Goal: Task Accomplishment & Management: Complete application form

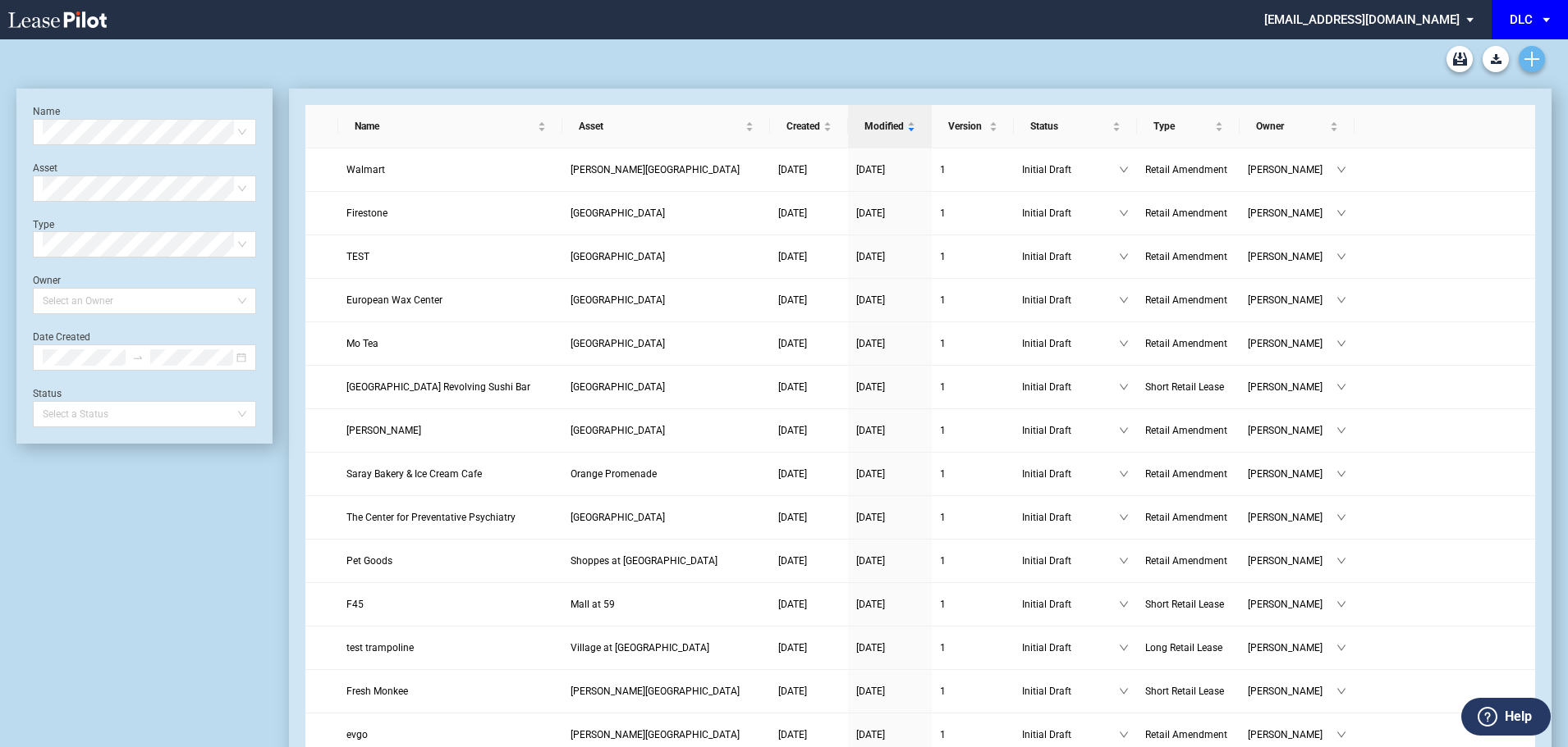
click at [1423, 51] on icon "Create new document" at bounding box center [1531, 59] width 15 height 15
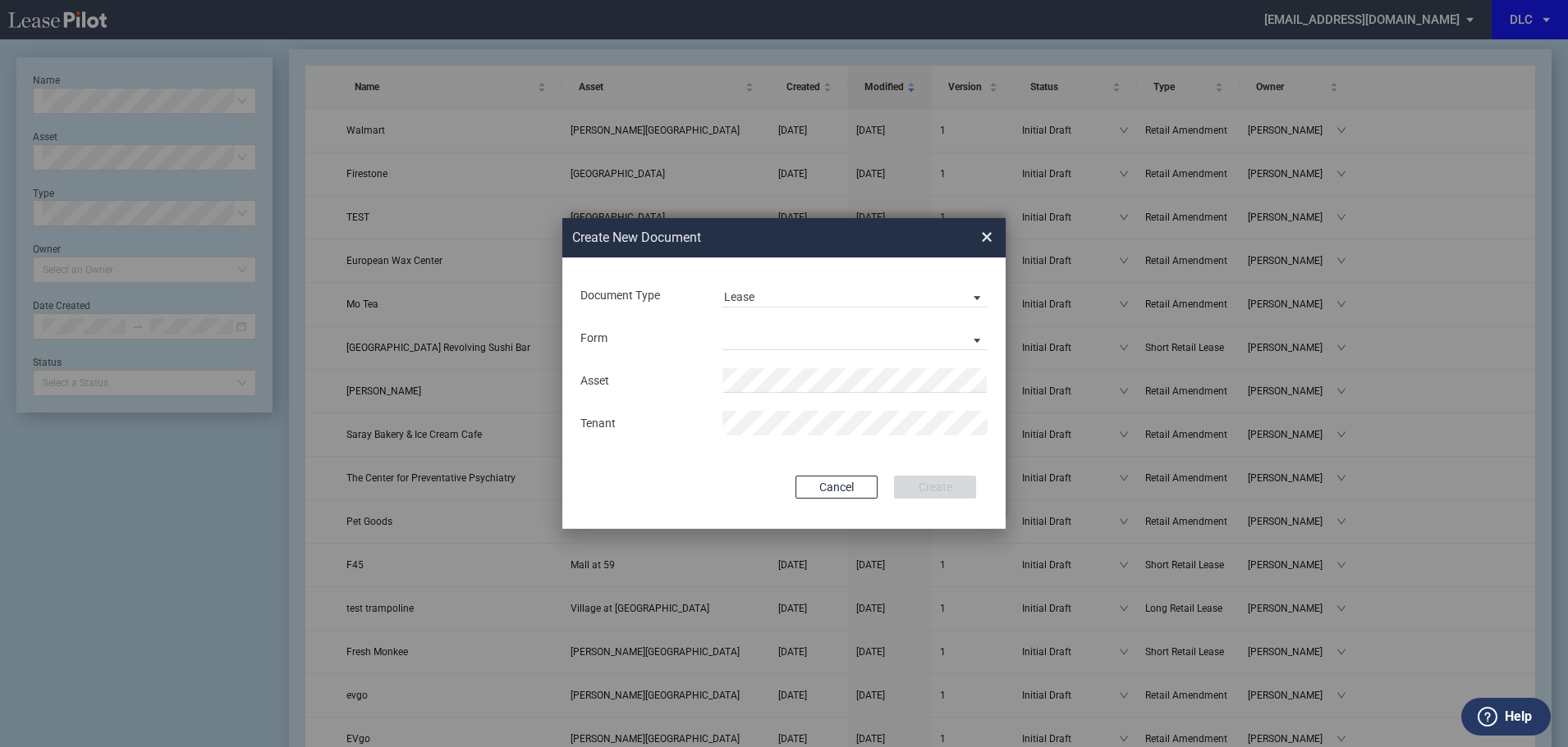
click at [785, 280] on div "Document Type Lease Lease Amendment" at bounding box center [784, 296] width 410 height 43
click at [780, 289] on span "Lease" at bounding box center [841, 298] width 235 height 17
click at [801, 334] on md-option "Amendment" at bounding box center [856, 336] width 291 height 39
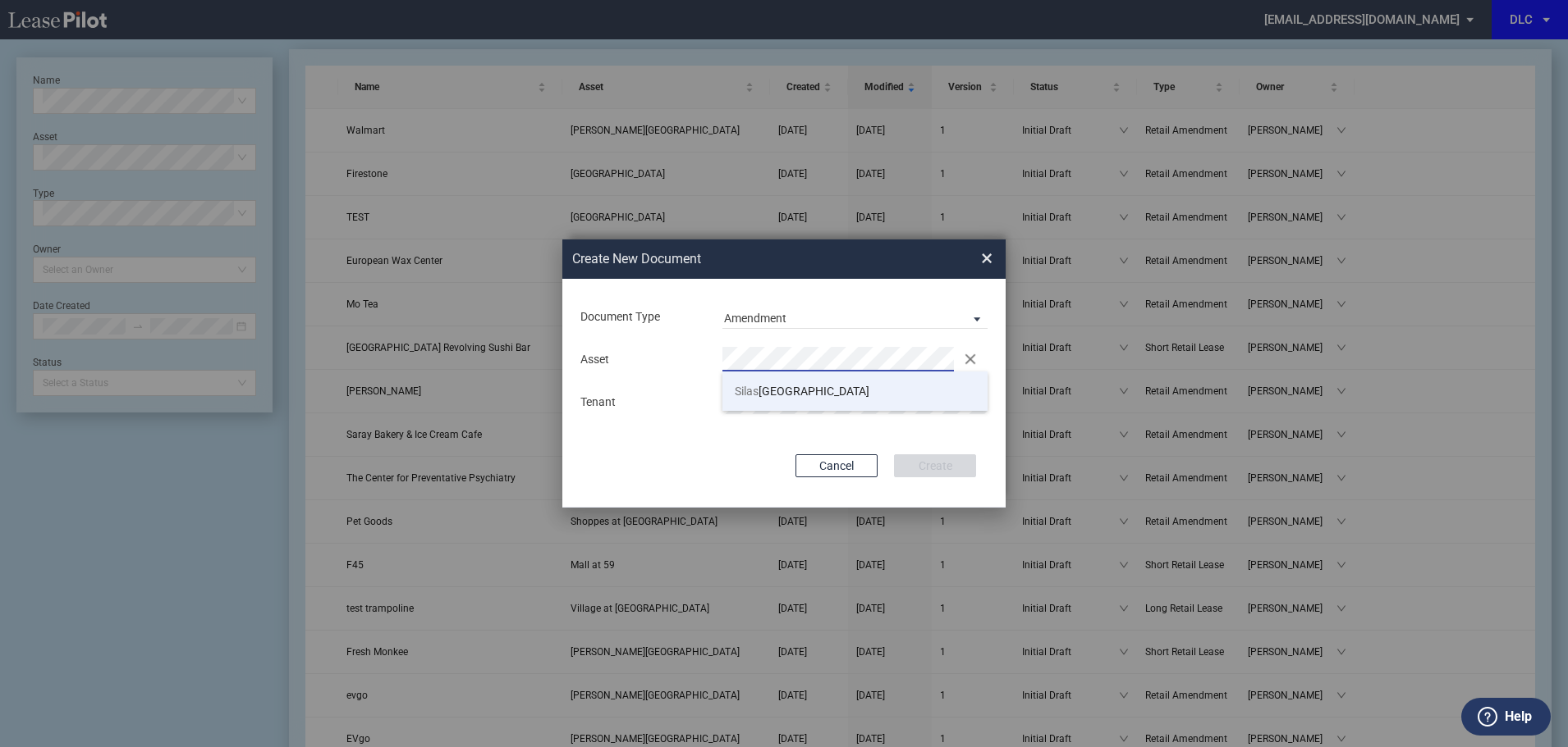
click at [766, 395] on span "Silas Creek Crossing" at bounding box center [802, 391] width 135 height 13
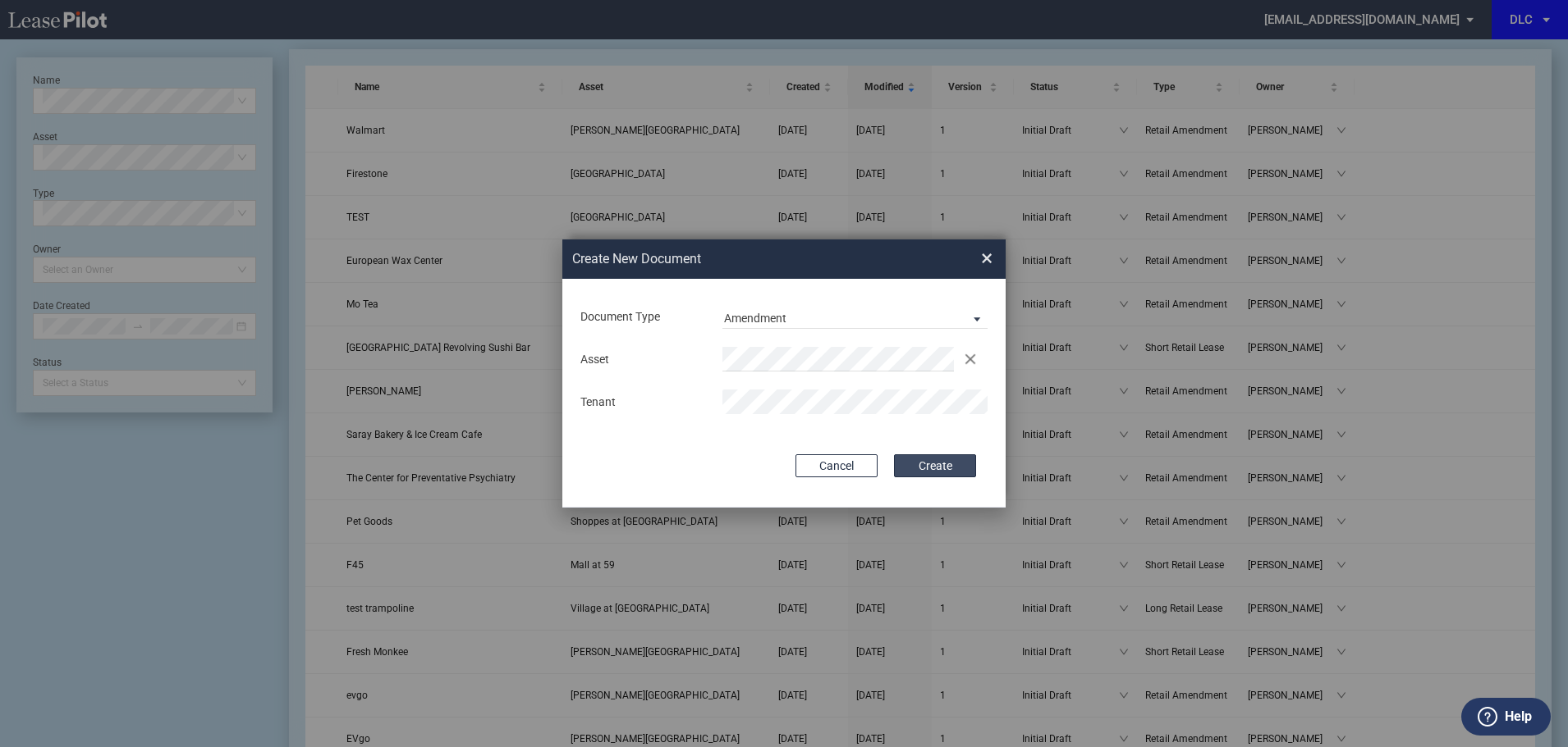
click at [938, 461] on button "Create" at bounding box center [935, 465] width 82 height 23
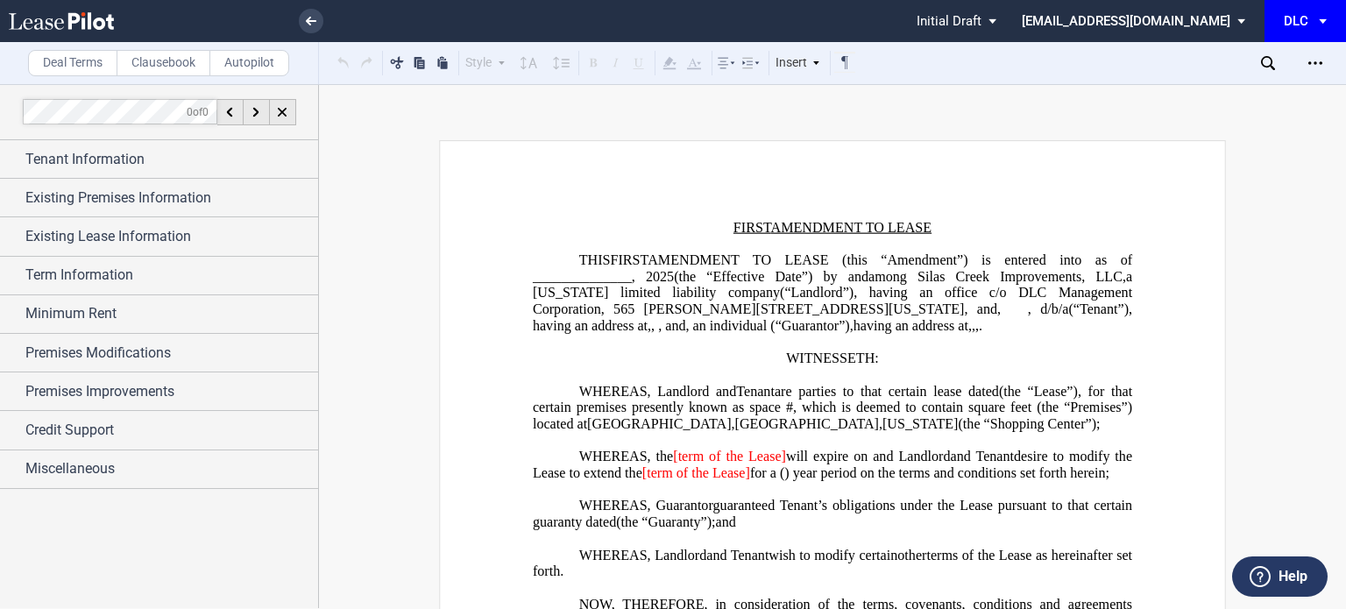
click at [129, 149] on span "Tenant Information" at bounding box center [84, 159] width 119 height 21
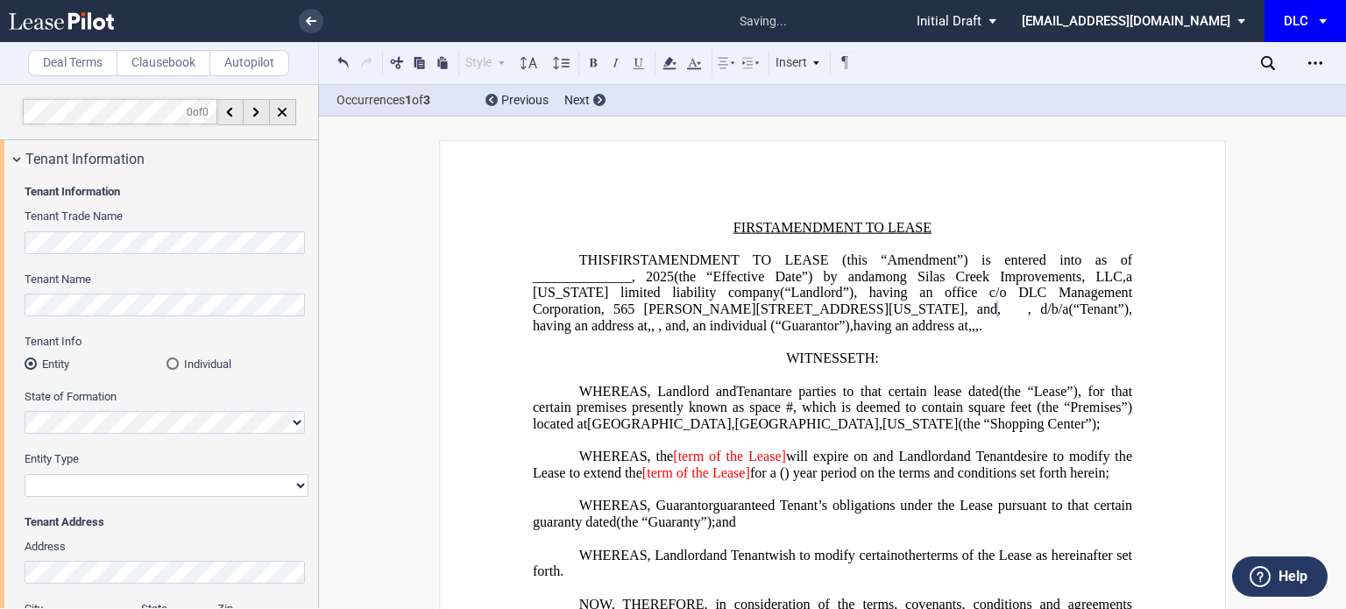
click at [184, 366] on md-radio-button "Individual" at bounding box center [237, 364] width 142 height 16
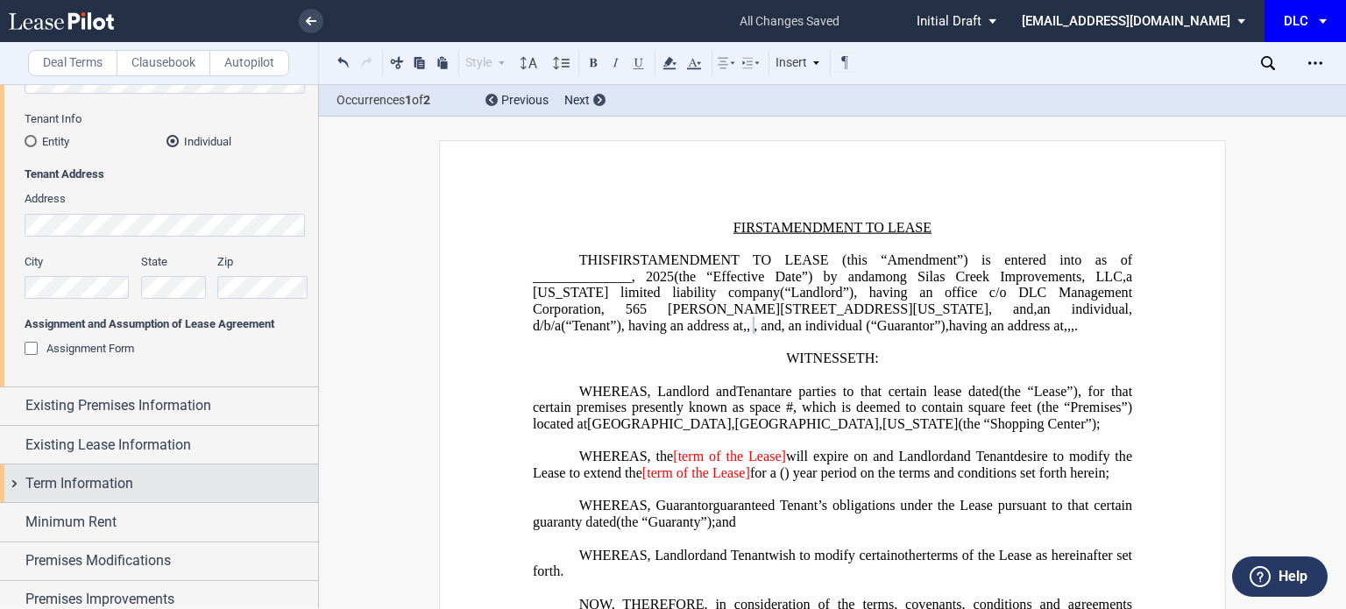
scroll to position [263, 0]
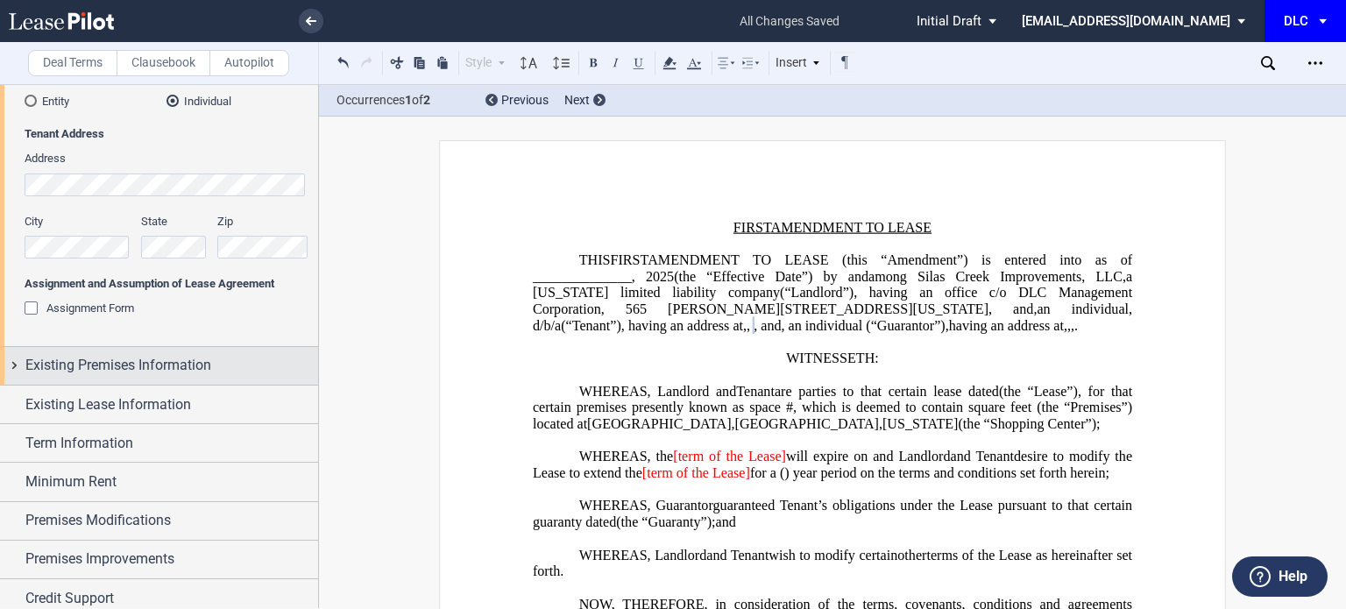
click at [186, 364] on span "Existing Premises Information" at bounding box center [118, 365] width 186 height 21
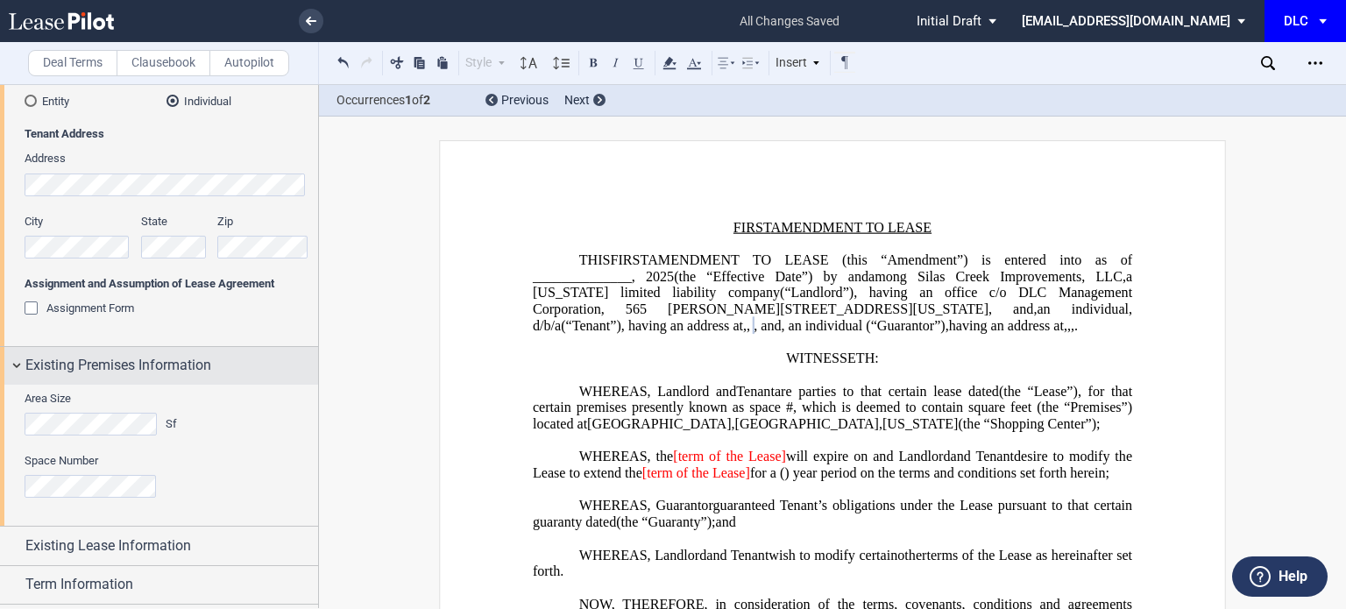
click at [186, 364] on span "Existing Premises Information" at bounding box center [118, 365] width 186 height 21
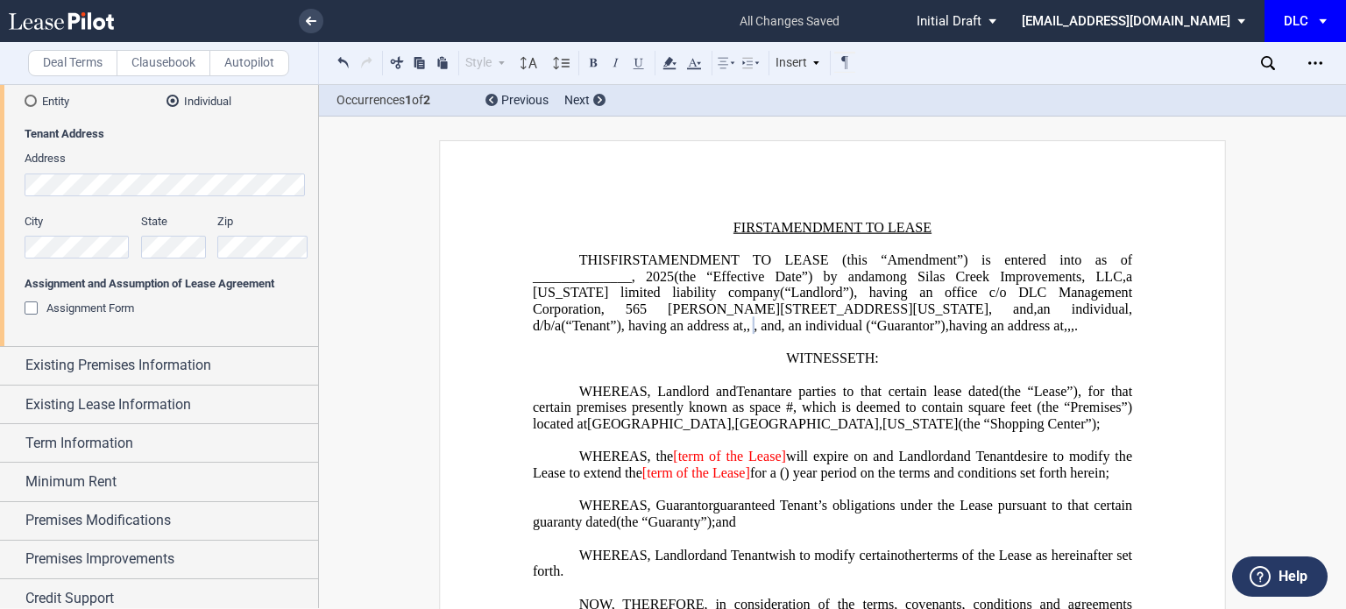
scroll to position [309, 0]
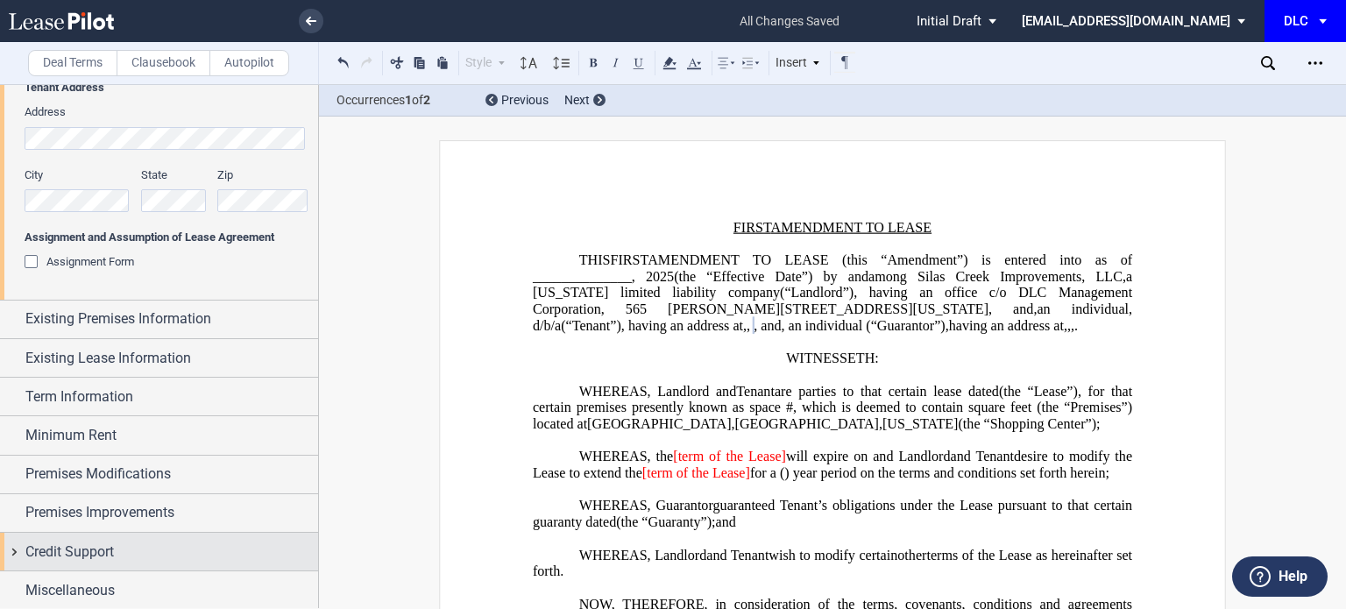
click at [155, 555] on div "Credit Support" at bounding box center [171, 552] width 293 height 21
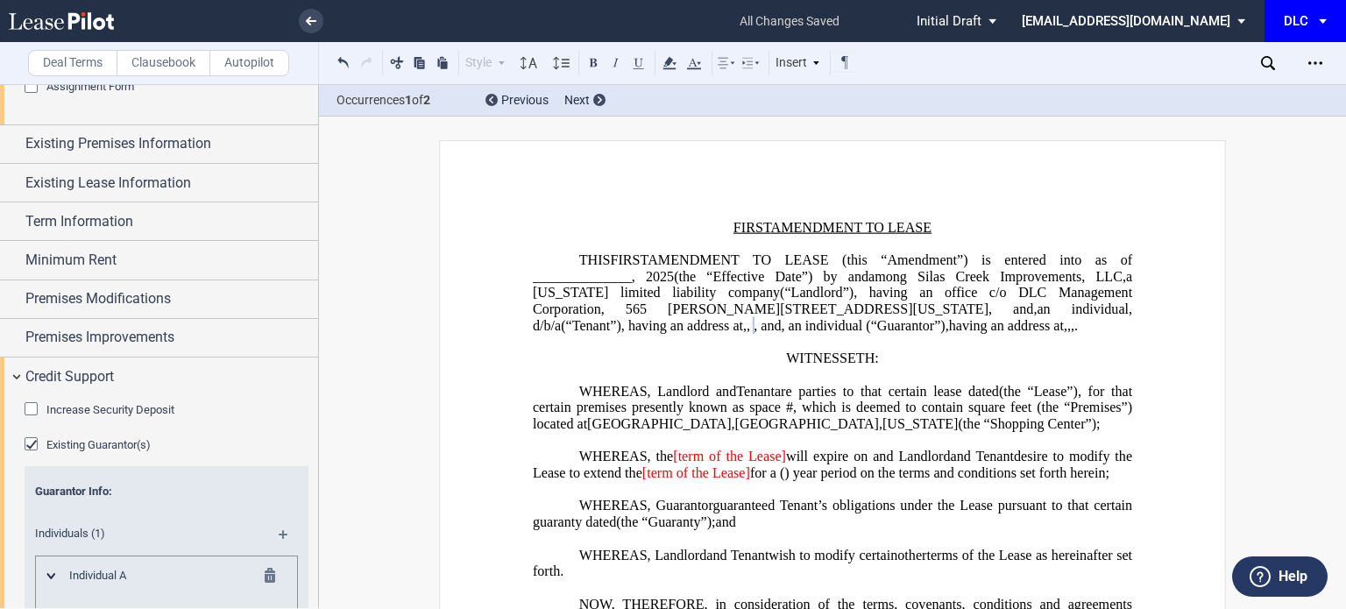
click at [27, 444] on div "Existing Guarantor(s)" at bounding box center [34, 446] width 18 height 18
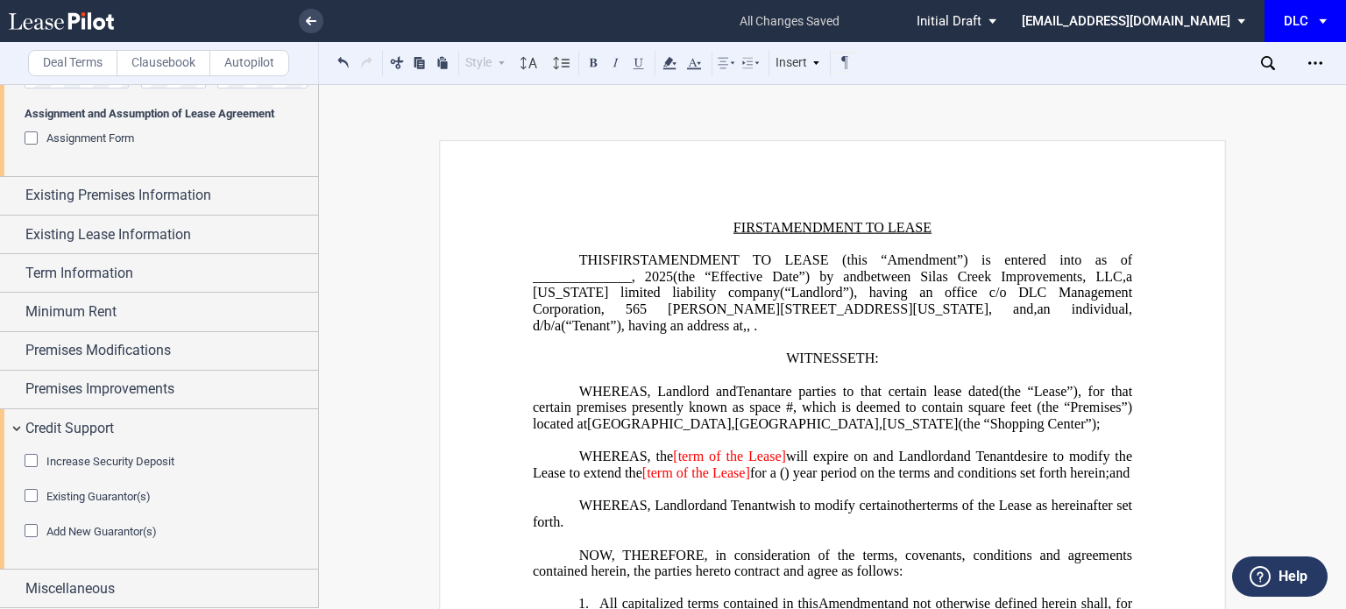
scroll to position [431, 0]
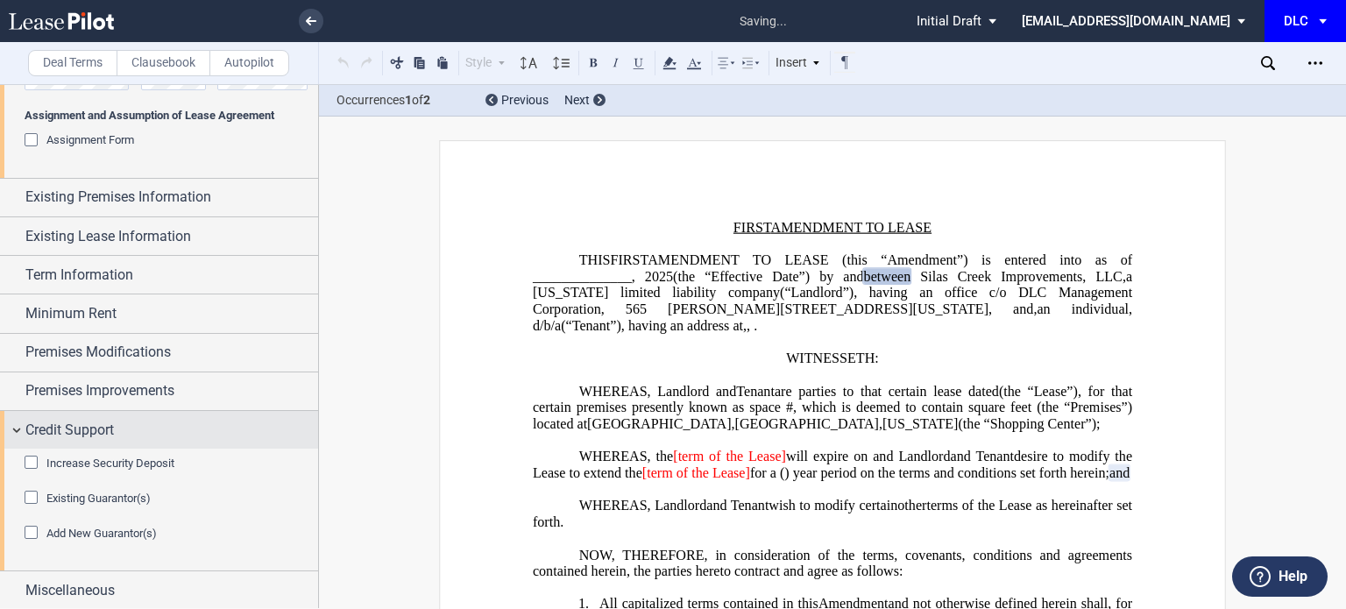
click at [12, 424] on div "Credit Support" at bounding box center [159, 430] width 318 height 38
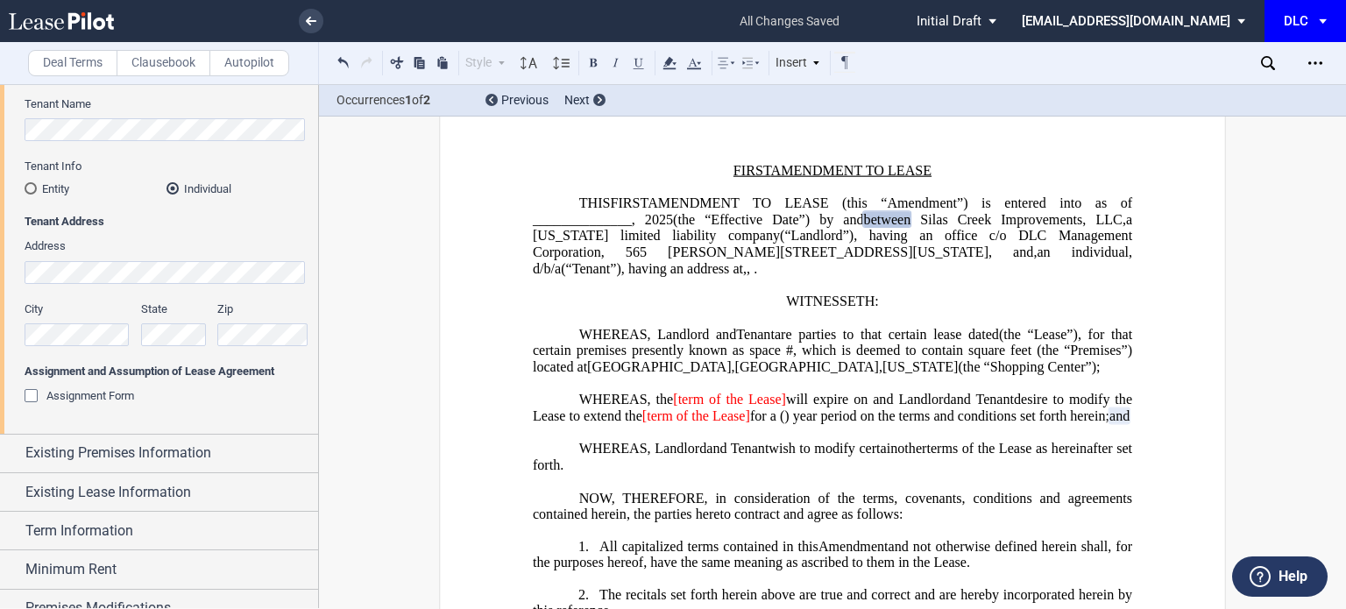
scroll to position [88, 0]
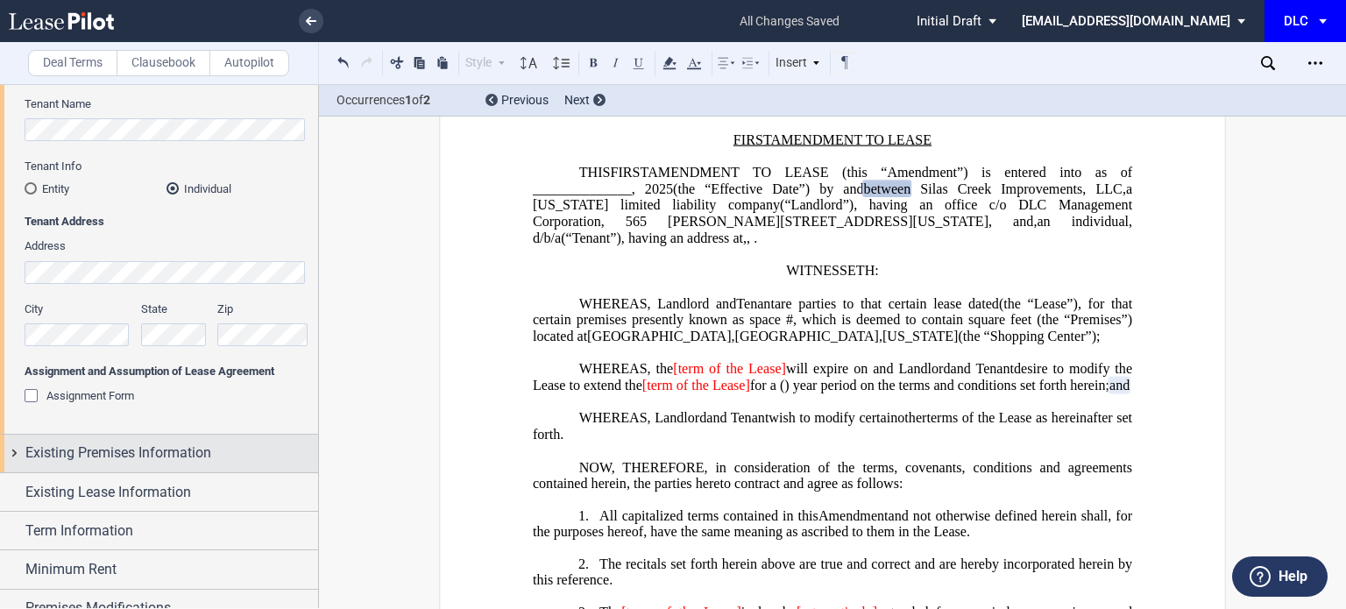
click at [81, 444] on span "Existing Premises Information" at bounding box center [118, 453] width 186 height 21
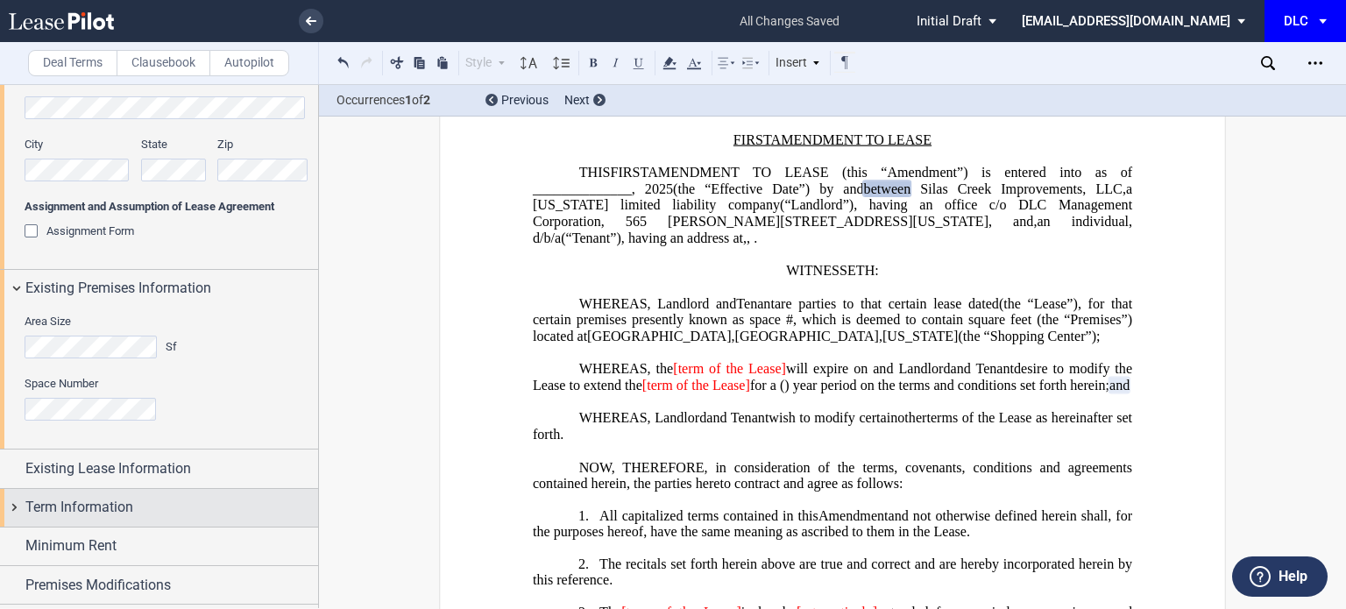
scroll to position [351, 0]
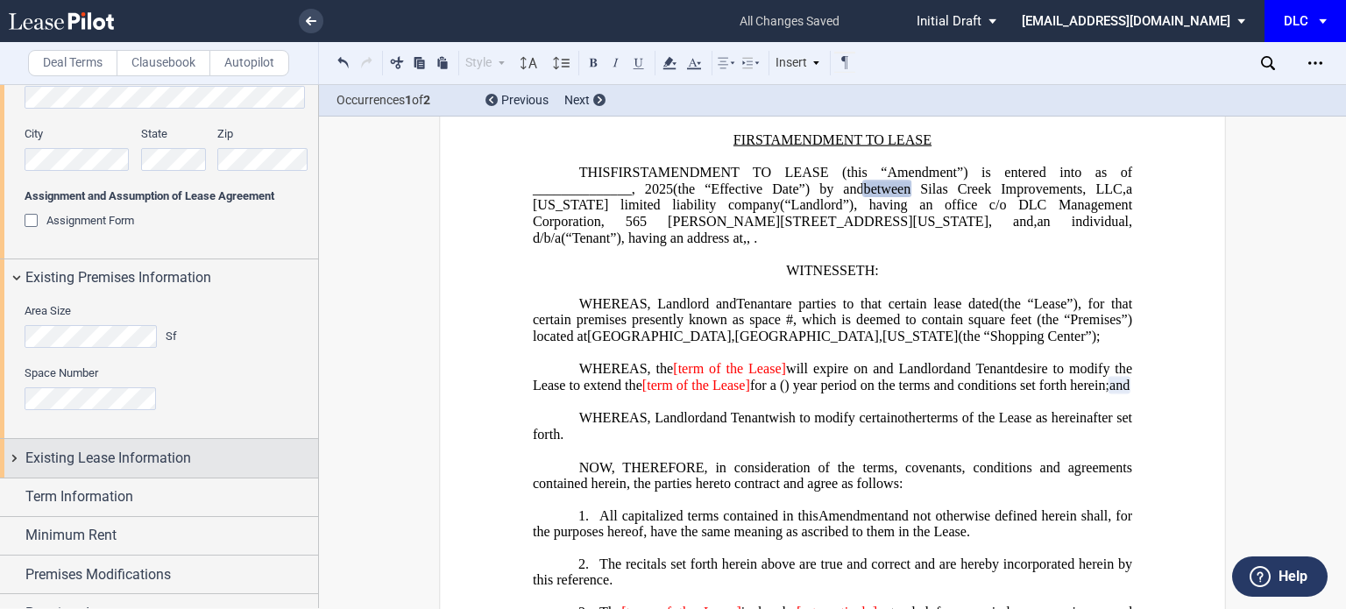
click at [87, 464] on span "Existing Lease Information" at bounding box center [108, 458] width 166 height 21
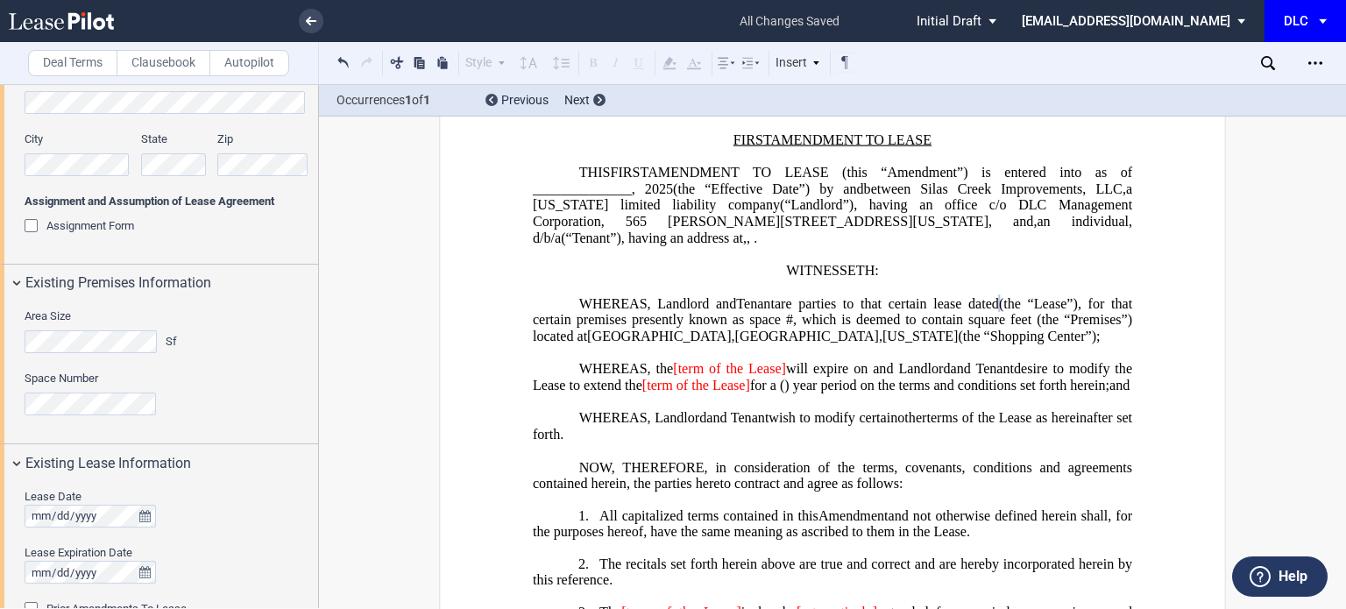
scroll to position [263, 0]
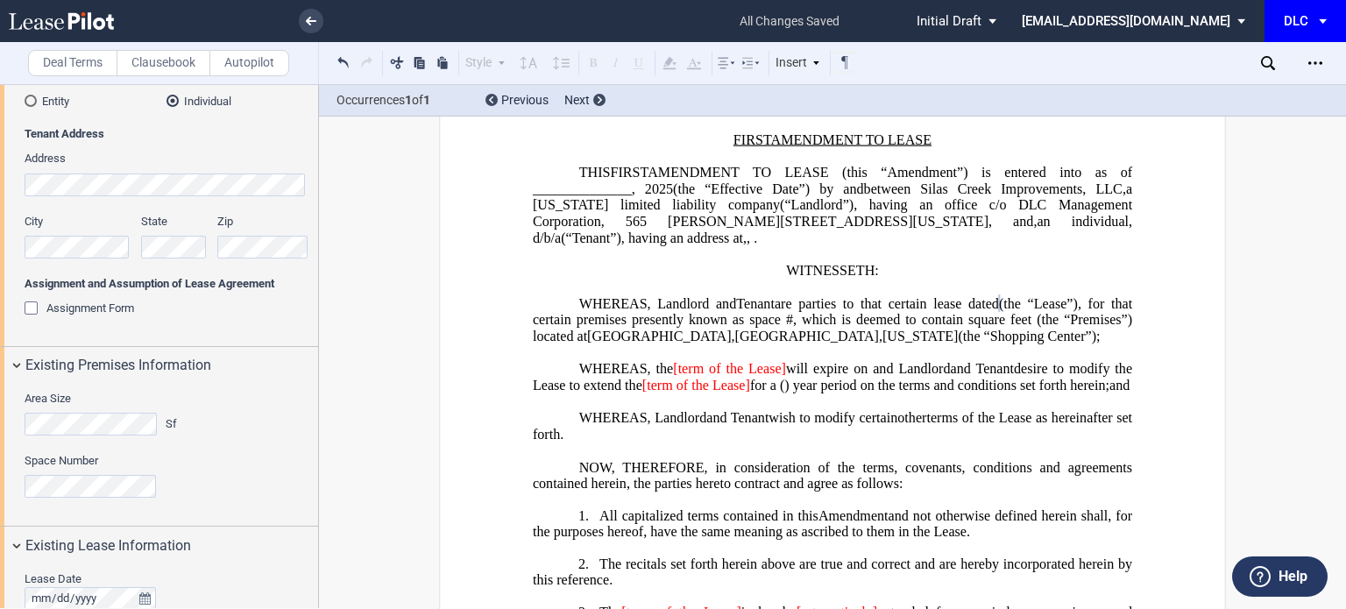
click at [91, 498] on div "Space Number" at bounding box center [167, 484] width 284 height 62
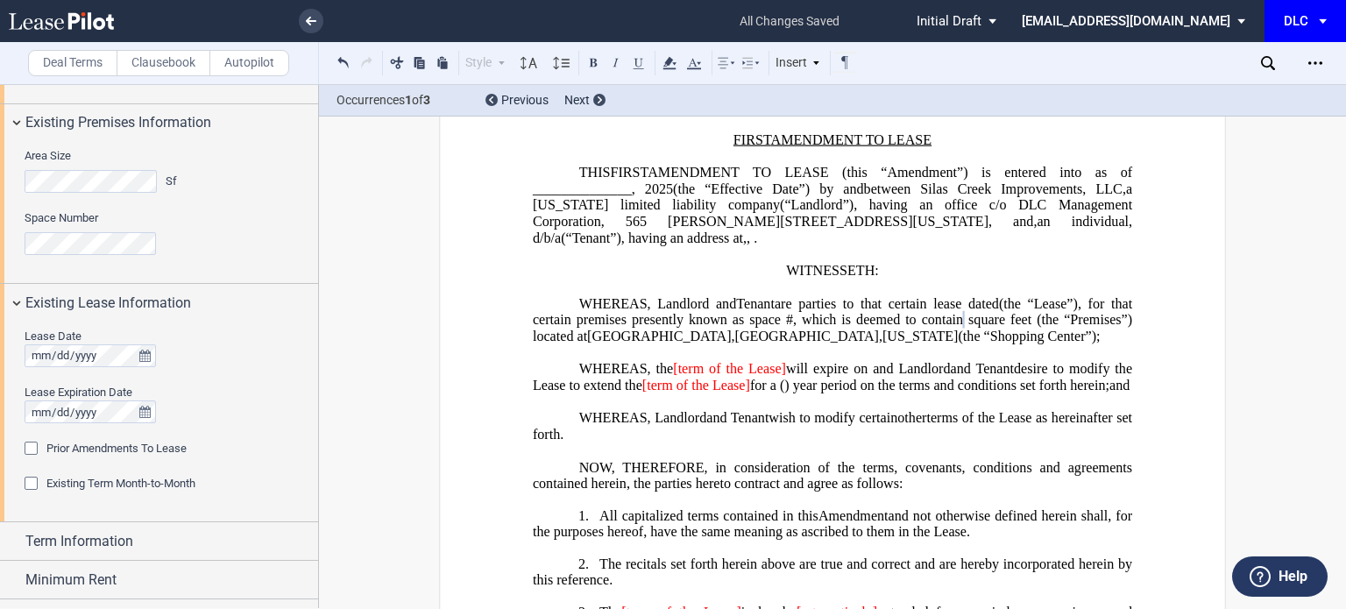
scroll to position [613, 0]
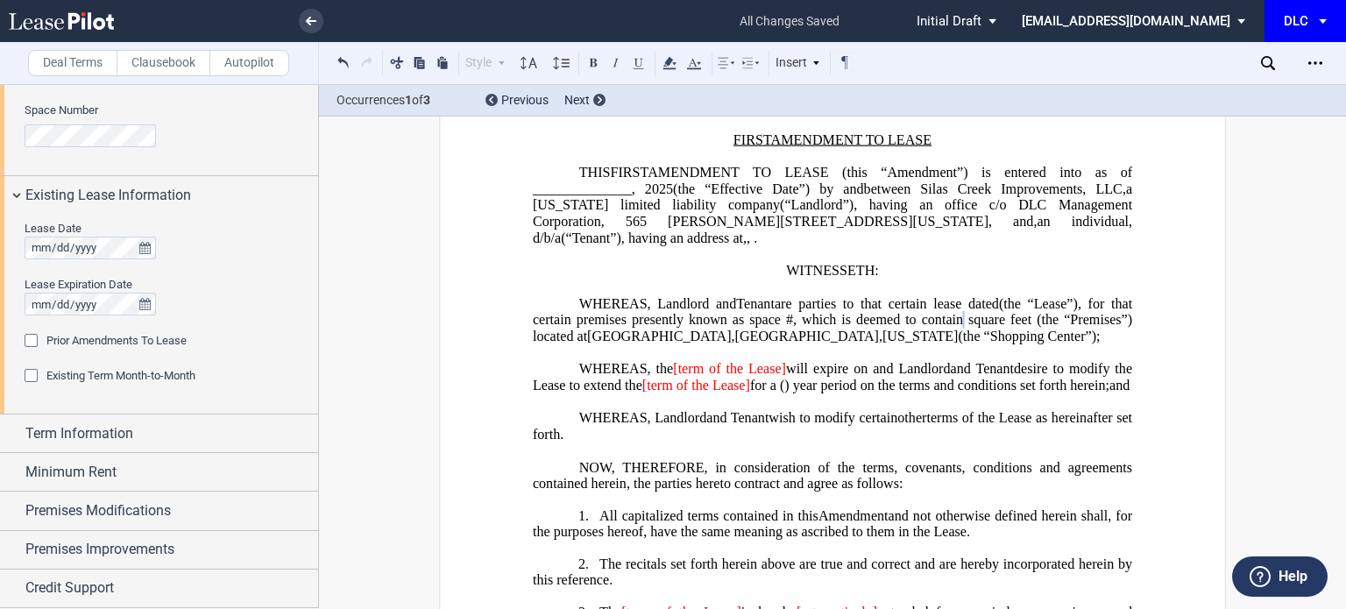
click at [167, 334] on span "Prior Amendments To Lease" at bounding box center [116, 340] width 140 height 13
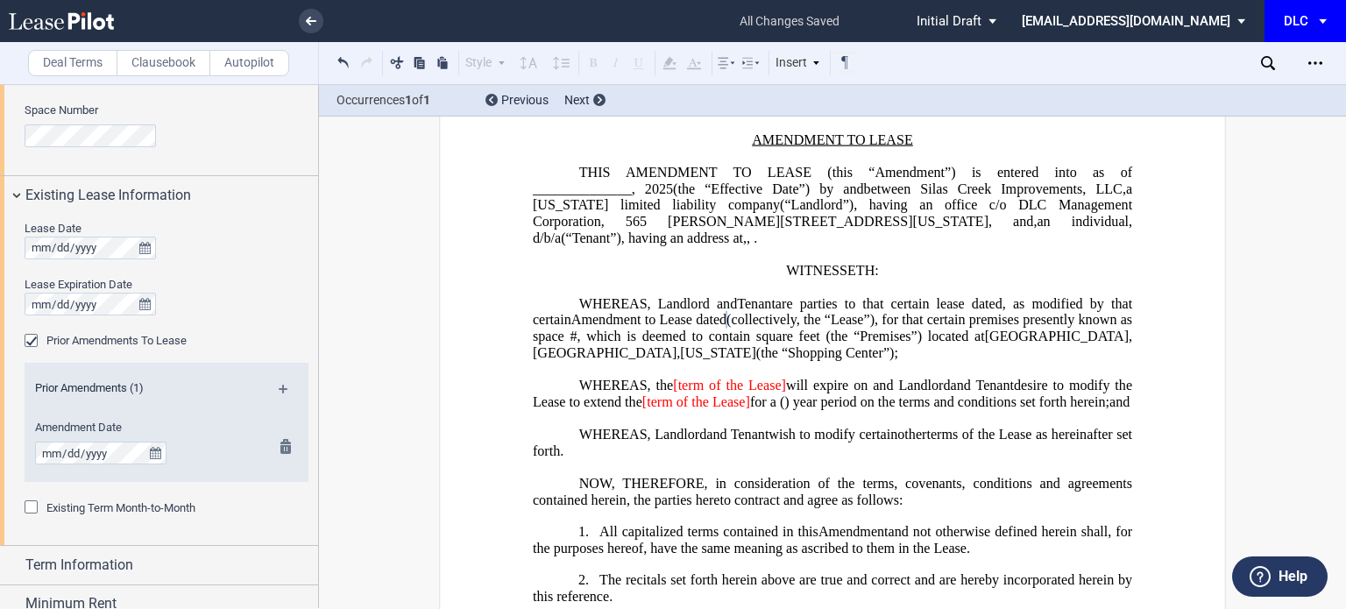
scroll to position [701, 0]
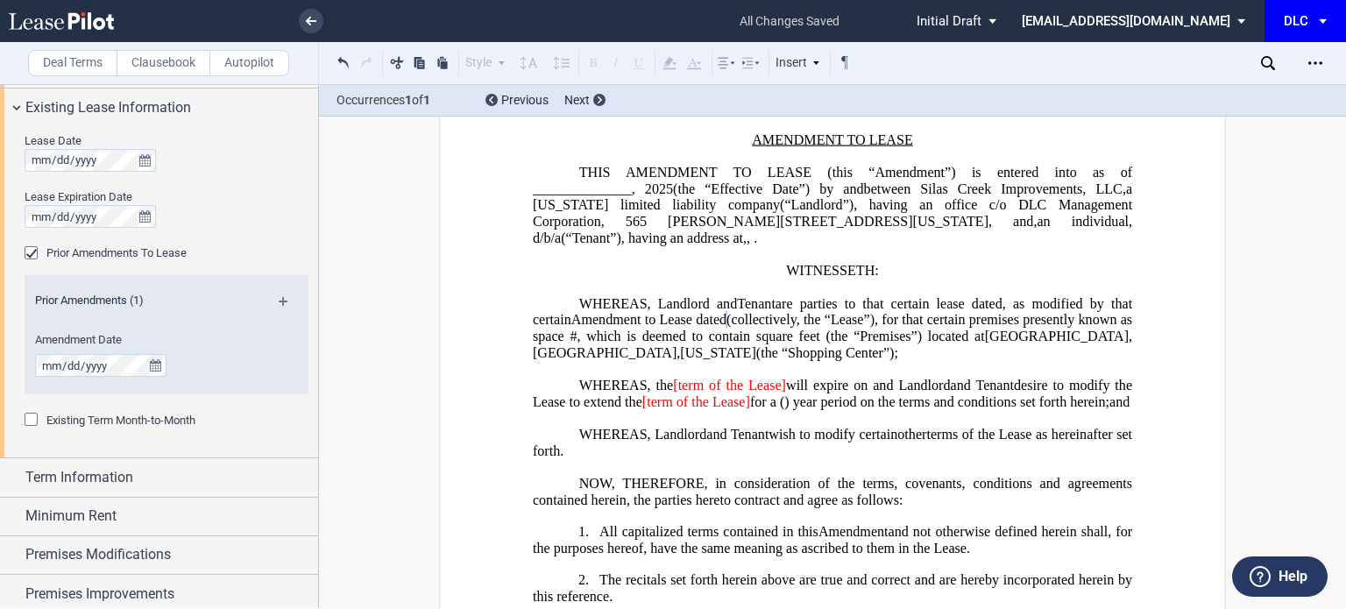
click at [273, 301] on div "Prior Amendments (1)" at bounding box center [167, 304] width 284 height 22
click at [280, 301] on md-icon at bounding box center [291, 307] width 24 height 21
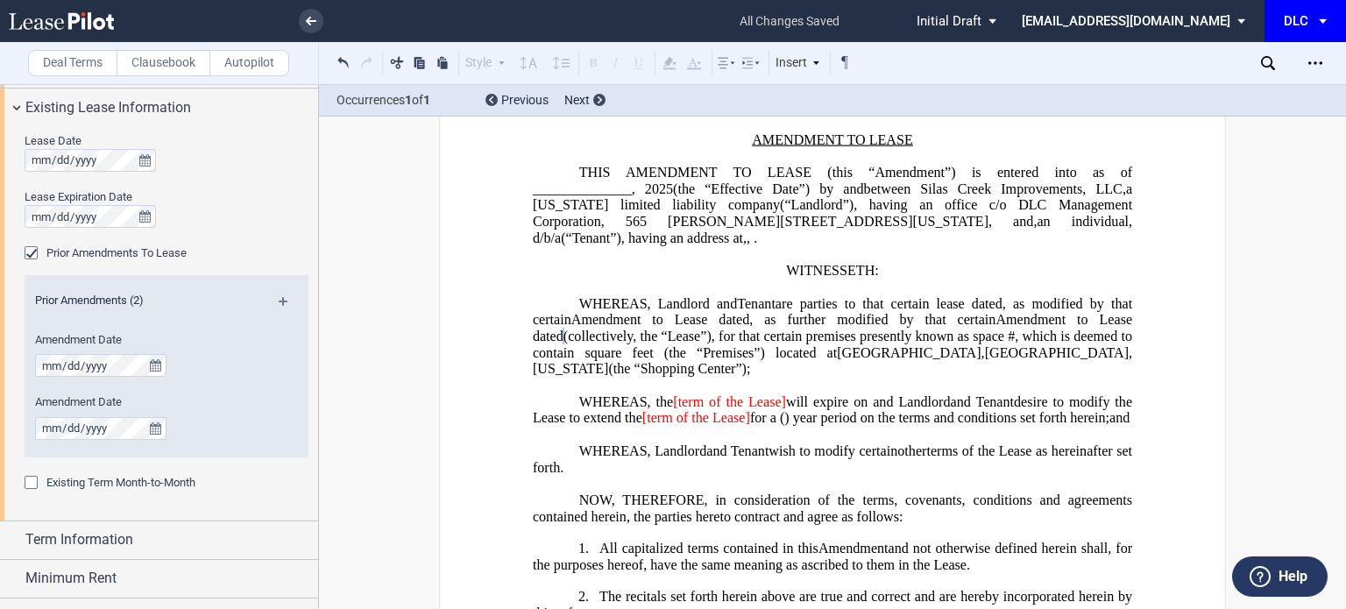
drag, startPoint x: 283, startPoint y: 299, endPoint x: 269, endPoint y: 257, distance: 44.3
click at [283, 299] on md-icon at bounding box center [291, 307] width 24 height 21
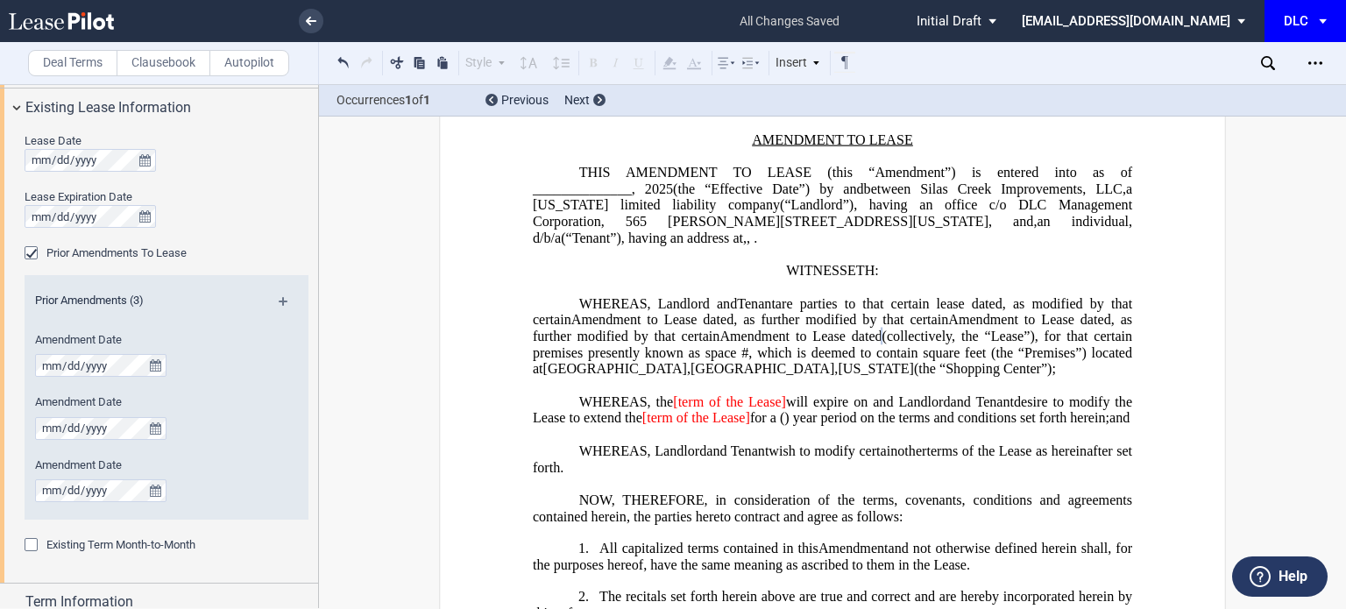
click at [279, 302] on md-icon at bounding box center [291, 307] width 24 height 21
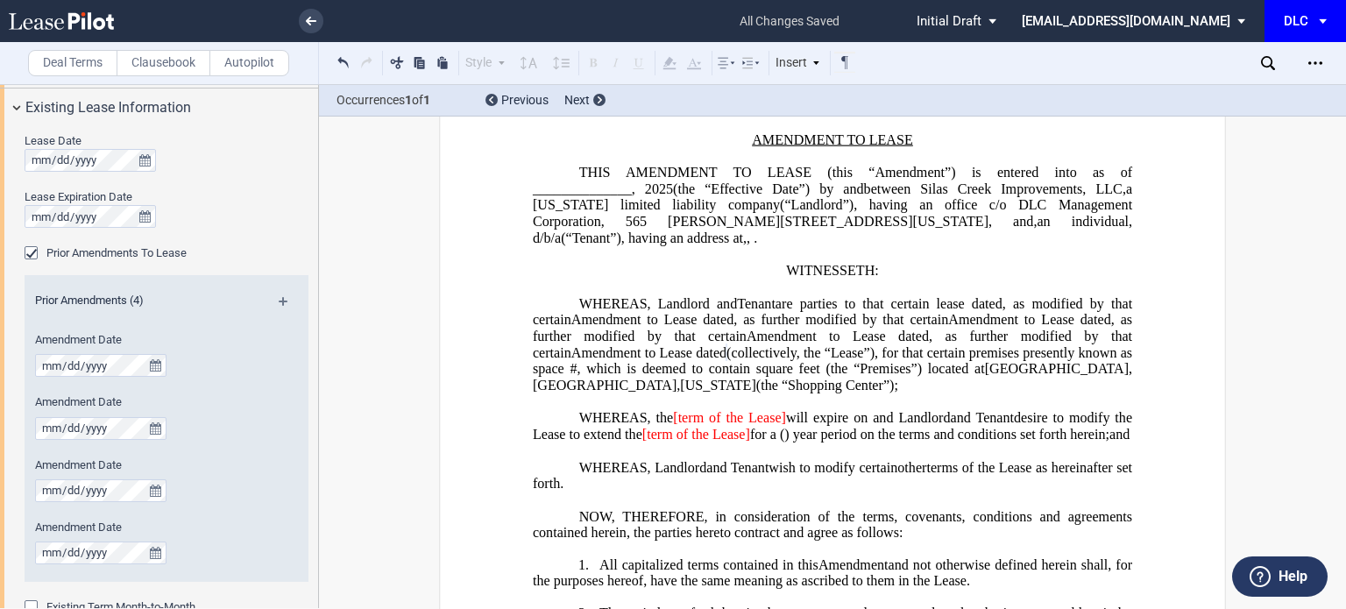
click at [886, 343] on span ", as further modified by that certain" at bounding box center [834, 345] width 603 height 32
click at [280, 305] on md-icon at bounding box center [291, 307] width 24 height 21
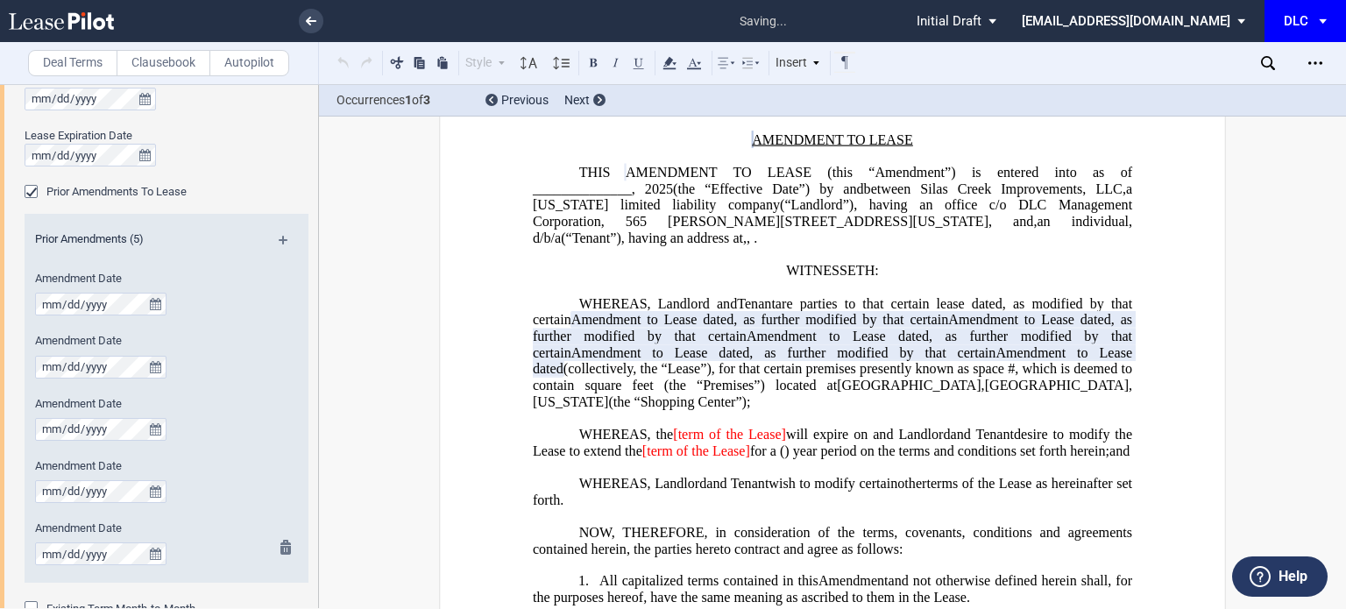
scroll to position [789, 0]
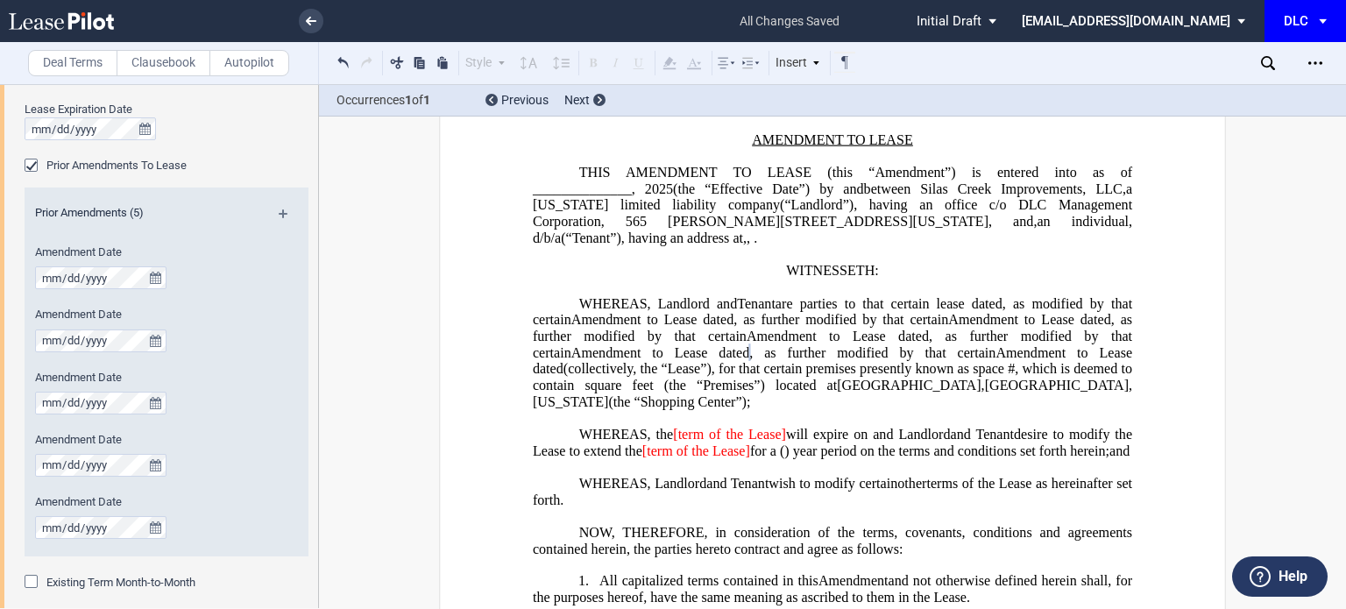
click at [749, 344] on span "Amendment to Lease dated" at bounding box center [660, 352] width 178 height 16
click at [995, 353] on span ", as further modified by that certain" at bounding box center [834, 345] width 603 height 32
drag, startPoint x: 996, startPoint y: 351, endPoint x: 1112, endPoint y: 353, distance: 115.7
click at [1112, 353] on ng-transclude "Amendment to Lease dated , as further modified by that certain , as further mod…" at bounding box center [834, 344] width 603 height 65
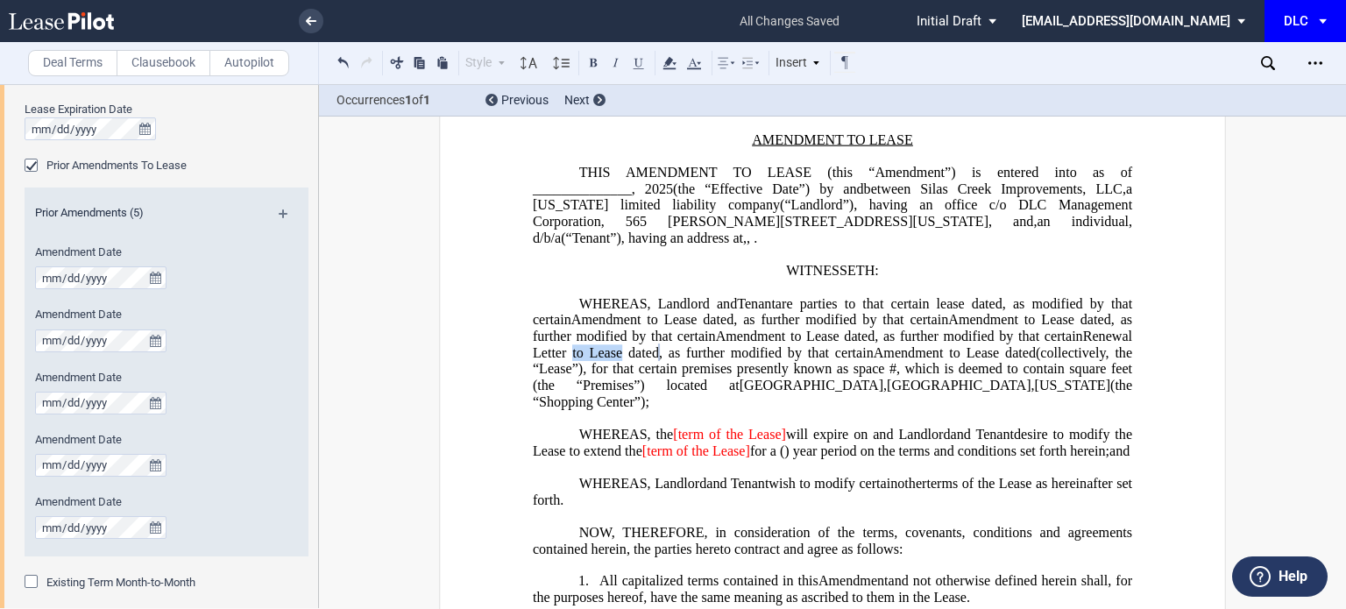
drag, startPoint x: 1080, startPoint y: 348, endPoint x: 1129, endPoint y: 346, distance: 49.1
click at [1129, 346] on span "Renewal Letter to Lease dated" at bounding box center [834, 345] width 603 height 32
drag, startPoint x: 1029, startPoint y: 347, endPoint x: 978, endPoint y: 351, distance: 51.0
click at [978, 351] on span "Renewal Letter Agreement dated" at bounding box center [834, 345] width 603 height 32
click at [864, 360] on span "Amendment to Lease dated" at bounding box center [949, 352] width 170 height 16
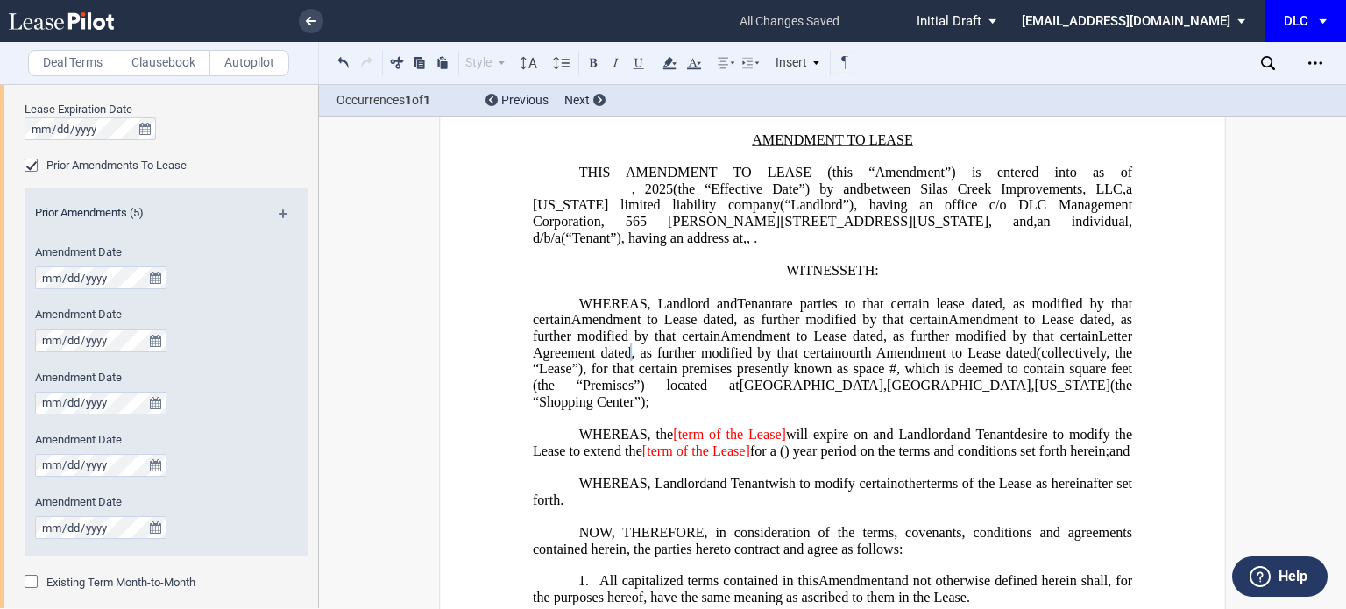
click at [733, 312] on span "Amendment to Lease dated" at bounding box center [652, 320] width 162 height 16
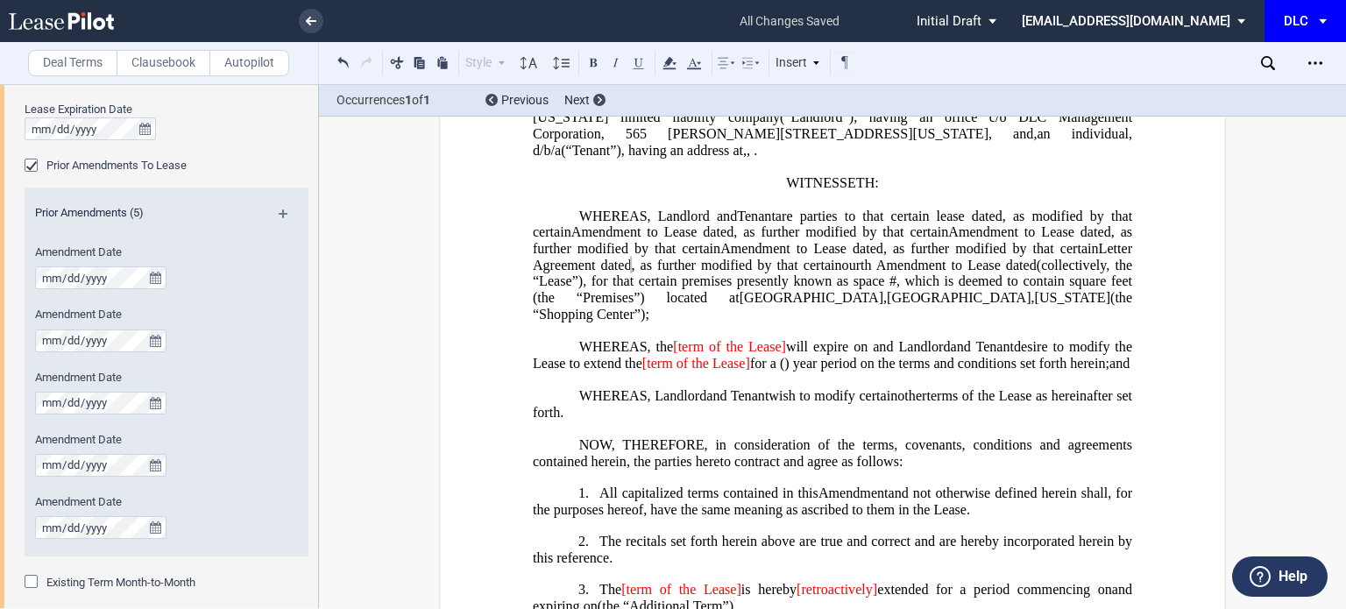
scroll to position [263, 0]
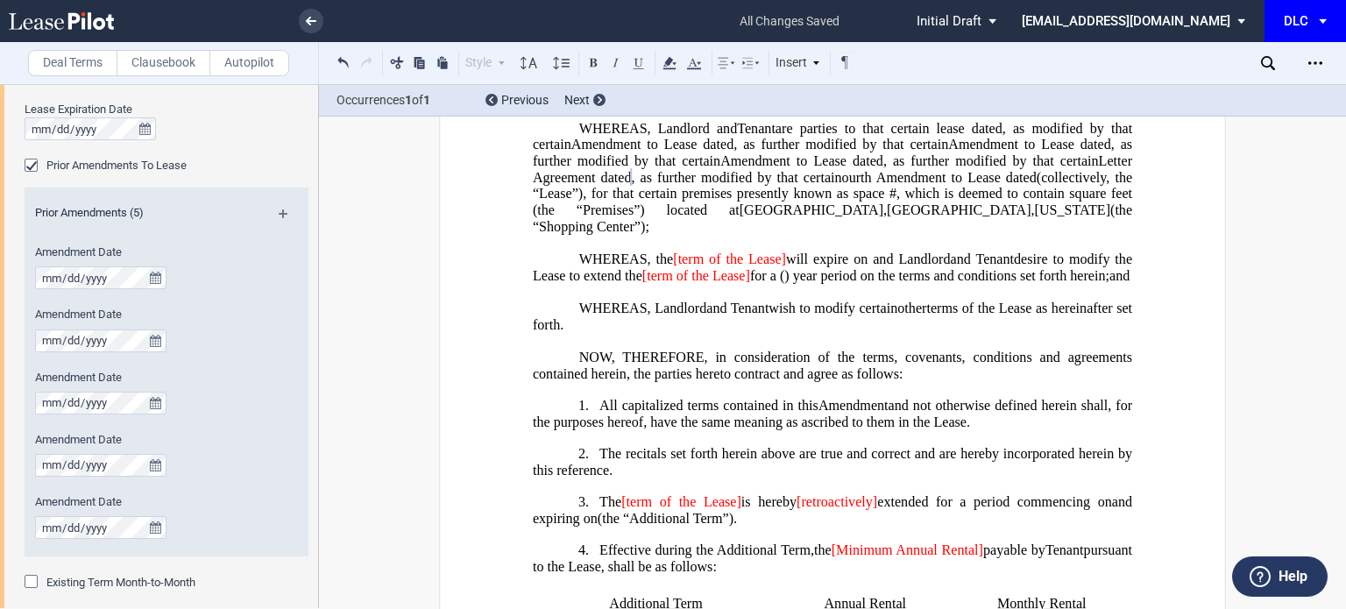
click at [786, 267] on span "will expire on" at bounding box center [826, 259] width 81 height 16
click at [676, 267] on span "[term of the Lease" at bounding box center [729, 259] width 110 height 16
click at [701, 251] on p "﻿" at bounding box center [832, 243] width 599 height 17
drag, startPoint x: 771, startPoint y: 267, endPoint x: 671, endPoint y: 274, distance: 100.1
click at [671, 267] on span "WHEREAS, the term of the Lease will expire on ﻿ ﻿ and Landlord" at bounding box center [763, 259] width 368 height 16
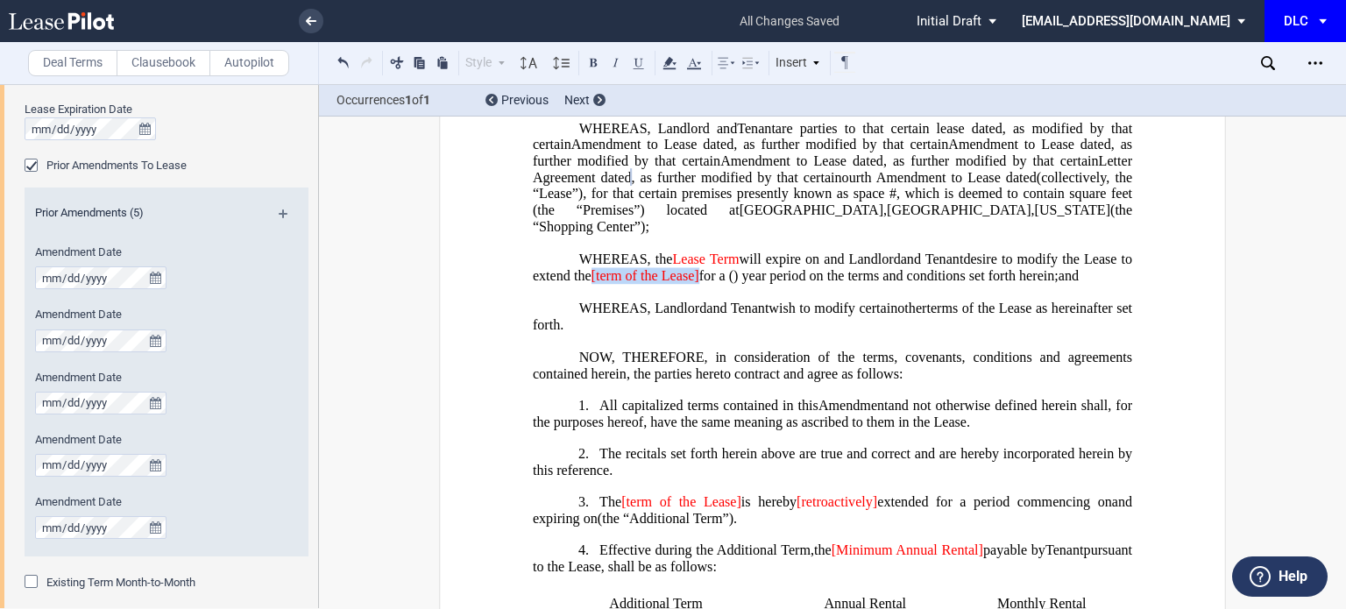
drag, startPoint x: 836, startPoint y: 288, endPoint x: 723, endPoint y: 285, distance: 113.1
click at [723, 283] on span "desire to modify the Lease to extend the [term of the Lease] for a ﻿ ﻿ ( ﻿ ﻿ ) …" at bounding box center [834, 267] width 603 height 32
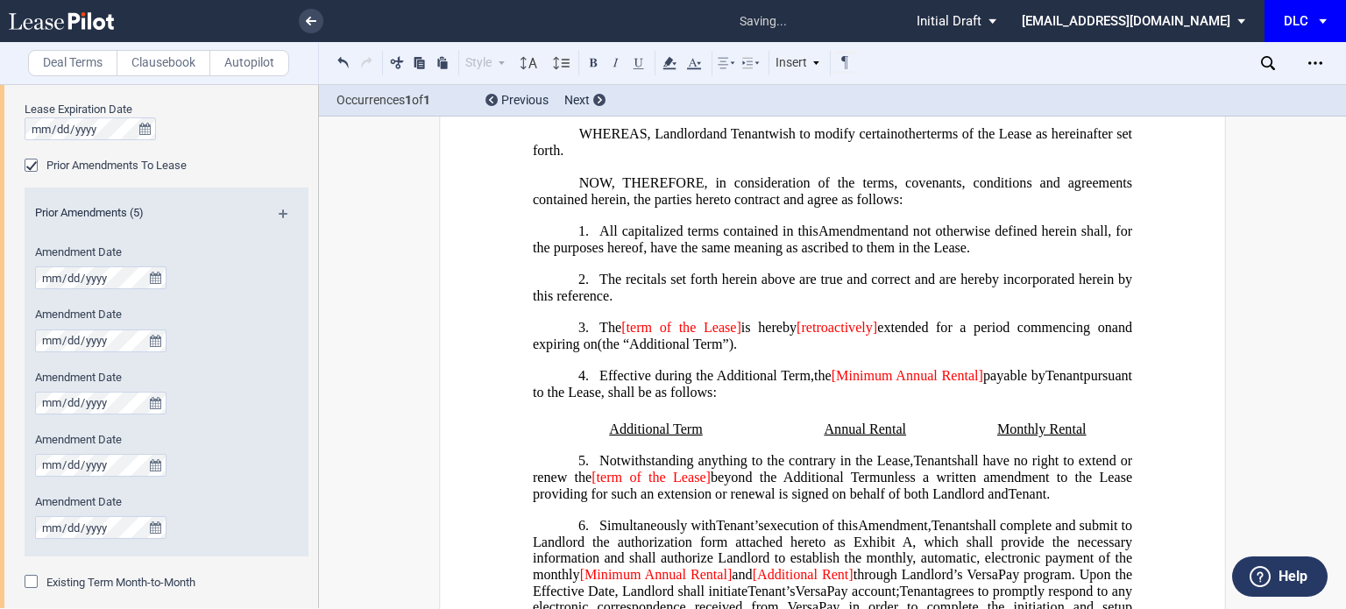
scroll to position [438, 0]
drag, startPoint x: 741, startPoint y: 356, endPoint x: 624, endPoint y: 355, distance: 117.4
click at [624, 351] on span "The [term of the Lease] is hereby [retroactively] extended for a period commenc…" at bounding box center [834, 335] width 603 height 32
drag, startPoint x: 825, startPoint y: 351, endPoint x: 745, endPoint y: 357, distance: 79.9
click at [746, 335] on span "[retroactively]" at bounding box center [786, 327] width 81 height 16
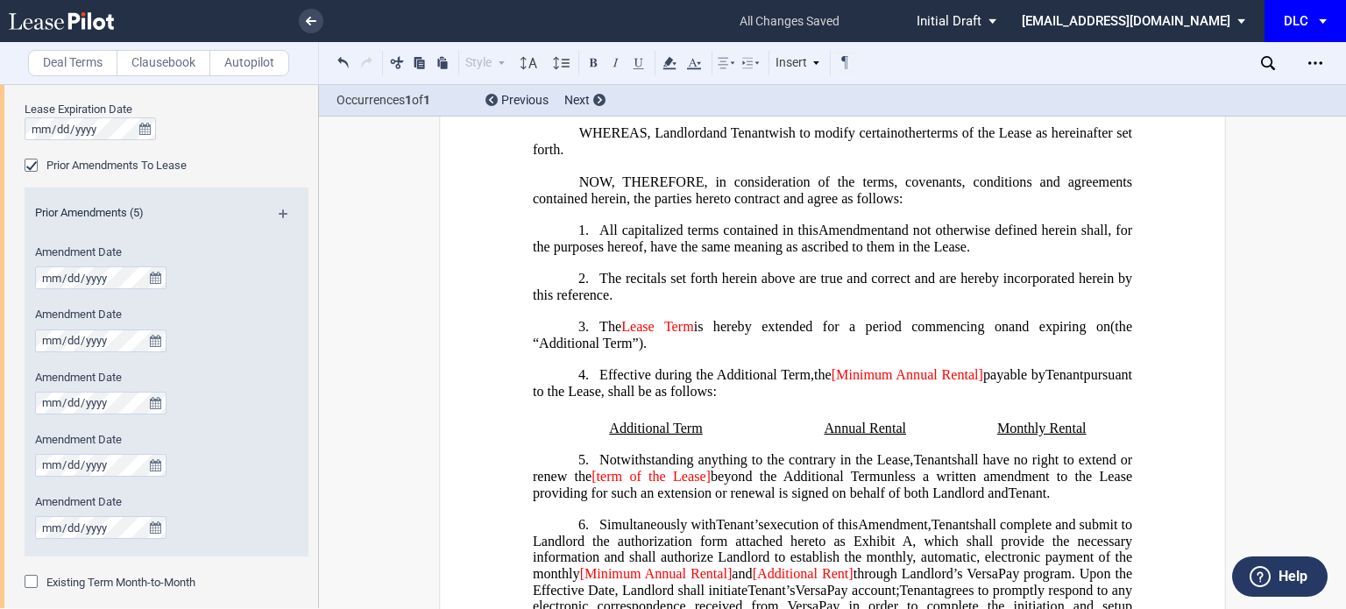
click at [883, 383] on span "[Minimum Annual Rental]" at bounding box center [908, 375] width 152 height 16
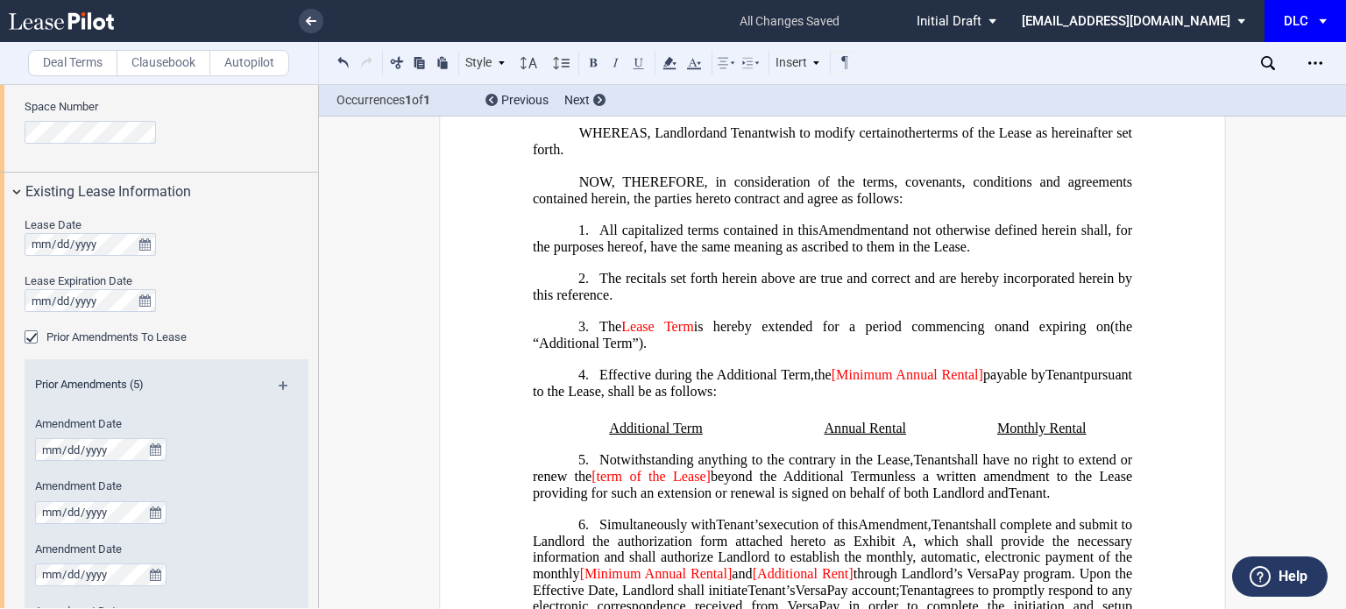
scroll to position [613, 0]
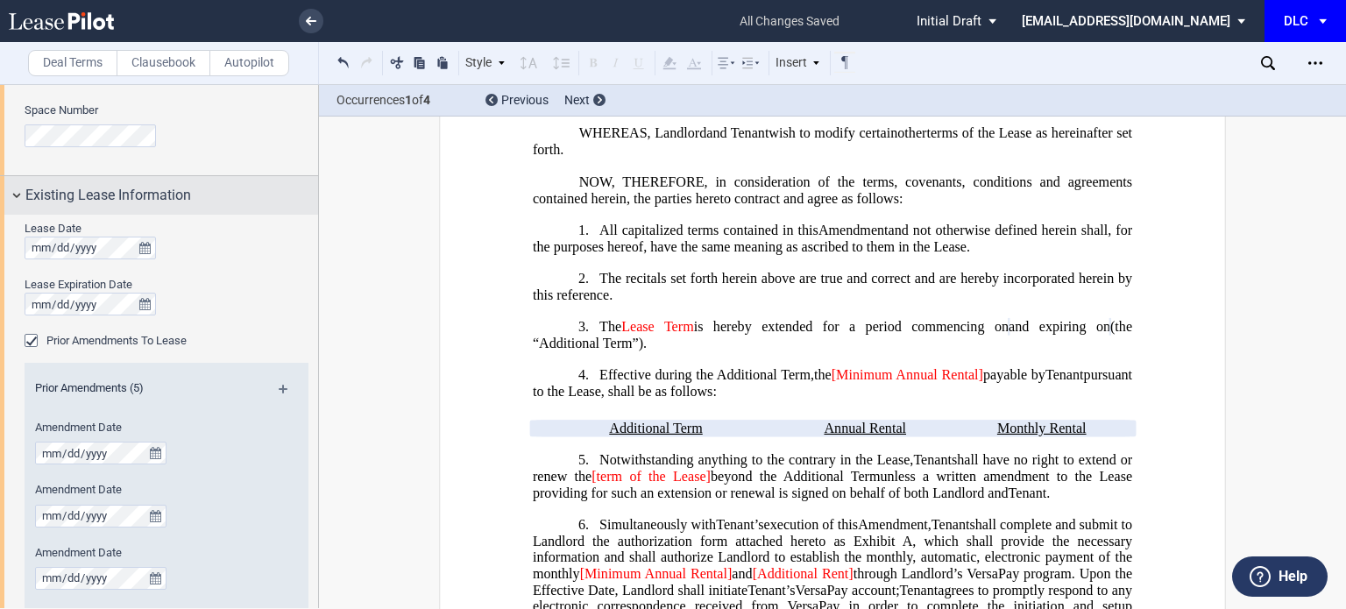
click at [93, 183] on div "Existing Lease Information" at bounding box center [159, 195] width 318 height 38
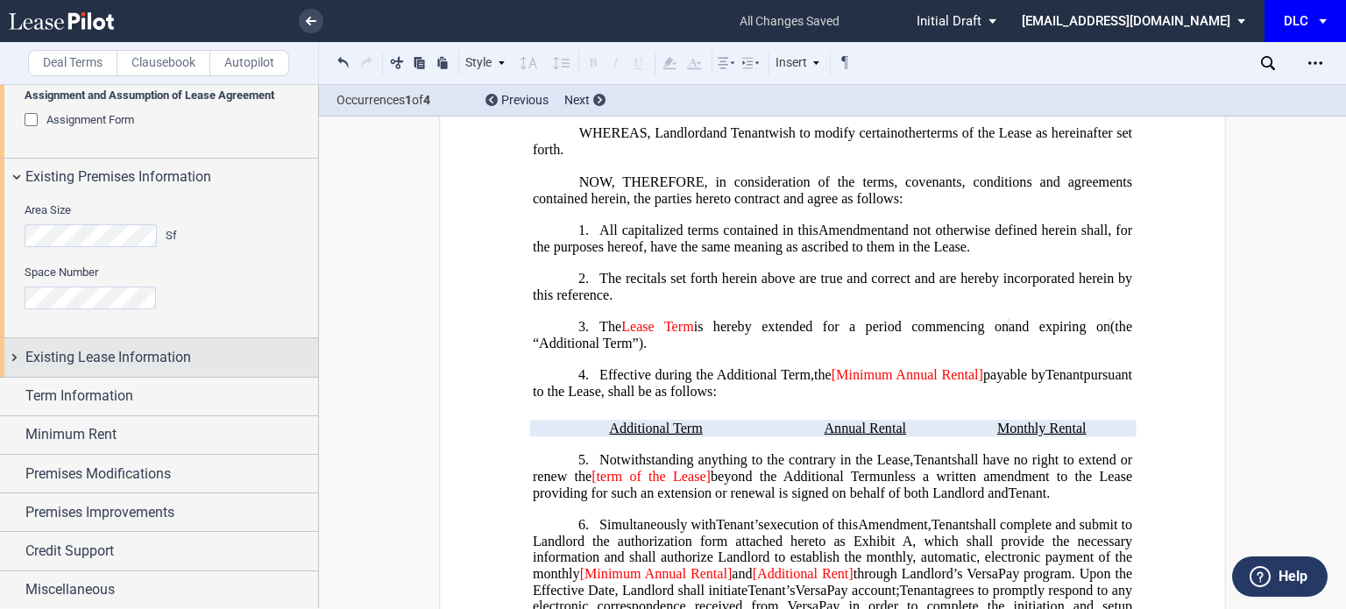
click at [115, 363] on span "Existing Lease Information" at bounding box center [108, 357] width 166 height 21
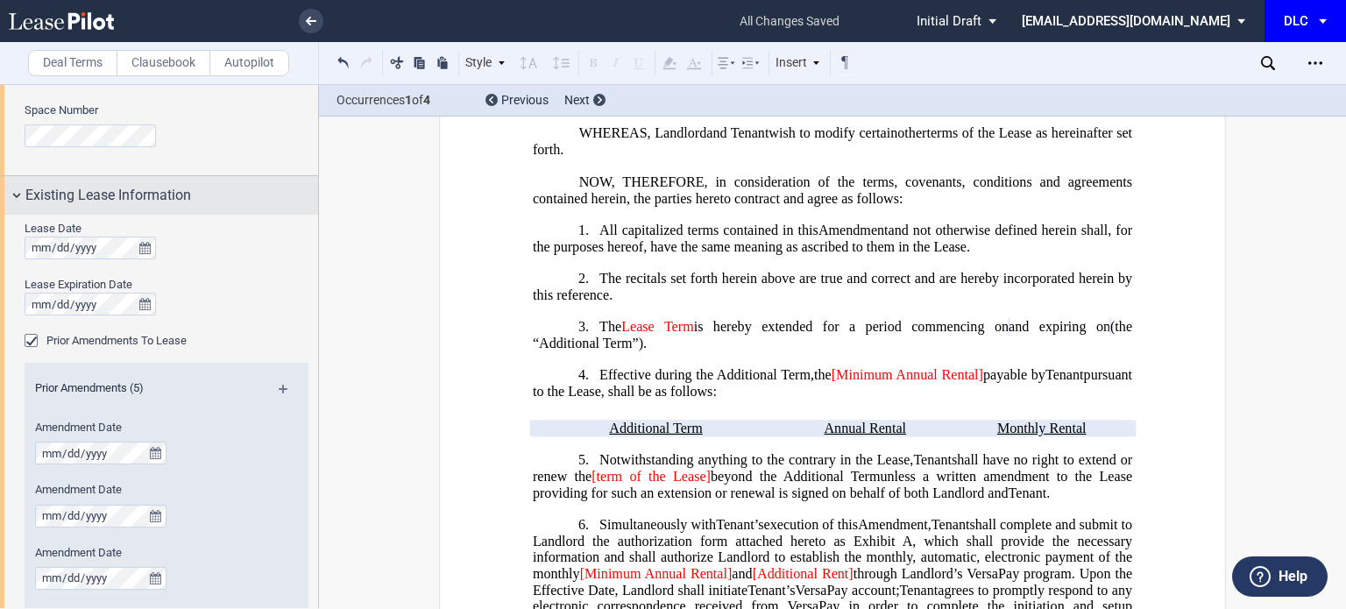
click at [123, 178] on div "Existing Lease Information" at bounding box center [159, 195] width 318 height 38
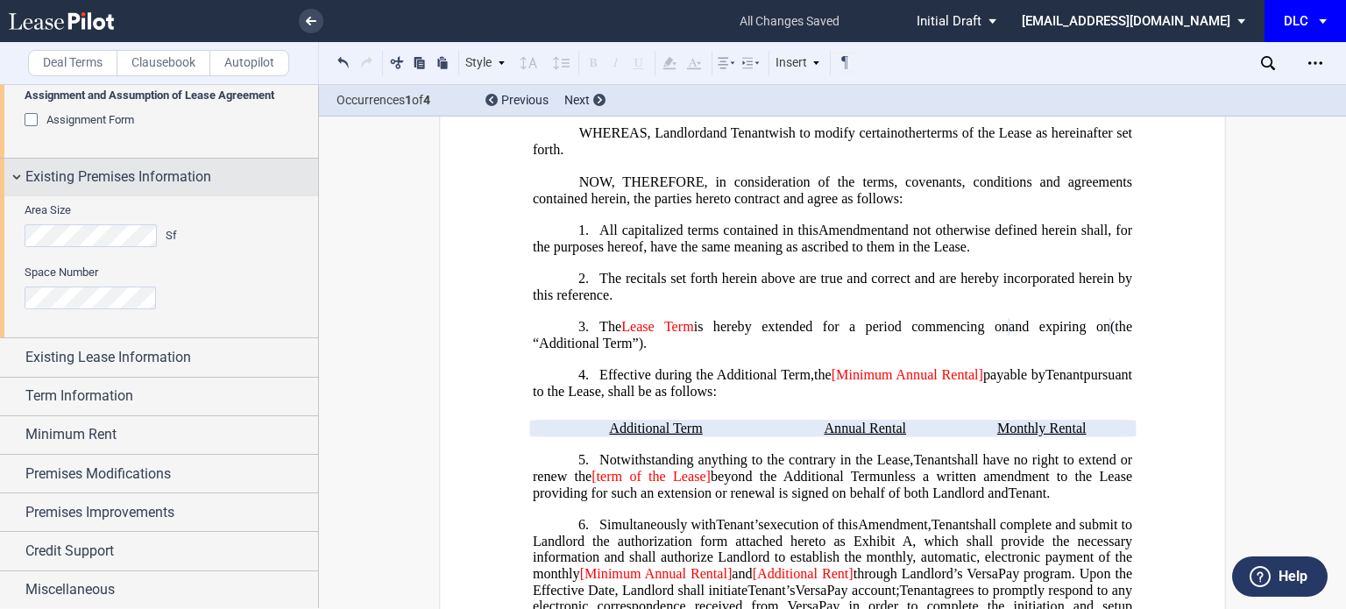
click at [156, 181] on span "Existing Premises Information" at bounding box center [118, 176] width 186 height 21
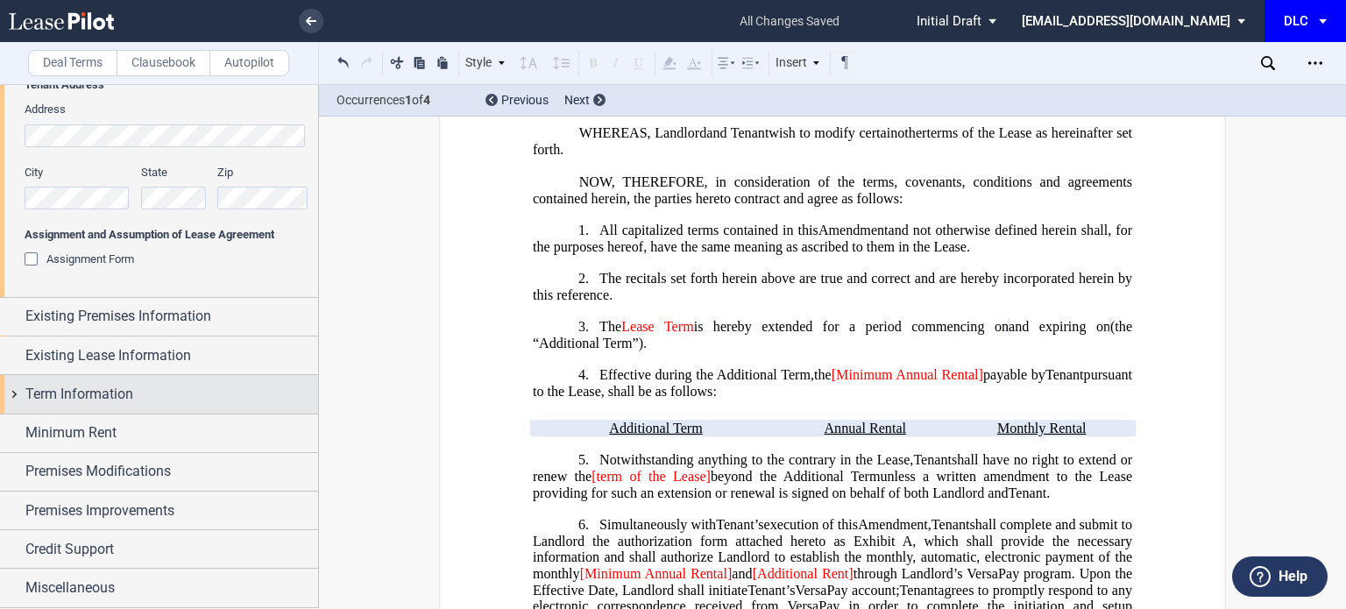
scroll to position [309, 0]
click at [137, 388] on div "Term Information" at bounding box center [171, 396] width 293 height 21
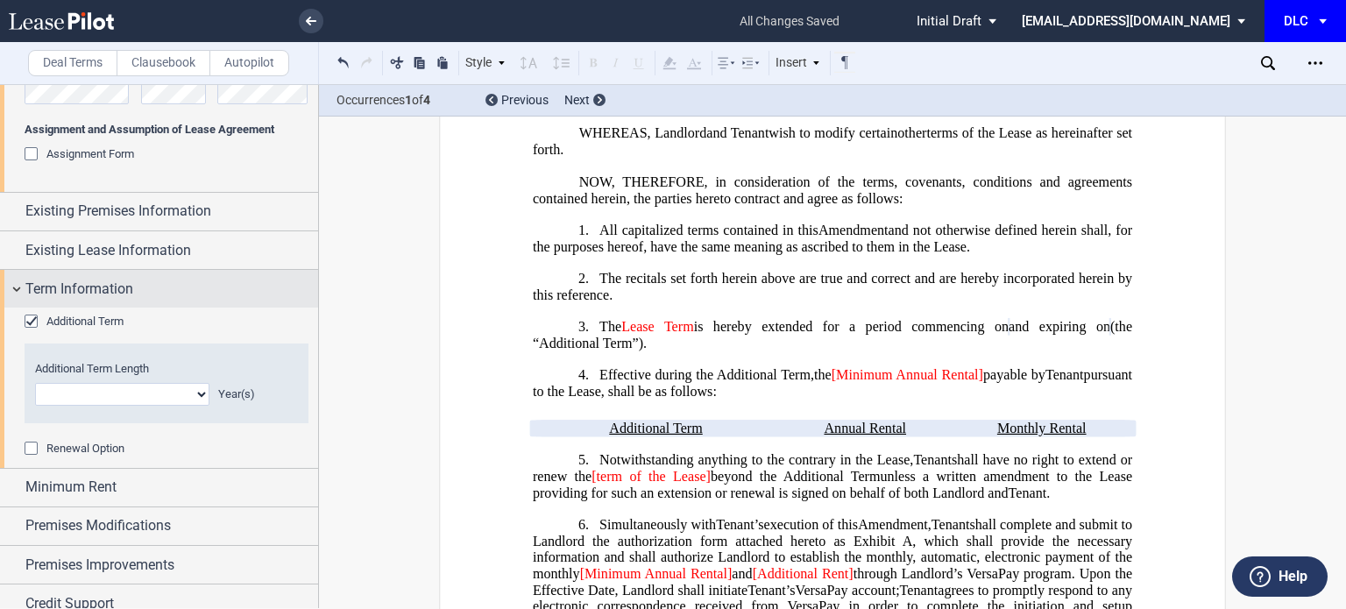
scroll to position [450, 0]
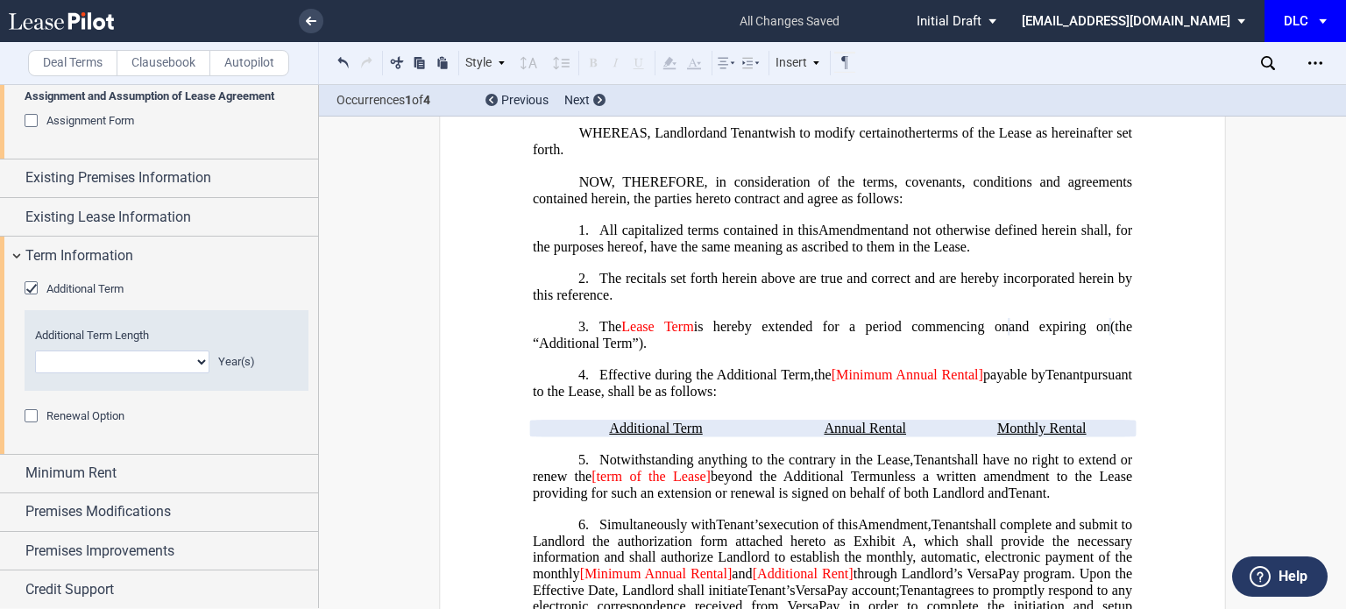
click at [189, 359] on select "0 1 2 3 4 5 6 7 8 9 10 11 12 13 14 15 16 17 18 19 20" at bounding box center [122, 362] width 174 height 23
select select "number:5"
click at [35, 351] on select "0 1 2 3 4 5 6 7 8 9 10 11 12 13 14 15 16 17 18 19 20" at bounding box center [122, 362] width 174 height 23
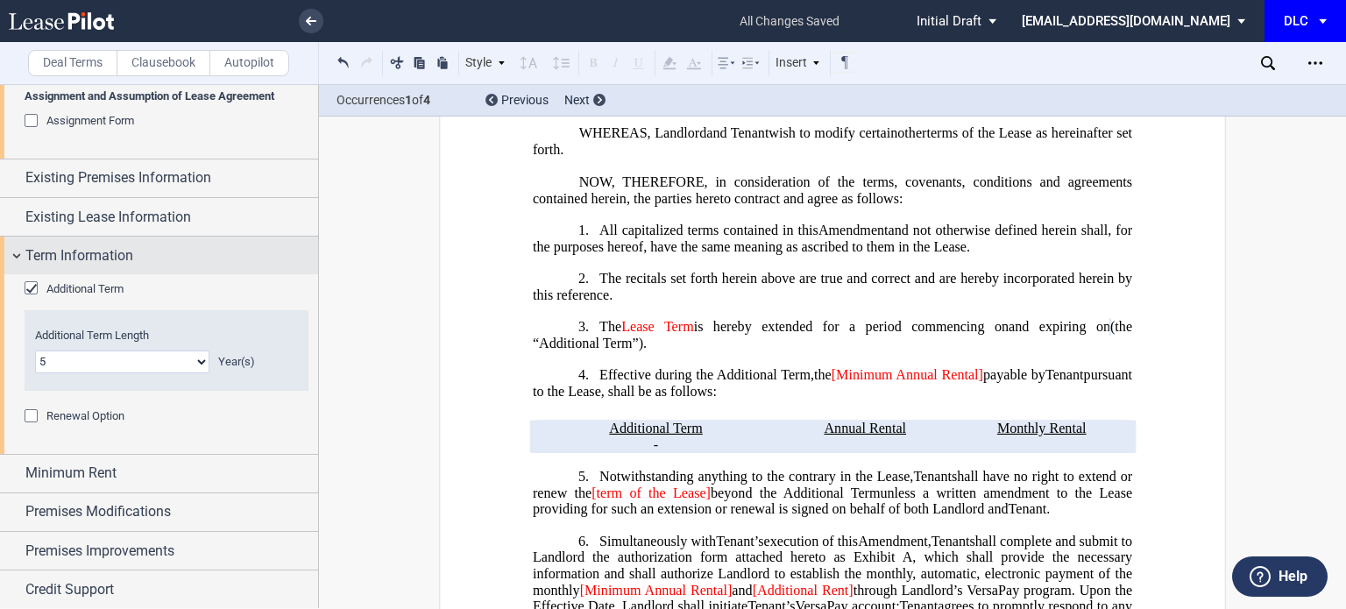
click at [119, 258] on span "Term Information" at bounding box center [79, 255] width 108 height 21
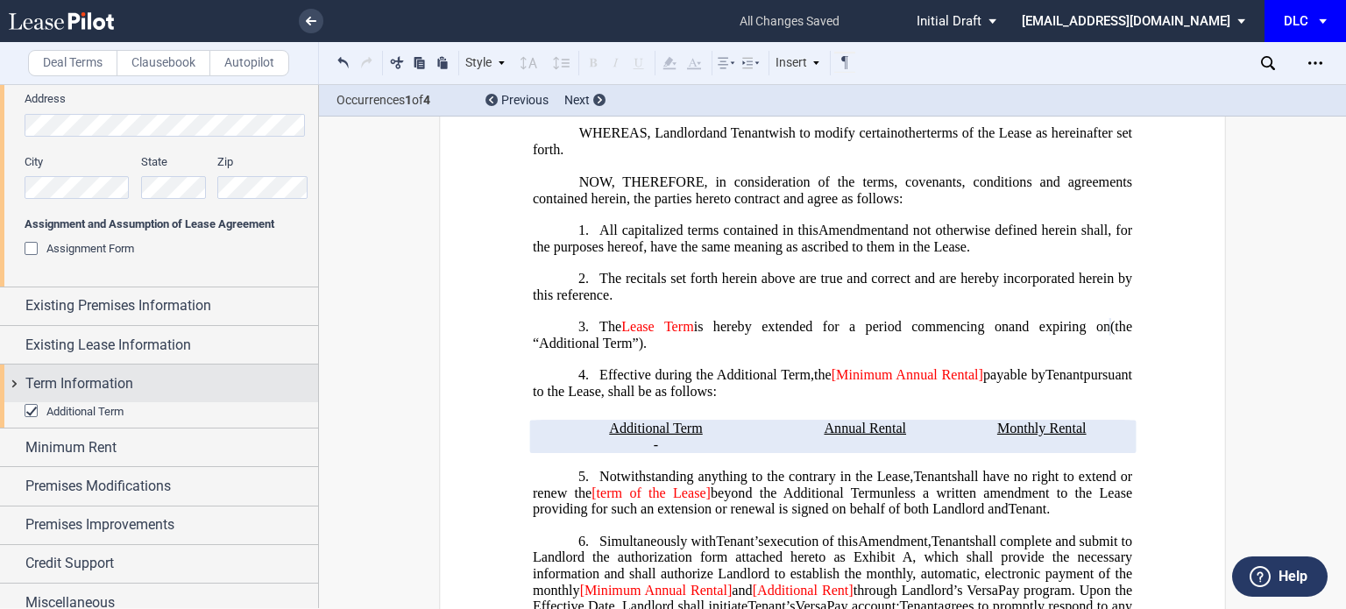
scroll to position [309, 0]
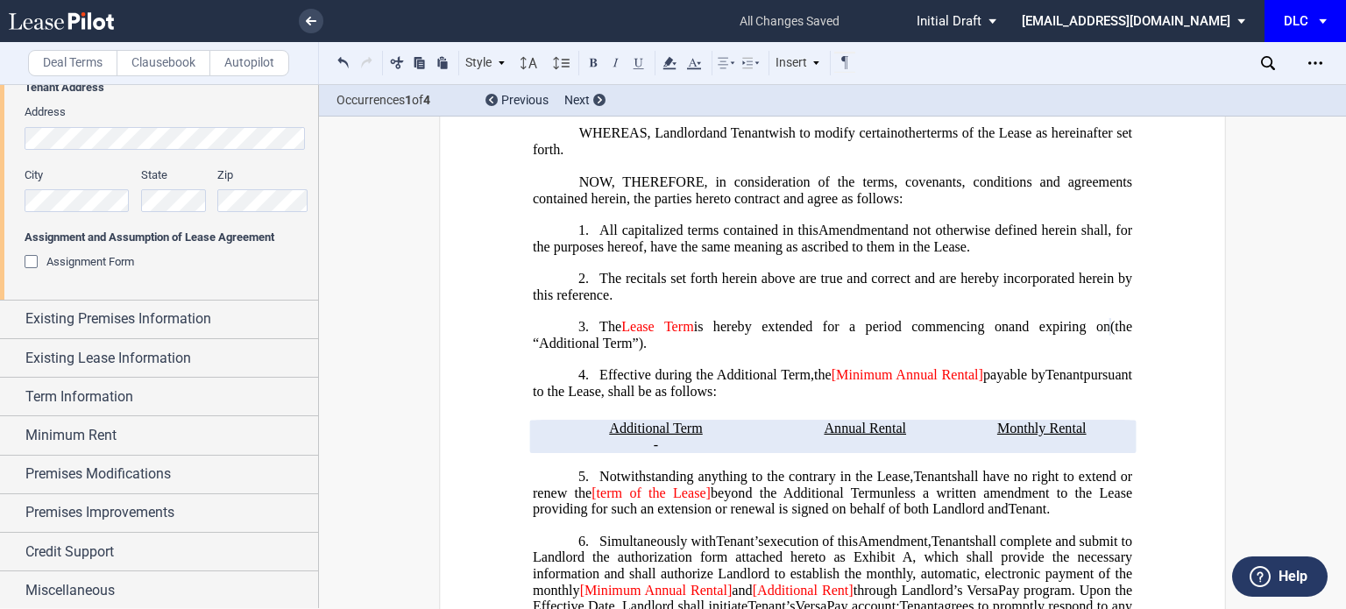
click at [974, 383] on span "[Minimum Annual Rental]" at bounding box center [908, 375] width 152 height 16
click at [983, 383] on span "[Minimum Annual Rental]" at bounding box center [908, 375] width 152 height 16
drag, startPoint x: 1002, startPoint y: 399, endPoint x: 880, endPoint y: 399, distance: 122.7
click at [880, 383] on span "[Minimum Annual Rental]" at bounding box center [908, 375] width 152 height 16
click at [983, 383] on span "[Minimum Annual Rental]" at bounding box center [908, 375] width 152 height 16
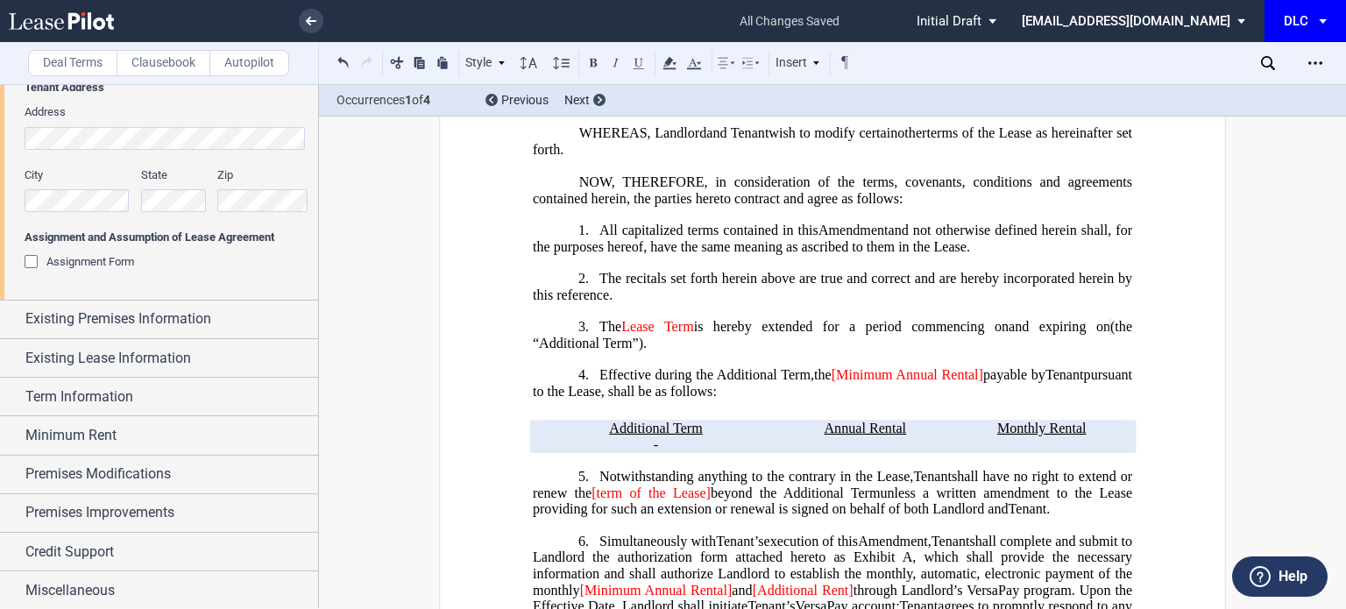
click at [1013, 383] on span "payable by" at bounding box center [1014, 375] width 62 height 16
drag, startPoint x: 1010, startPoint y: 401, endPoint x: 854, endPoint y: 400, distance: 156.0
click at [854, 383] on span "the [Minimum Annual Rental] payable by" at bounding box center [929, 375] width 231 height 16
click at [891, 383] on span "﻿Annual Rixed Rent" at bounding box center [888, 375] width 111 height 16
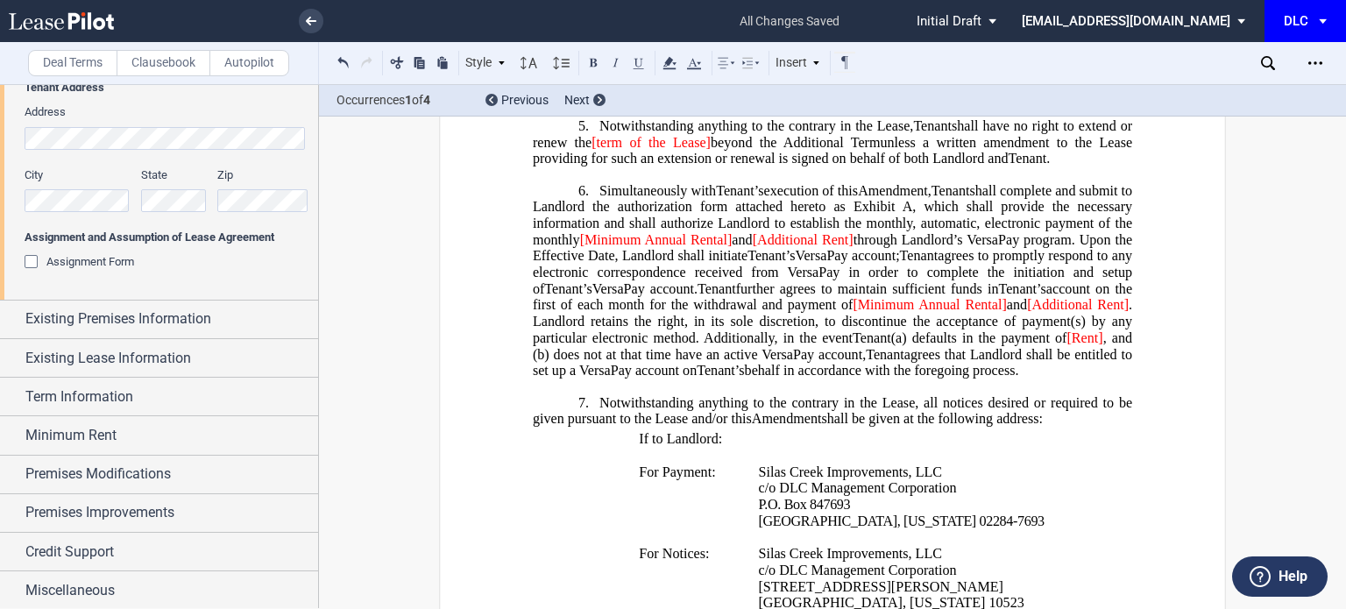
scroll to position [613, 0]
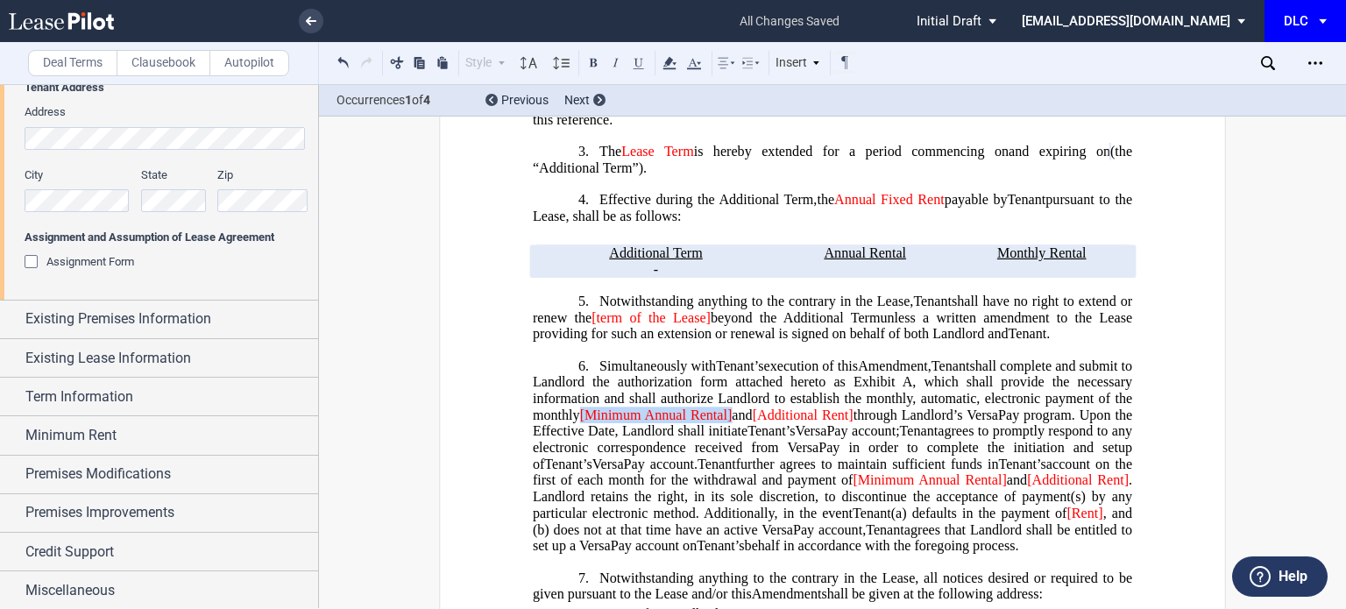
drag, startPoint x: 734, startPoint y: 444, endPoint x: 579, endPoint y: 438, distance: 155.2
click at [579, 438] on span "shall complete and submit to Landlord the authorization form attached hereto as…" at bounding box center [834, 398] width 603 height 81
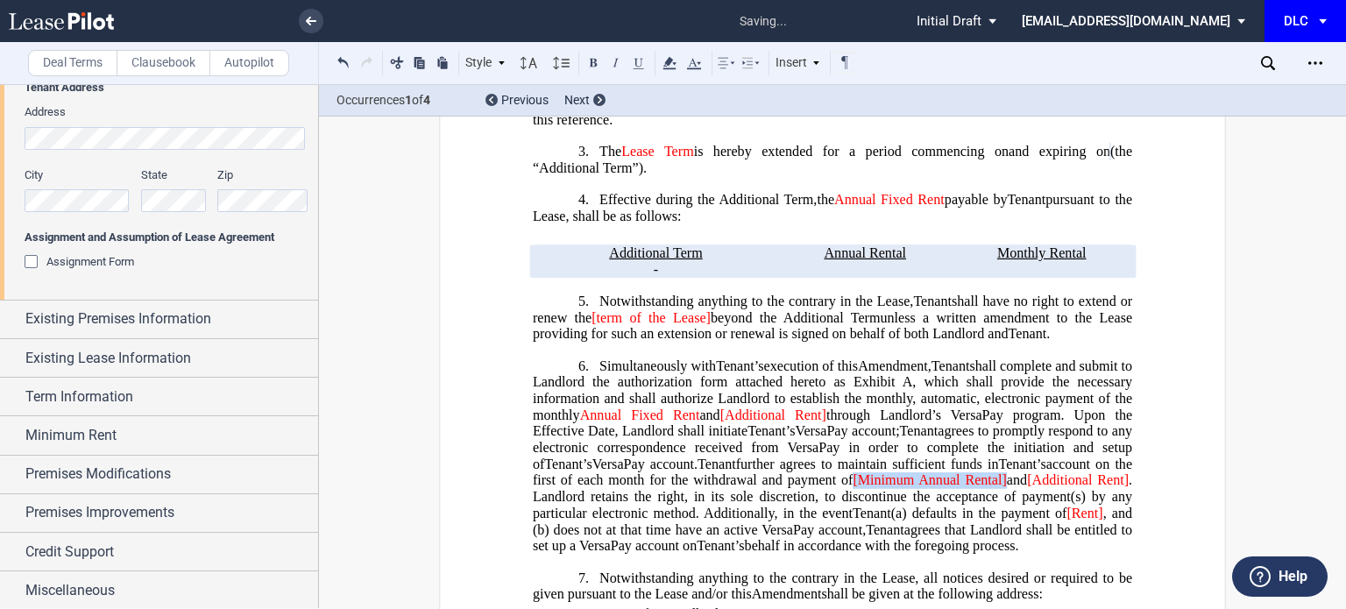
drag, startPoint x: 993, startPoint y: 505, endPoint x: 845, endPoint y: 507, distance: 148.1
click at [845, 507] on span "account on the first of each month for the withdrawal and payment of [Minimum A…" at bounding box center [834, 488] width 603 height 65
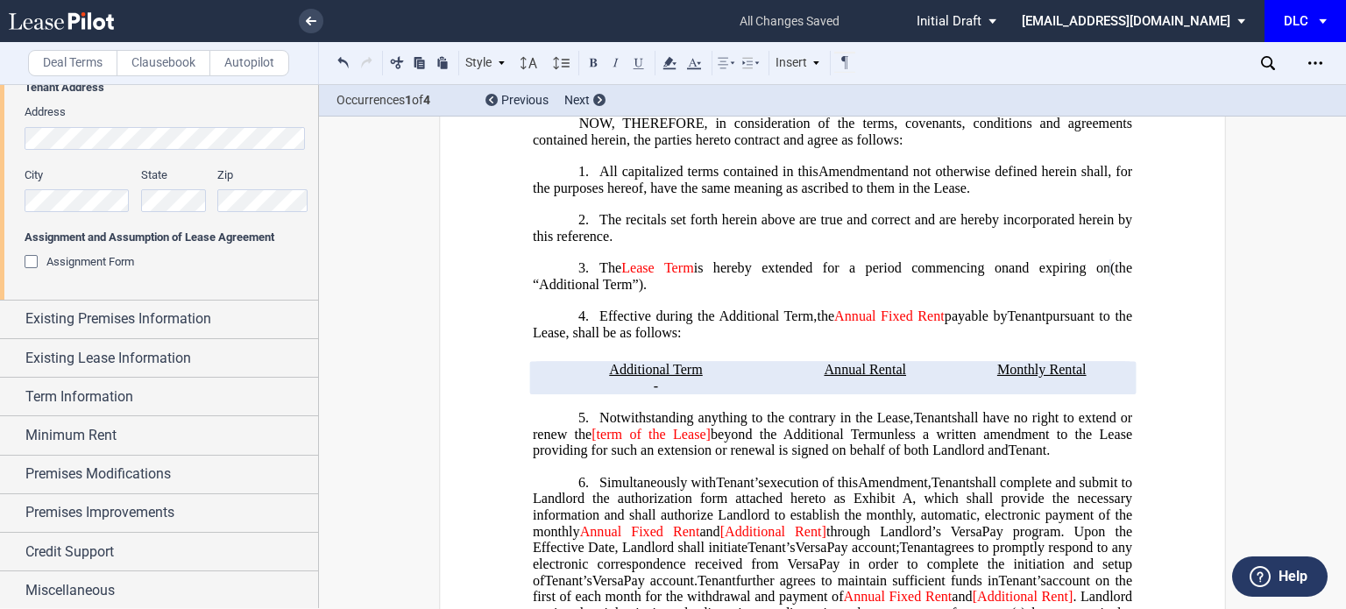
scroll to position [438, 0]
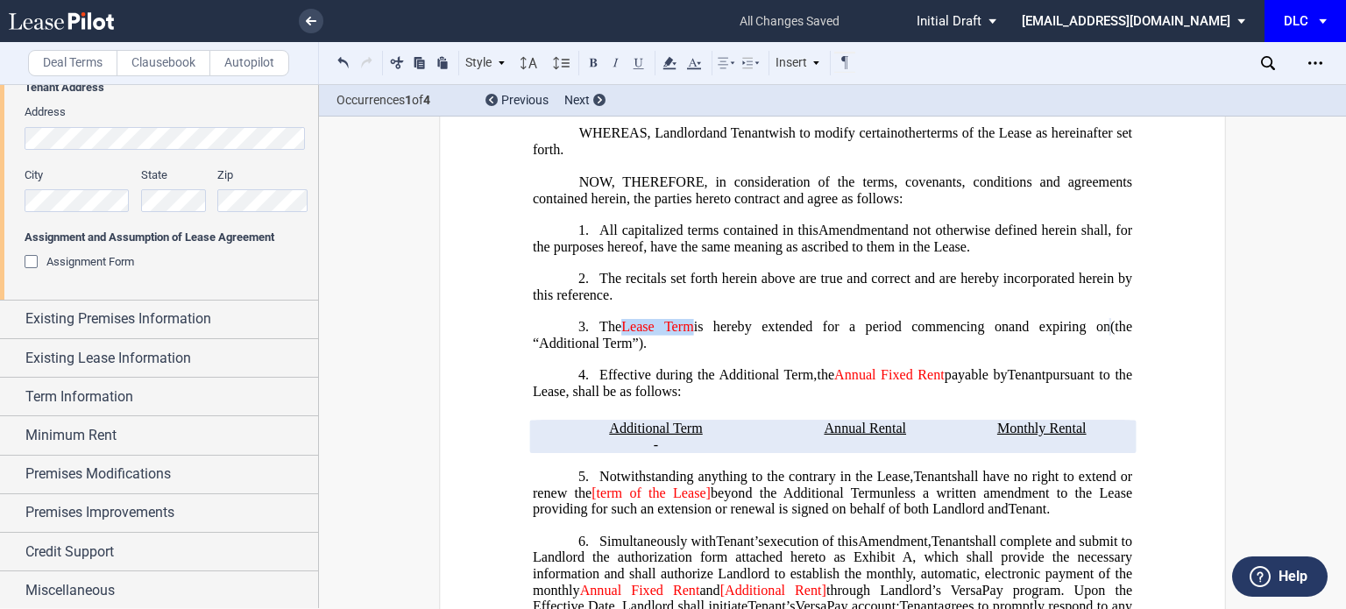
drag, startPoint x: 691, startPoint y: 355, endPoint x: 624, endPoint y: 351, distance: 67.6
click at [624, 351] on span "The ﻿Lease Term is hereby extended for a period commencing on ﻿ ﻿ and expiring …" at bounding box center [834, 335] width 603 height 32
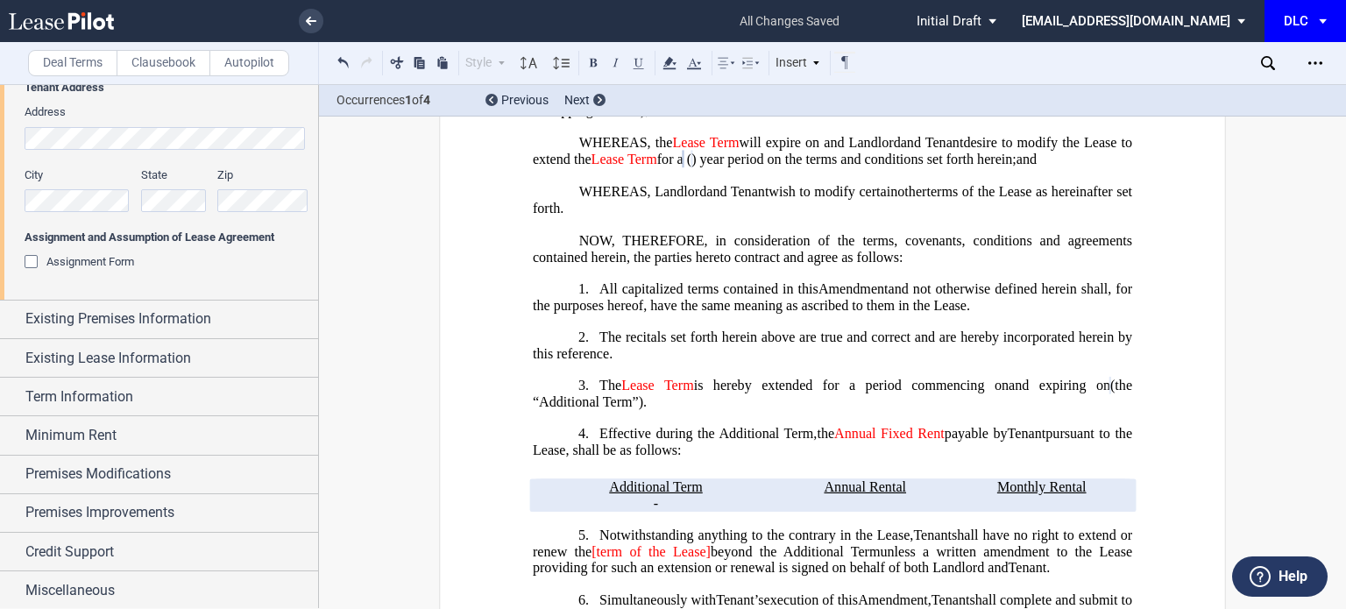
scroll to position [351, 0]
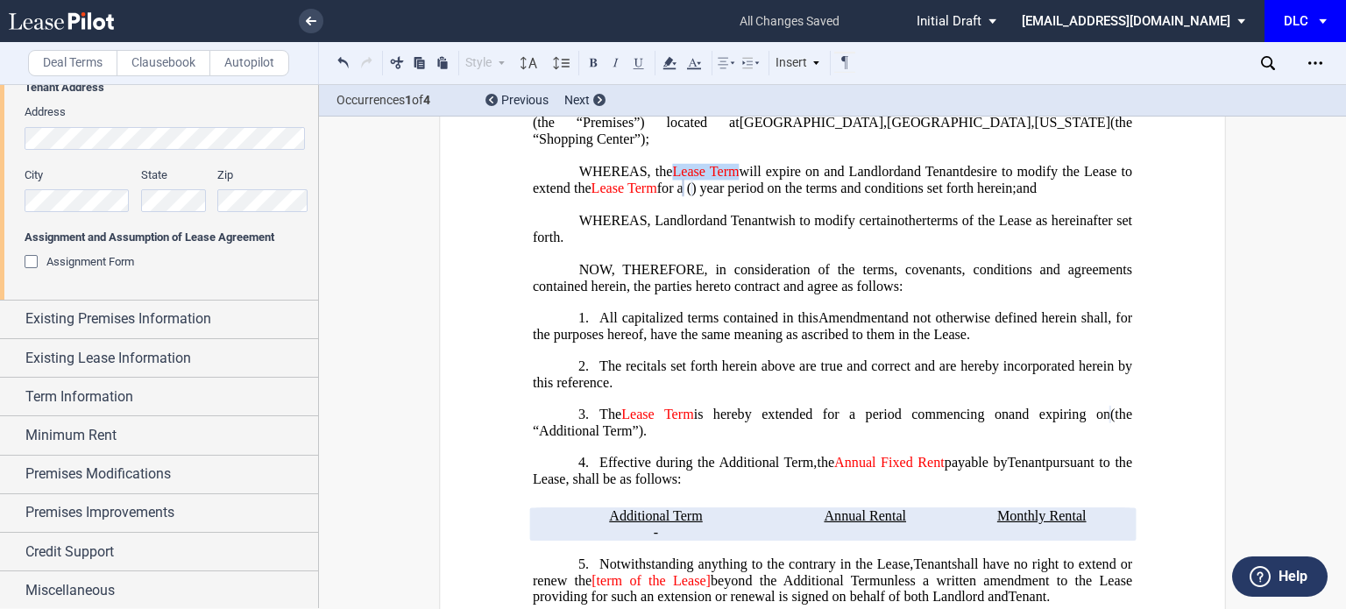
drag, startPoint x: 740, startPoint y: 185, endPoint x: 673, endPoint y: 184, distance: 66.6
click at [673, 180] on span "WHEREAS, the ﻿Lease Term will expire on ﻿ ﻿ and Landlord" at bounding box center [740, 172] width 322 height 16
drag, startPoint x: 823, startPoint y: 200, endPoint x: 761, endPoint y: 197, distance: 62.3
click at [708, 196] on span "﻿Lease Term" at bounding box center [675, 189] width 66 height 16
drag, startPoint x: 690, startPoint y: 438, endPoint x: 620, endPoint y: 435, distance: 69.3
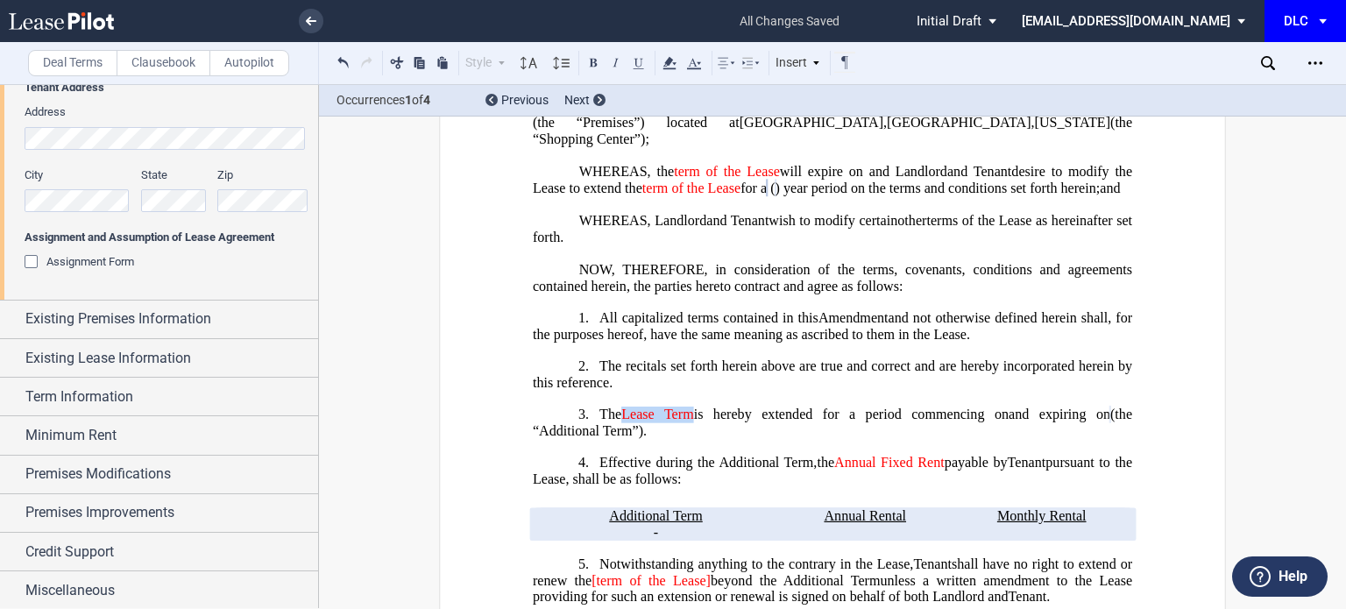
click at [620, 435] on span "The ﻿Lease Term is hereby extended for a period commencing on ﻿ ﻿ and expiring …" at bounding box center [834, 423] width 603 height 32
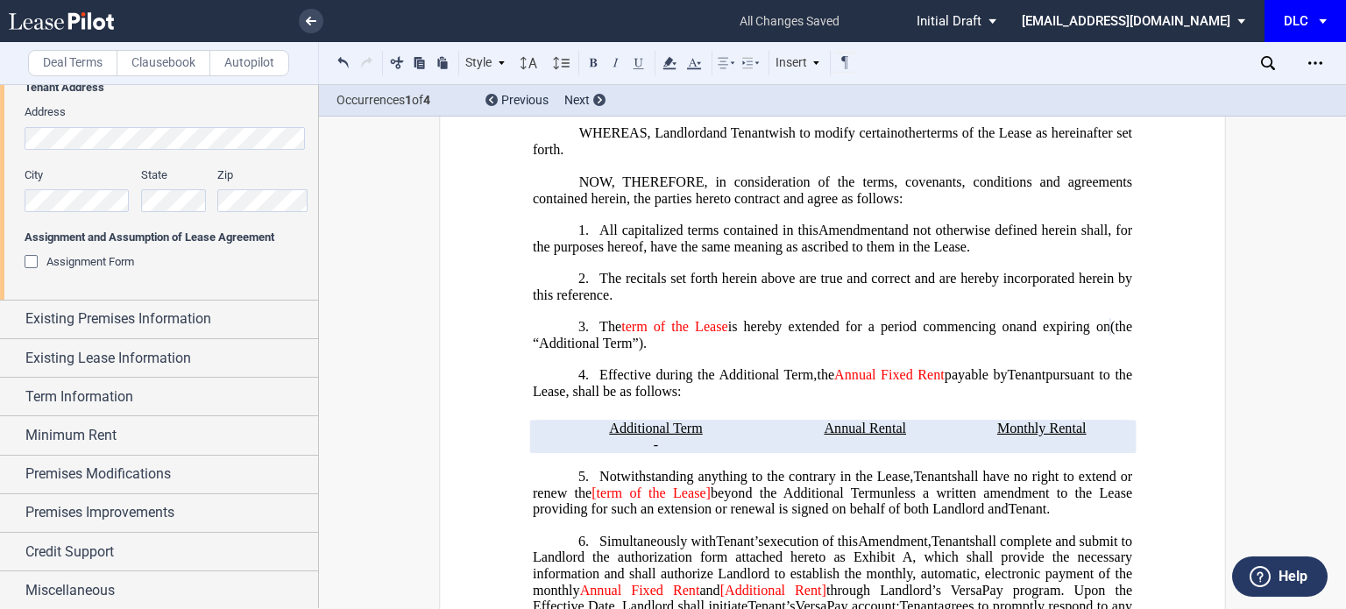
click at [705, 500] on span "[term of the Lease]" at bounding box center [650, 493] width 119 height 16
click at [598, 500] on span "[term of the Lease" at bounding box center [650, 493] width 116 height 16
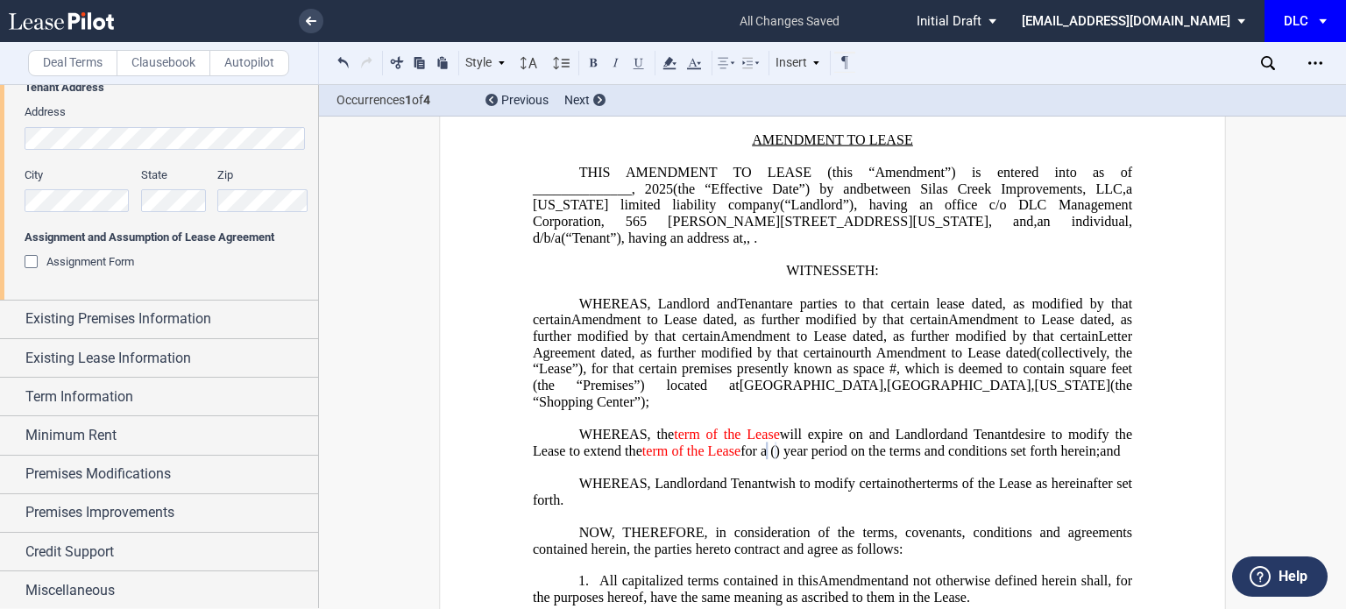
click at [725, 377] on span ", for that certain premises presently known as space #" at bounding box center [740, 369] width 314 height 16
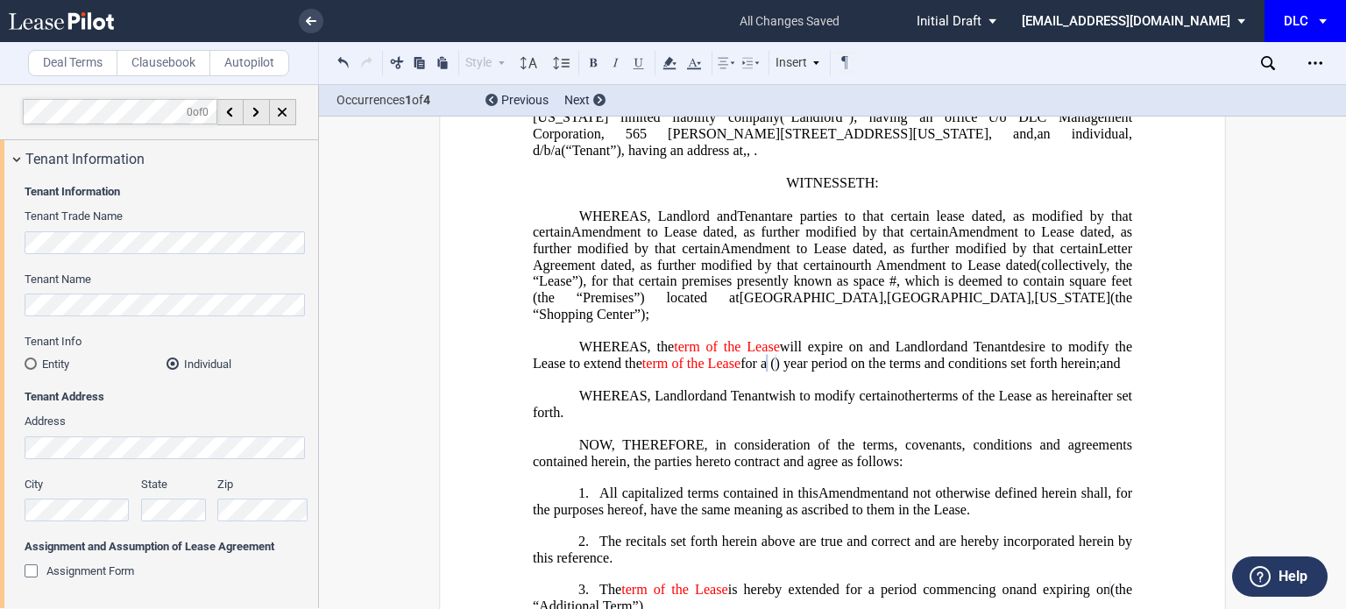
scroll to position [0, 0]
click at [147, 162] on div "Tenant Information" at bounding box center [171, 159] width 293 height 21
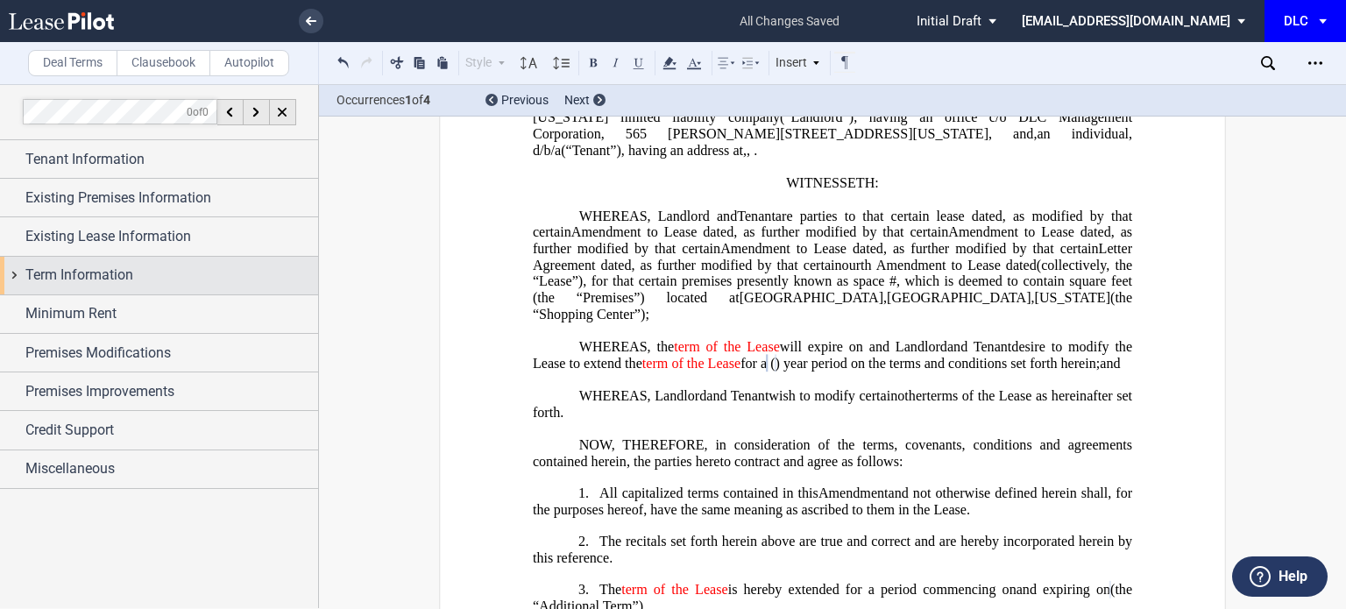
click at [153, 277] on div "Term Information" at bounding box center [171, 275] width 293 height 21
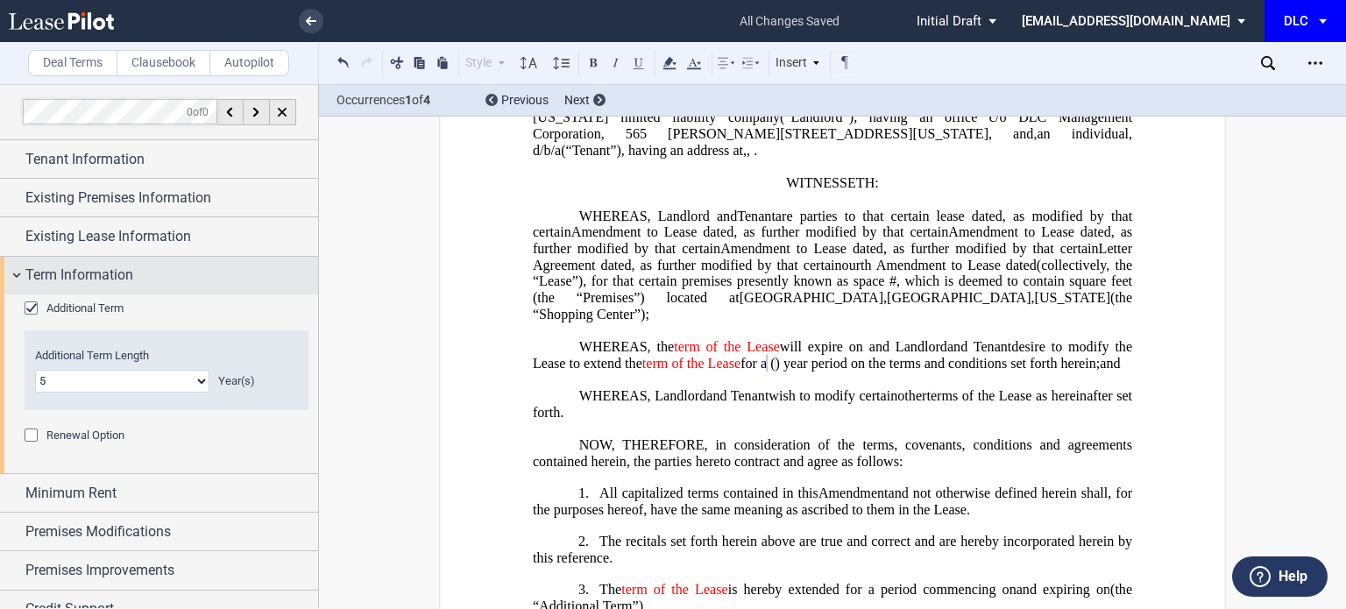
click at [153, 277] on div "Term Information" at bounding box center [171, 275] width 293 height 21
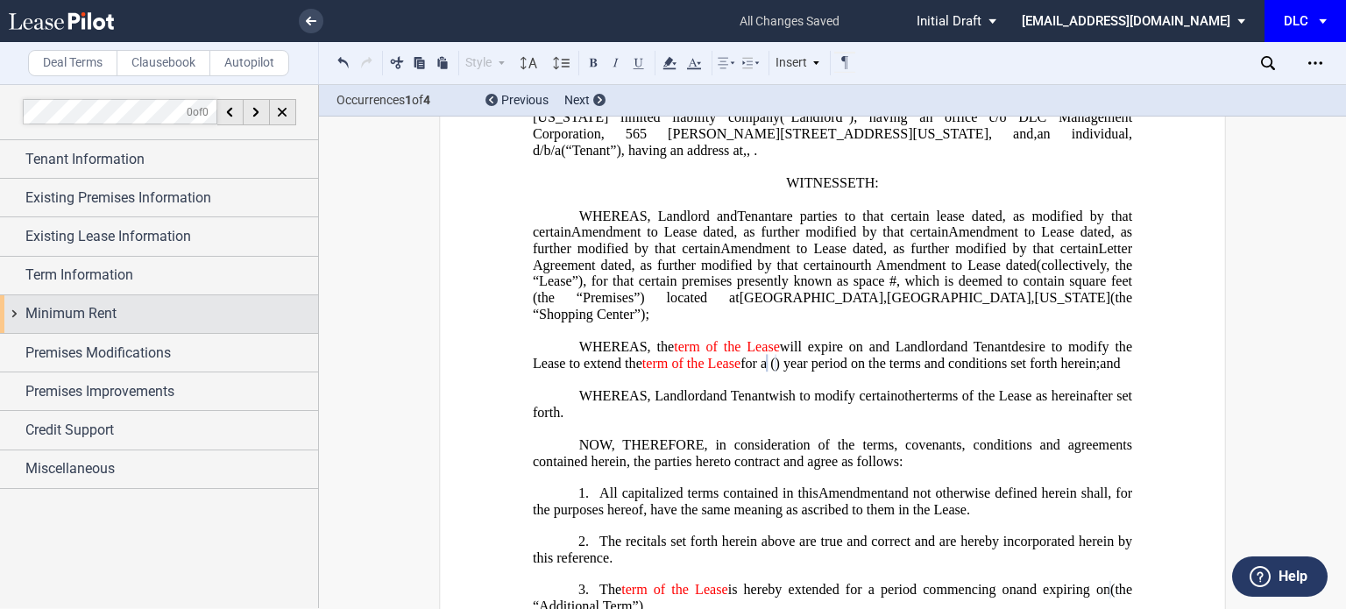
click at [140, 322] on div "Minimum Rent" at bounding box center [171, 313] width 293 height 21
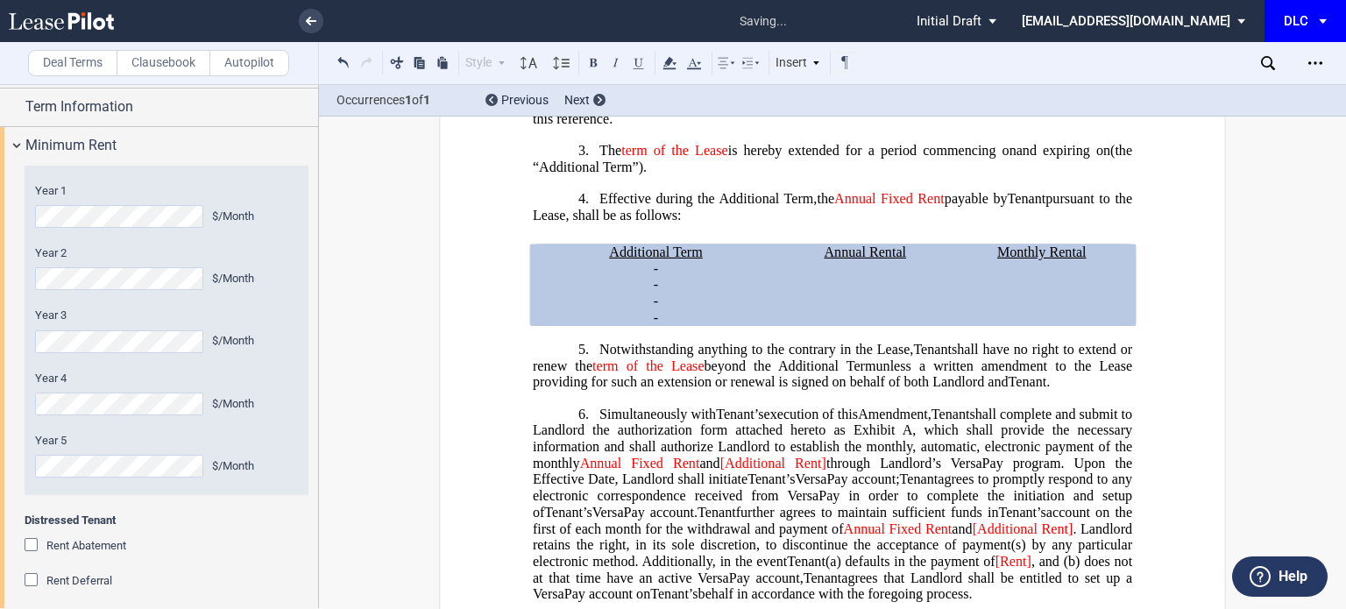
scroll to position [175, 0]
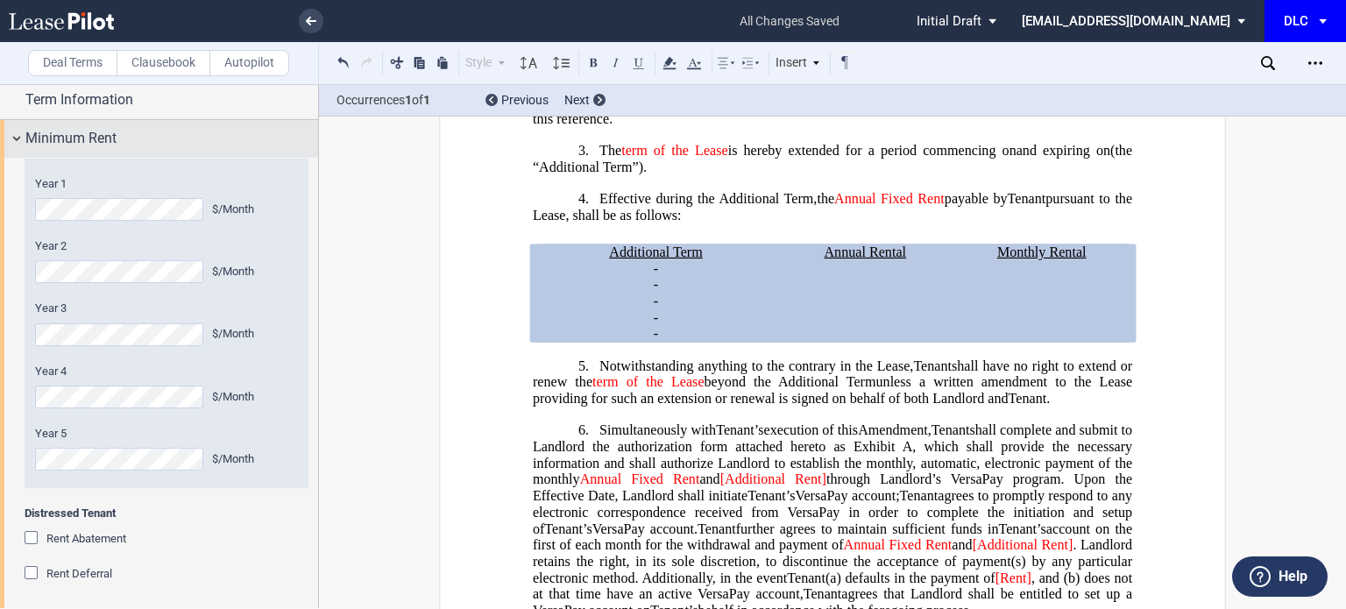
click at [123, 149] on div "Minimum Rent" at bounding box center [159, 139] width 318 height 38
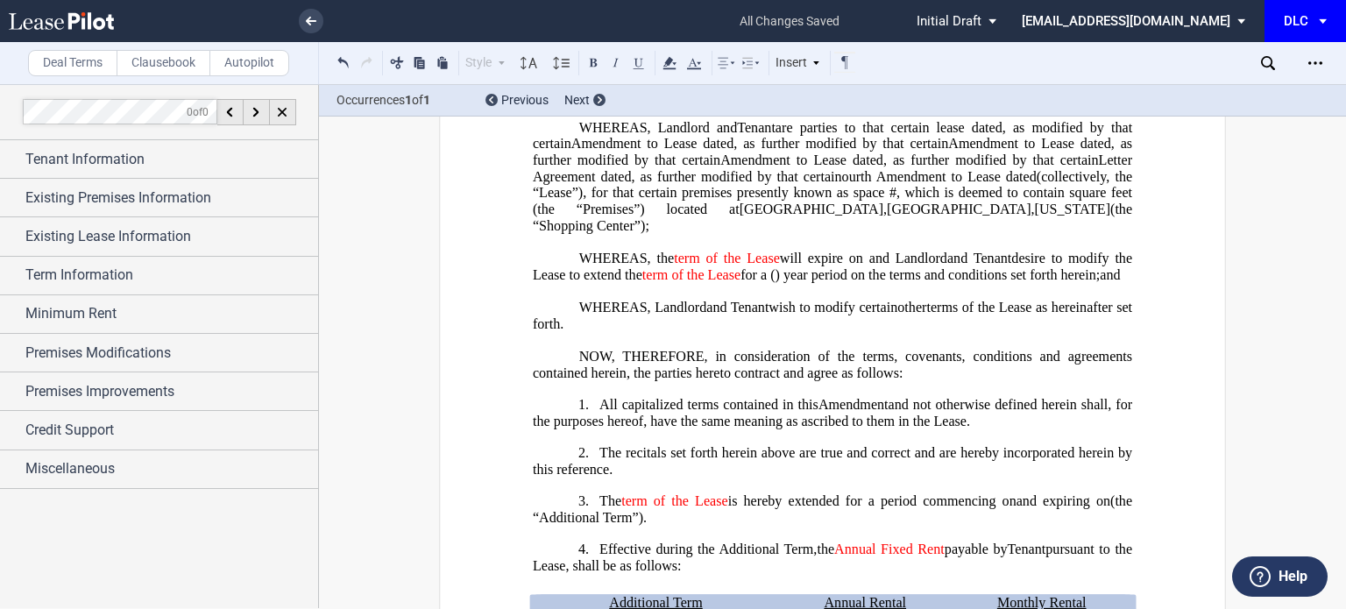
scroll to position [351, 0]
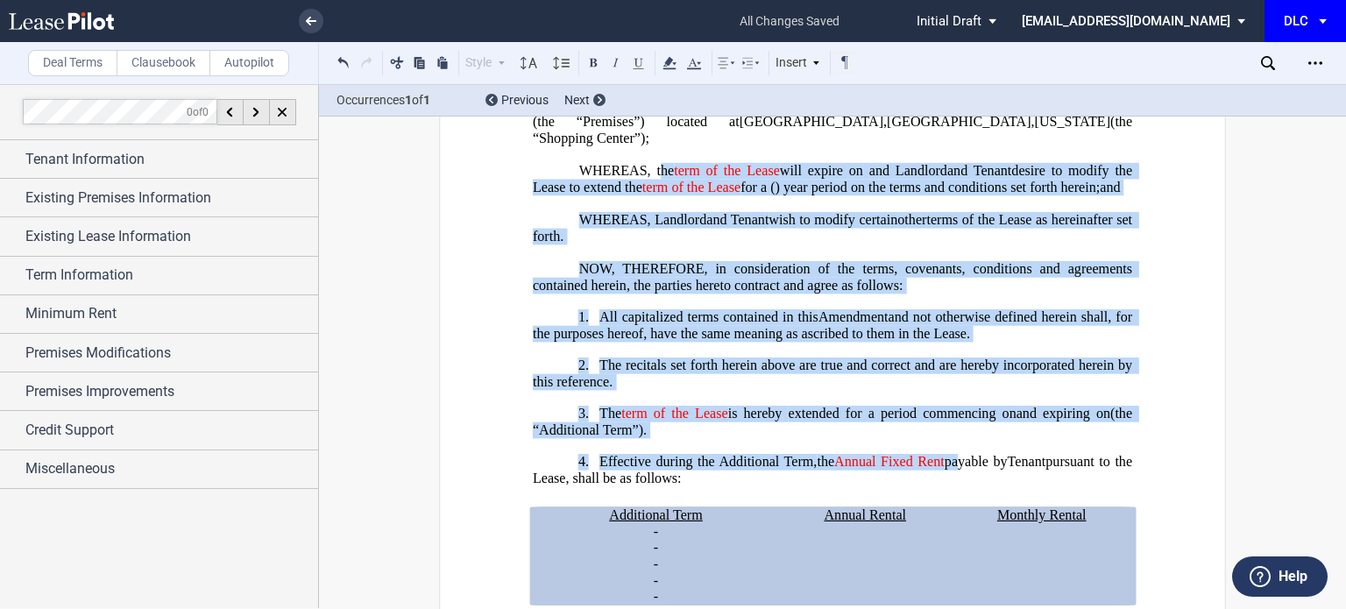
drag, startPoint x: 658, startPoint y: 178, endPoint x: 960, endPoint y: 472, distance: 422.0
click at [696, 63] on icon at bounding box center [693, 63] width 21 height 21
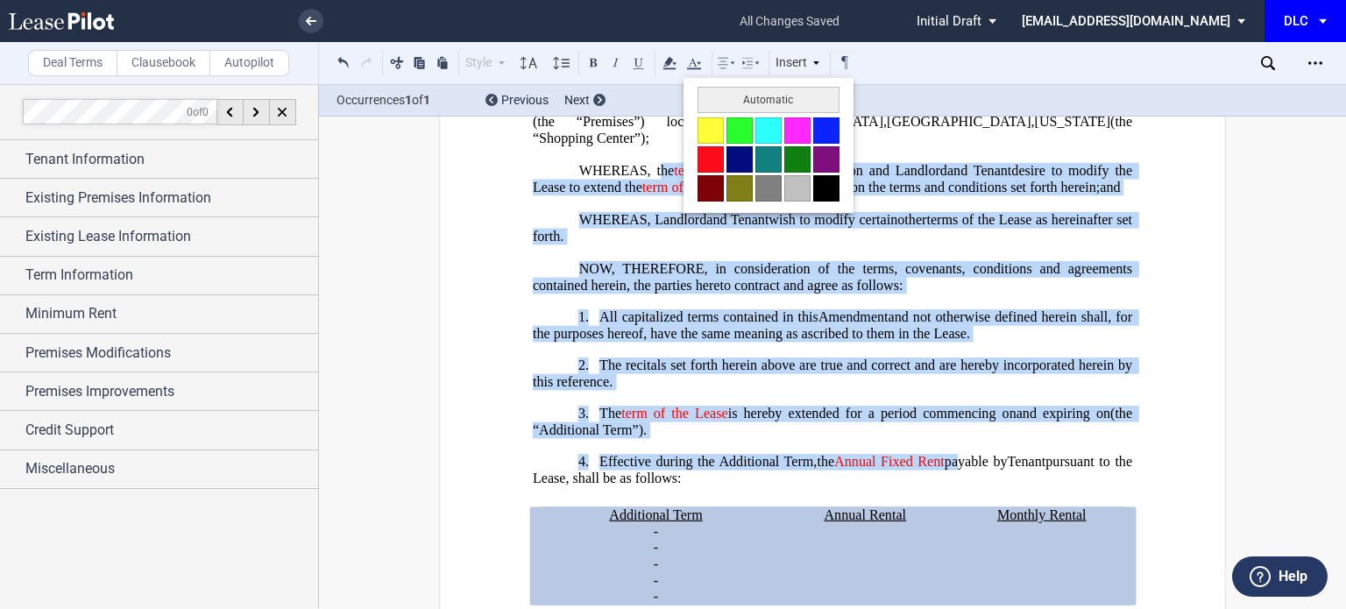
click at [831, 184] on button at bounding box center [826, 188] width 26 height 26
click at [851, 228] on span "wish to modify certain" at bounding box center [832, 220] width 129 height 16
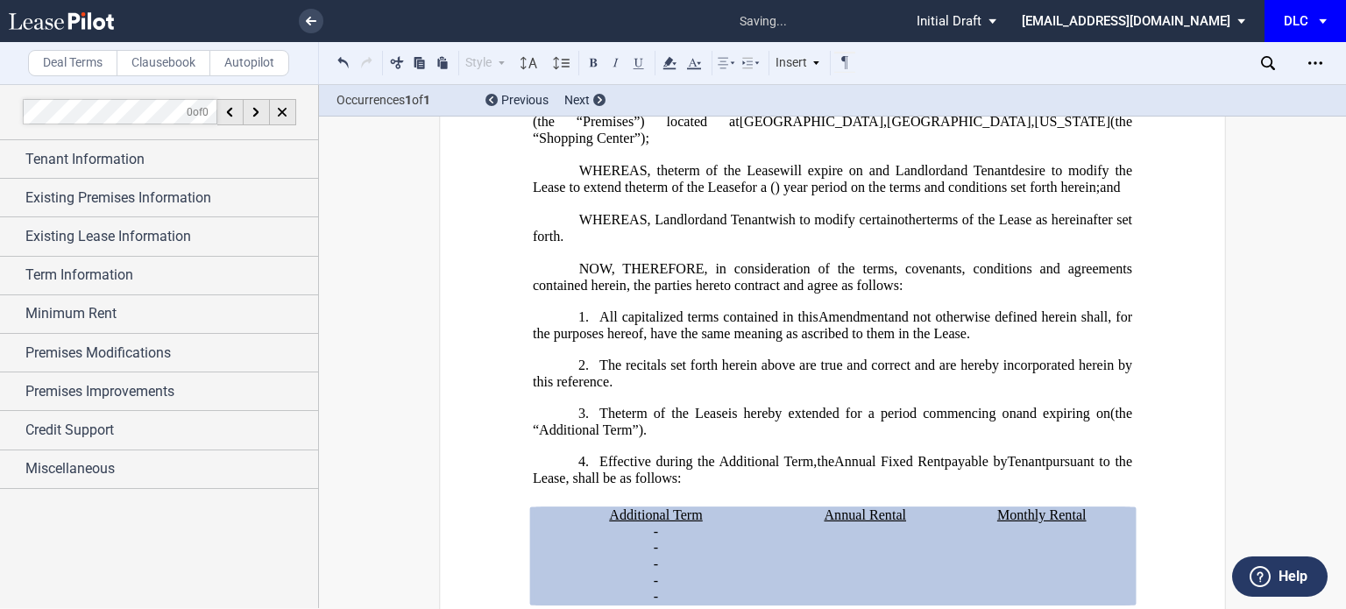
scroll to position [176, 0]
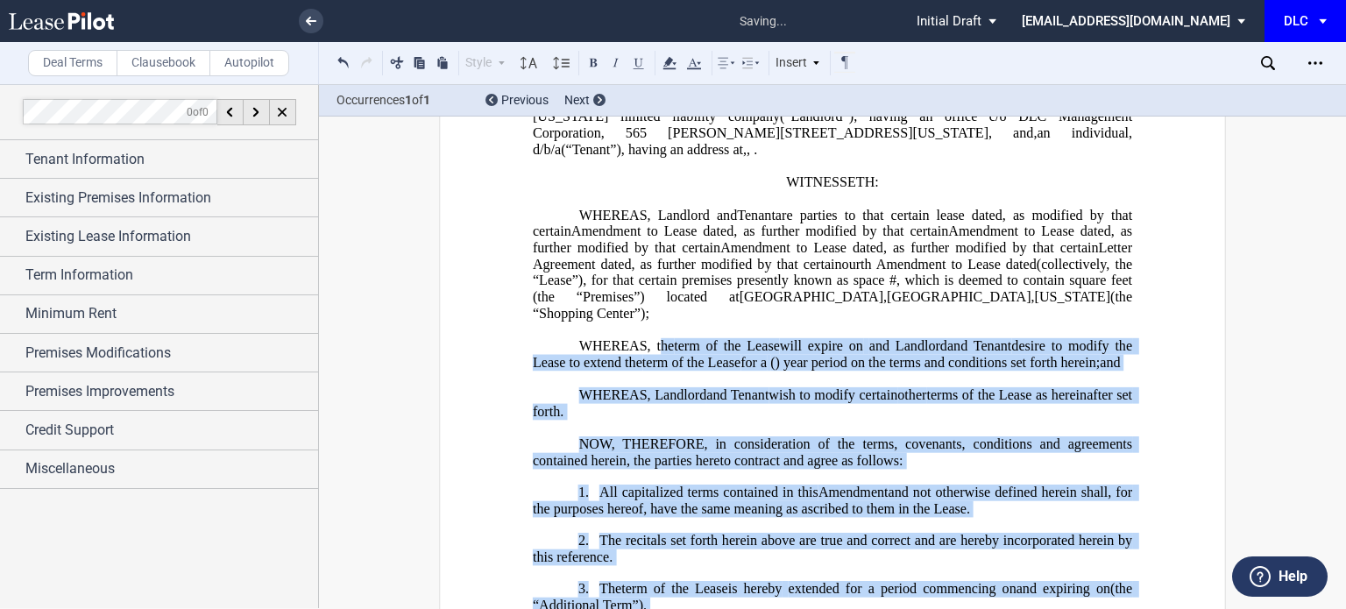
click at [889, 322] on p "WHEREAS, Landlord and Tenant Assignor are parties to that certain lease dated ﻿…" at bounding box center [832, 264] width 599 height 115
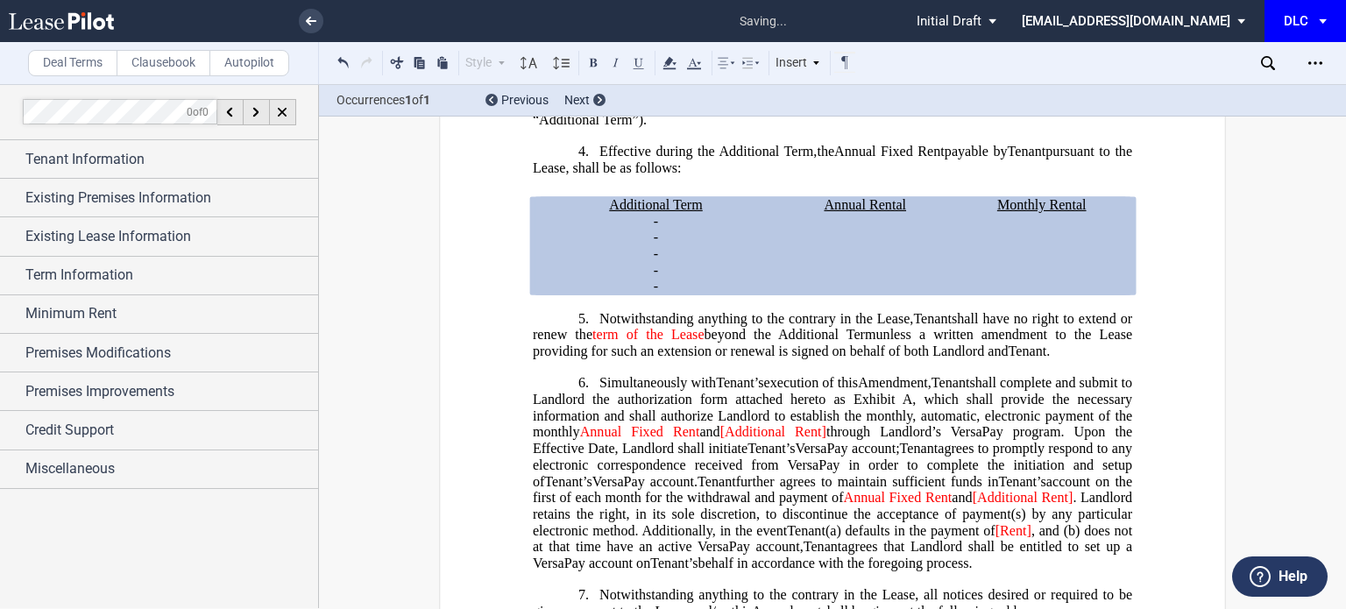
scroll to position [702, 0]
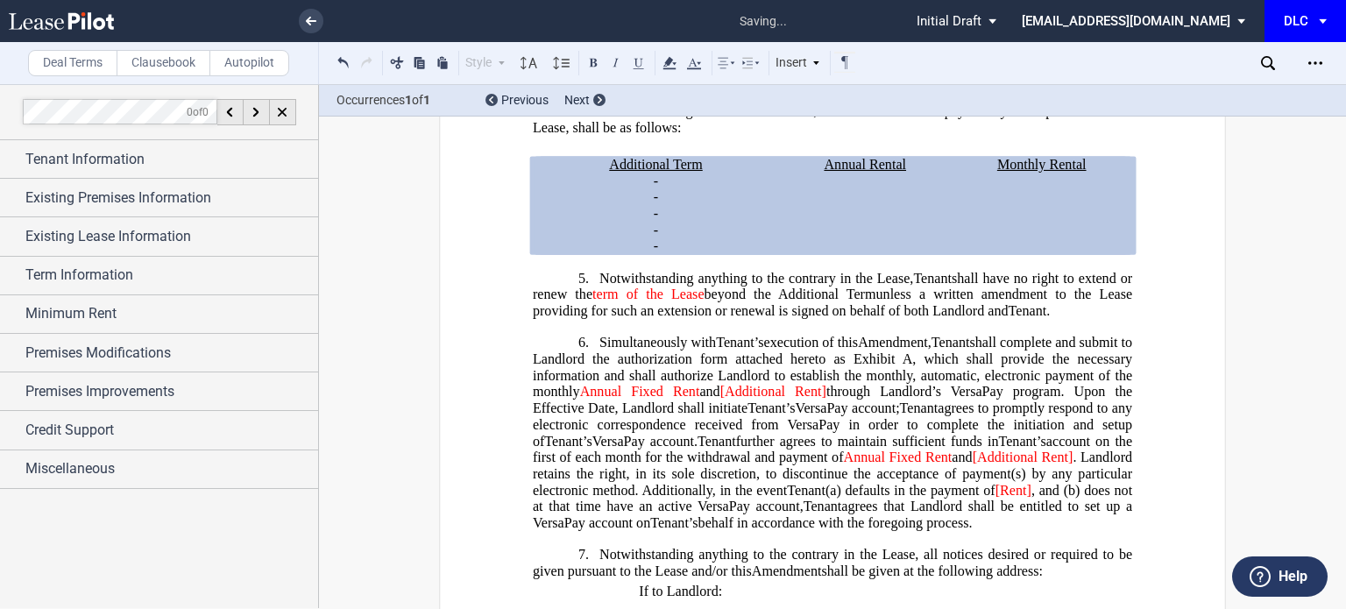
click at [809, 392] on span ", which shall provide the necessary information and shall authorize Landlord to…" at bounding box center [834, 375] width 603 height 48
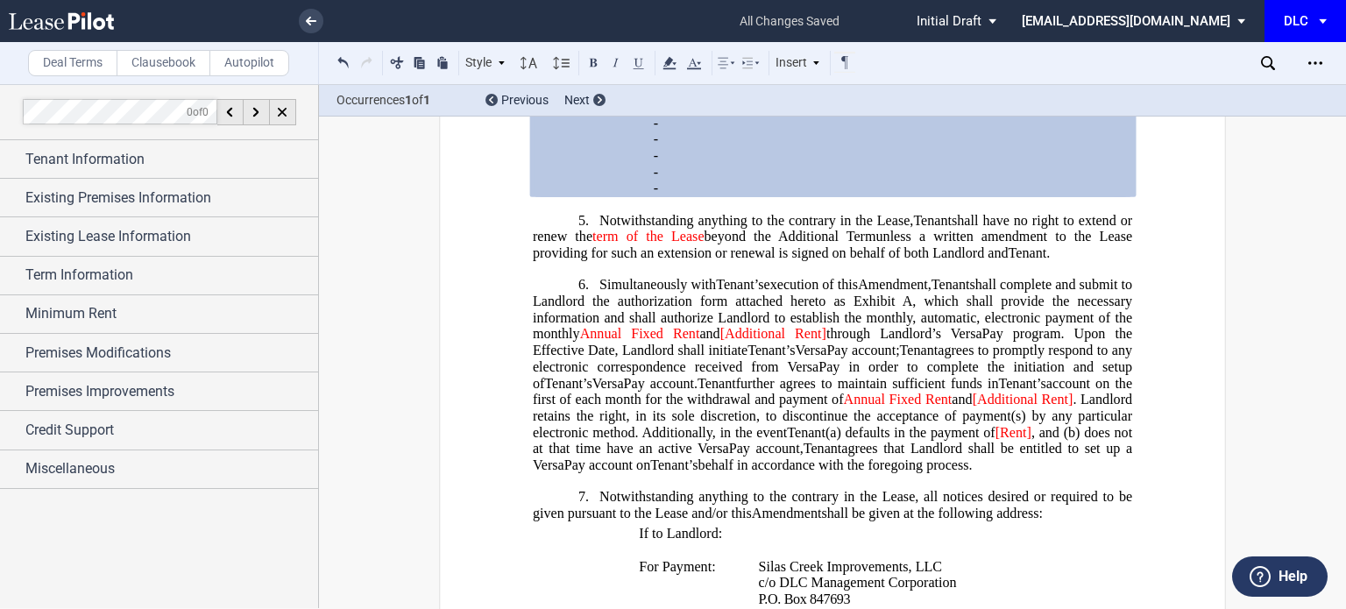
scroll to position [790, 0]
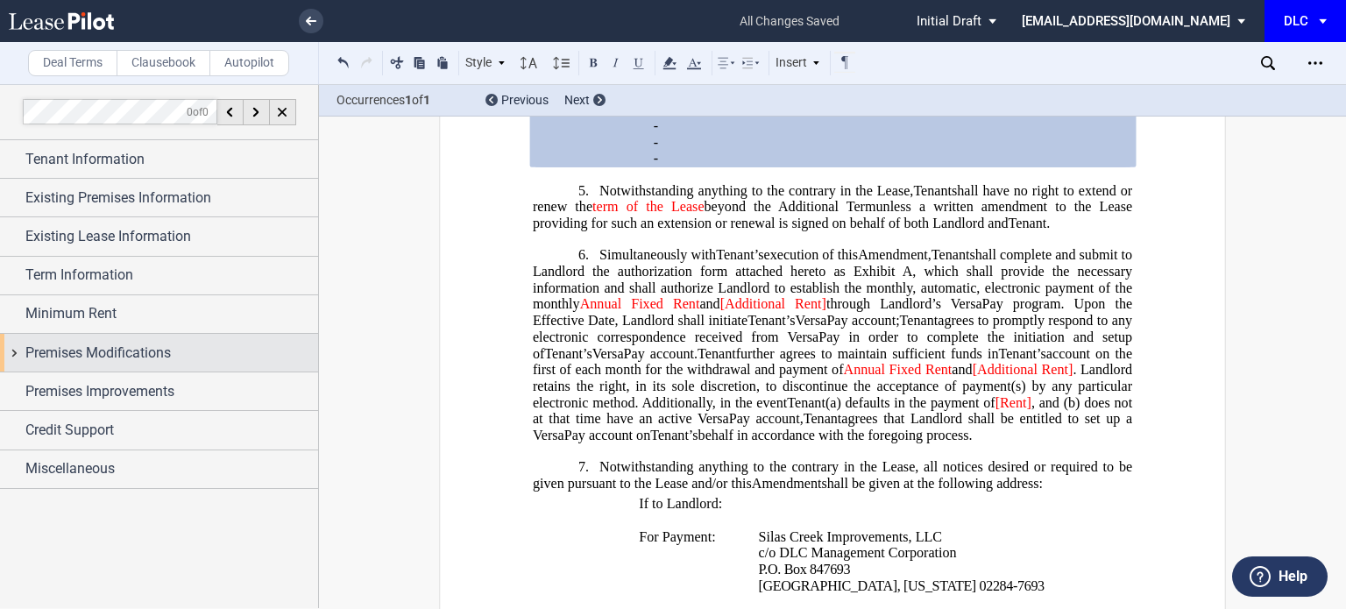
click at [137, 343] on span "Premises Modifications" at bounding box center [97, 353] width 145 height 21
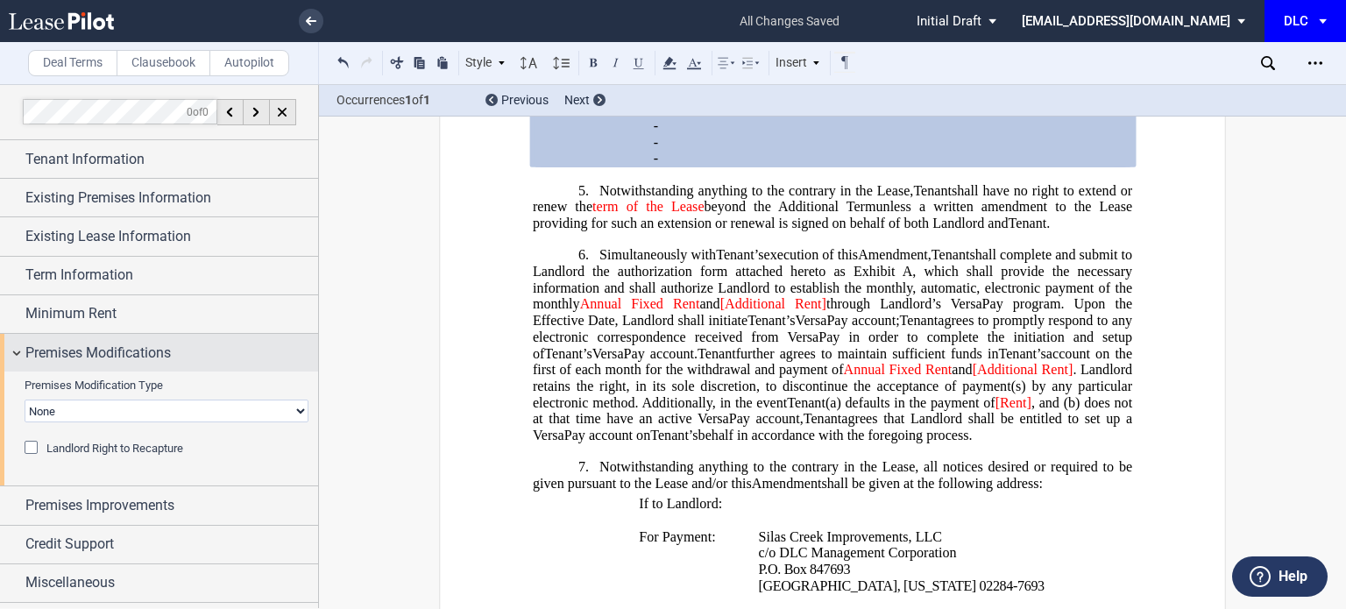
click at [137, 343] on span "Premises Modifications" at bounding box center [97, 353] width 145 height 21
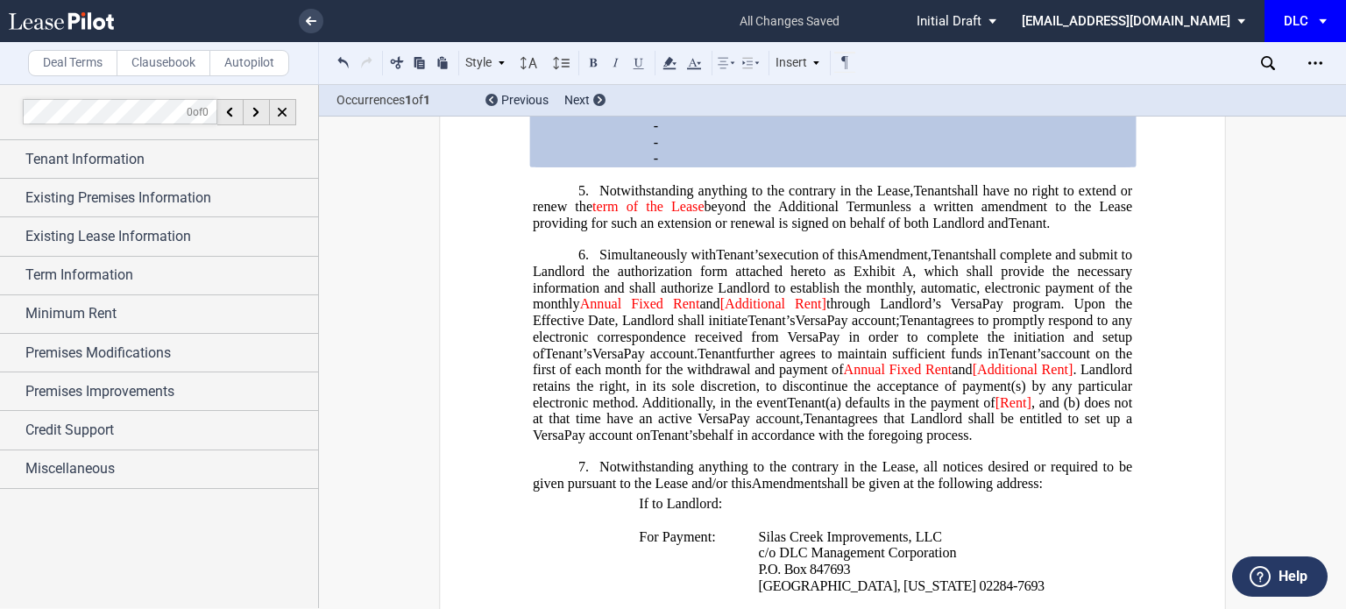
click at [832, 326] on span "through Landlord’s VersaPay program. Upon the Effective Date, Landlord shall in…" at bounding box center [834, 312] width 603 height 32
click at [735, 312] on span "[Additional Rent" at bounding box center [772, 304] width 103 height 16
click at [1028, 378] on span "[Additional Rent]" at bounding box center [1023, 370] width 101 height 16
click at [1069, 378] on span "Additional Rent]" at bounding box center [1024, 370] width 96 height 16
click at [1022, 410] on span "[Rent]" at bounding box center [1013, 402] width 36 height 16
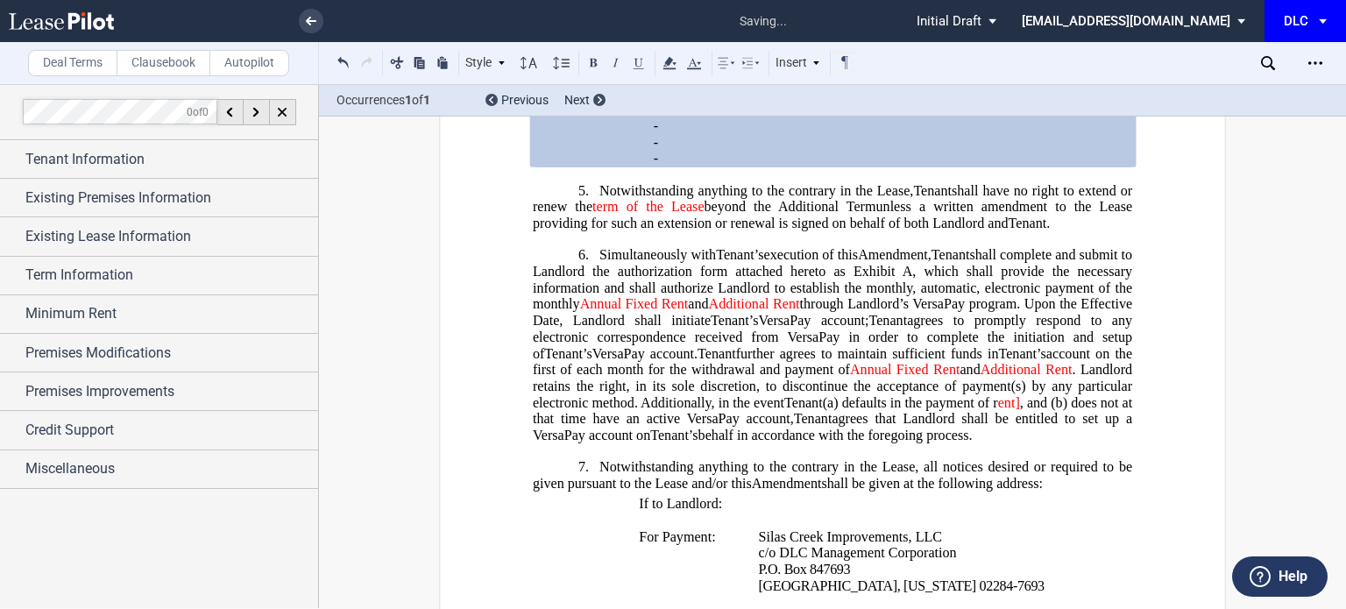
click at [1027, 410] on span ", and (b)" at bounding box center [1043, 402] width 47 height 16
drag, startPoint x: 589, startPoint y: 228, endPoint x: 1080, endPoint y: 425, distance: 529.7
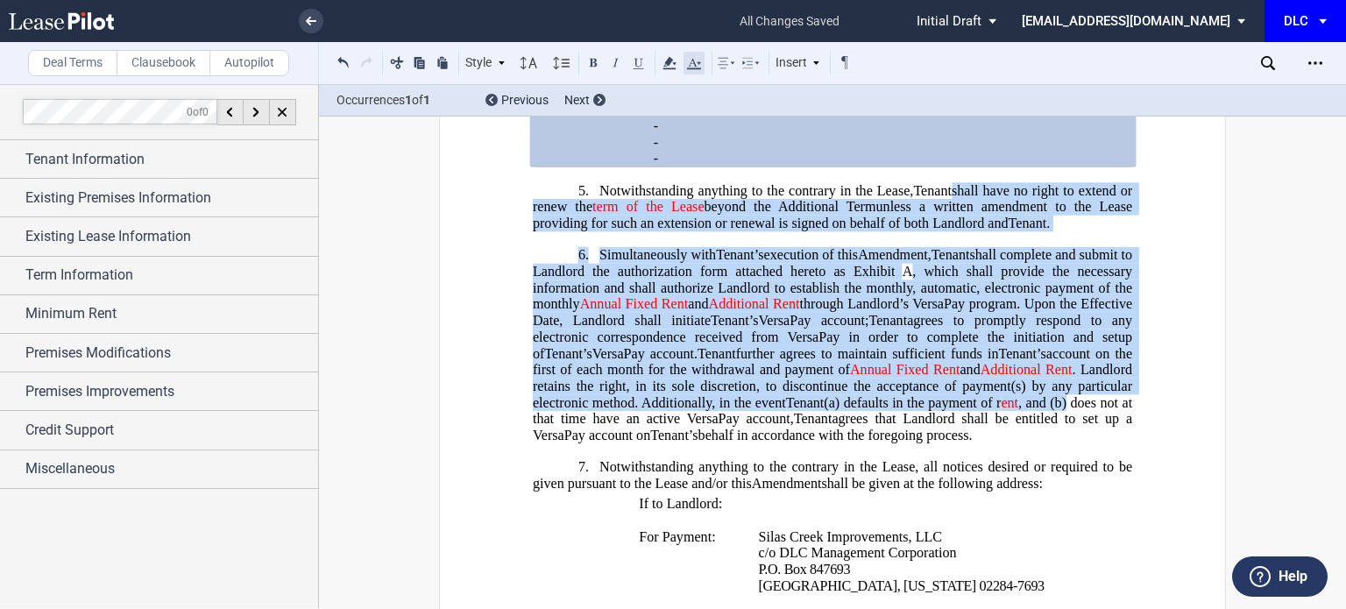
click at [698, 67] on icon at bounding box center [693, 63] width 21 height 21
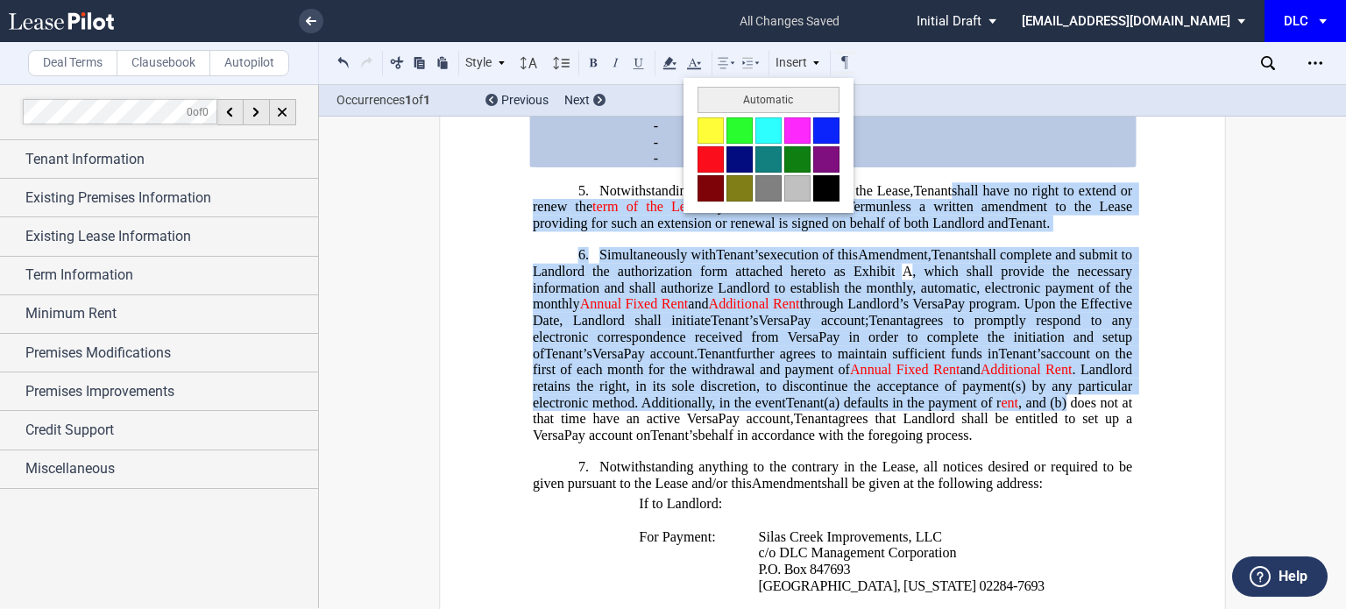
click at [831, 183] on button at bounding box center [826, 188] width 26 height 26
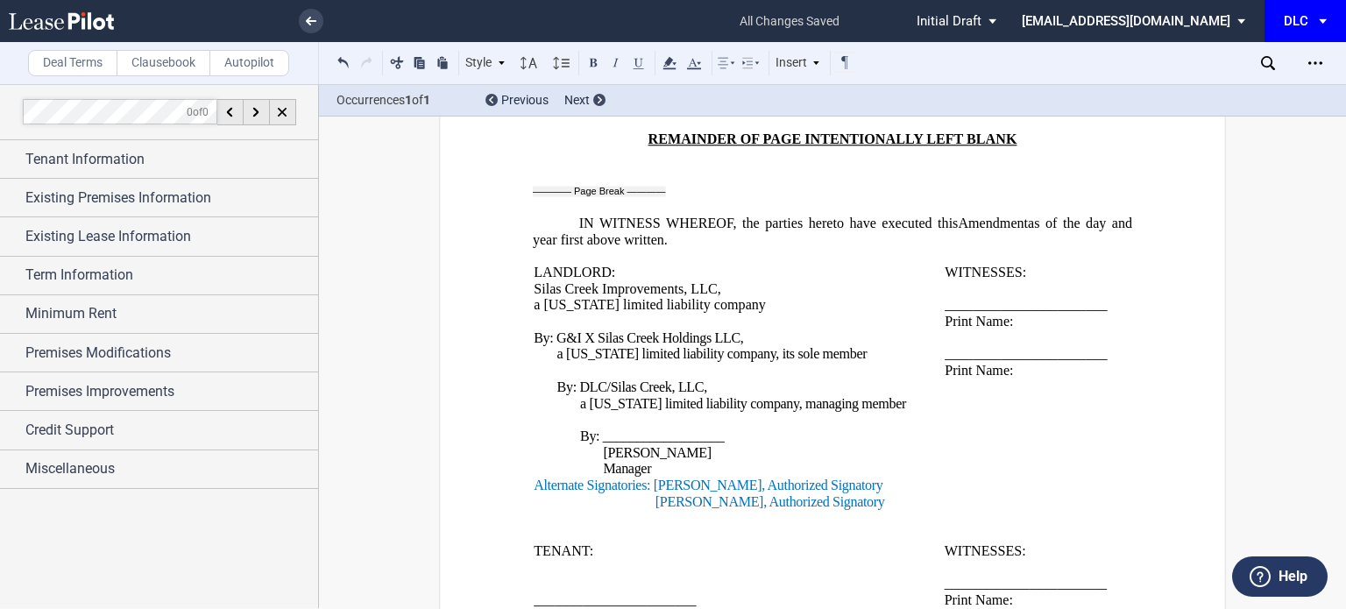
scroll to position [2630, 0]
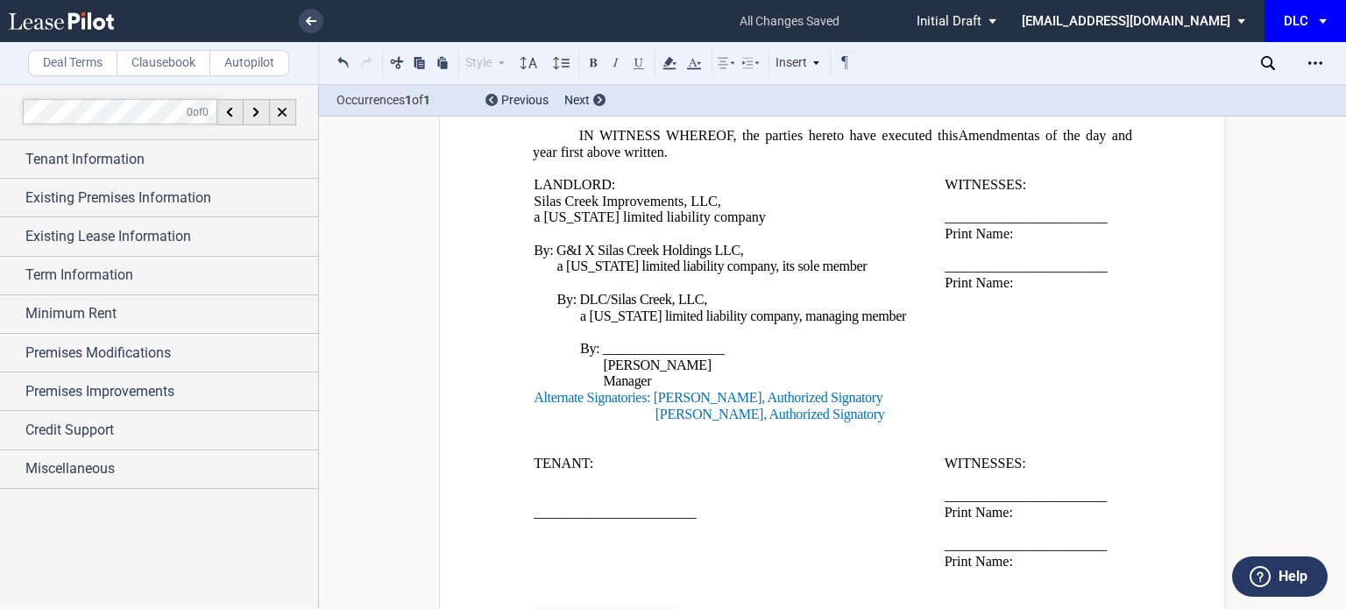
drag, startPoint x: 833, startPoint y: 420, endPoint x: 533, endPoint y: 407, distance: 300.8
click at [534, 407] on span "By: G&I X Silas Creek Holdings LLC, a [US_STATE] limited liability company, its…" at bounding box center [739, 332] width 411 height 181
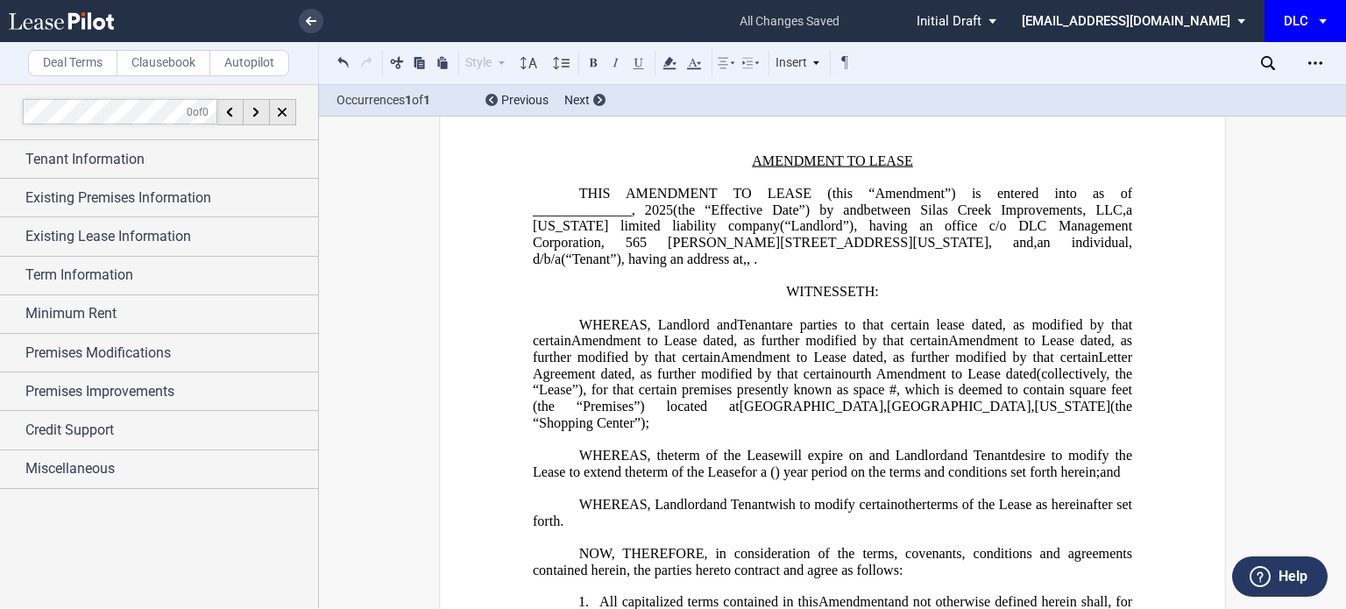
scroll to position [52, 0]
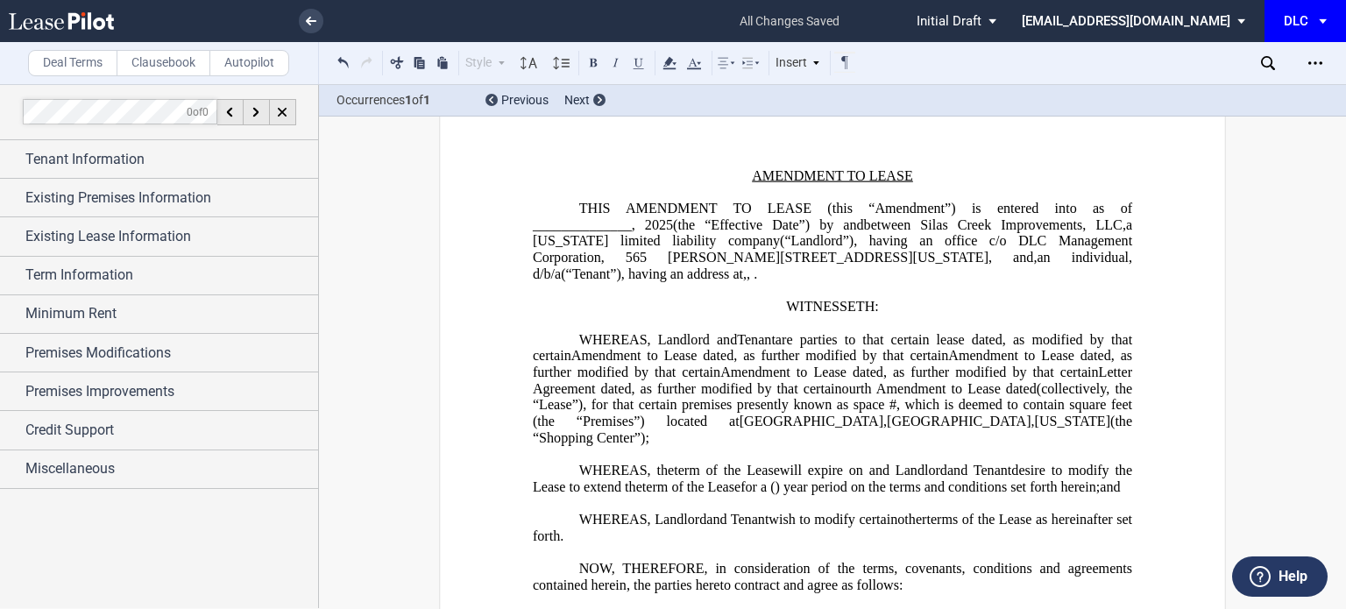
click at [923, 380] on span ", as further modified by that certain" at bounding box center [991, 373] width 216 height 16
click at [1321, 61] on icon "Open Lease options menu" at bounding box center [1315, 63] width 14 height 14
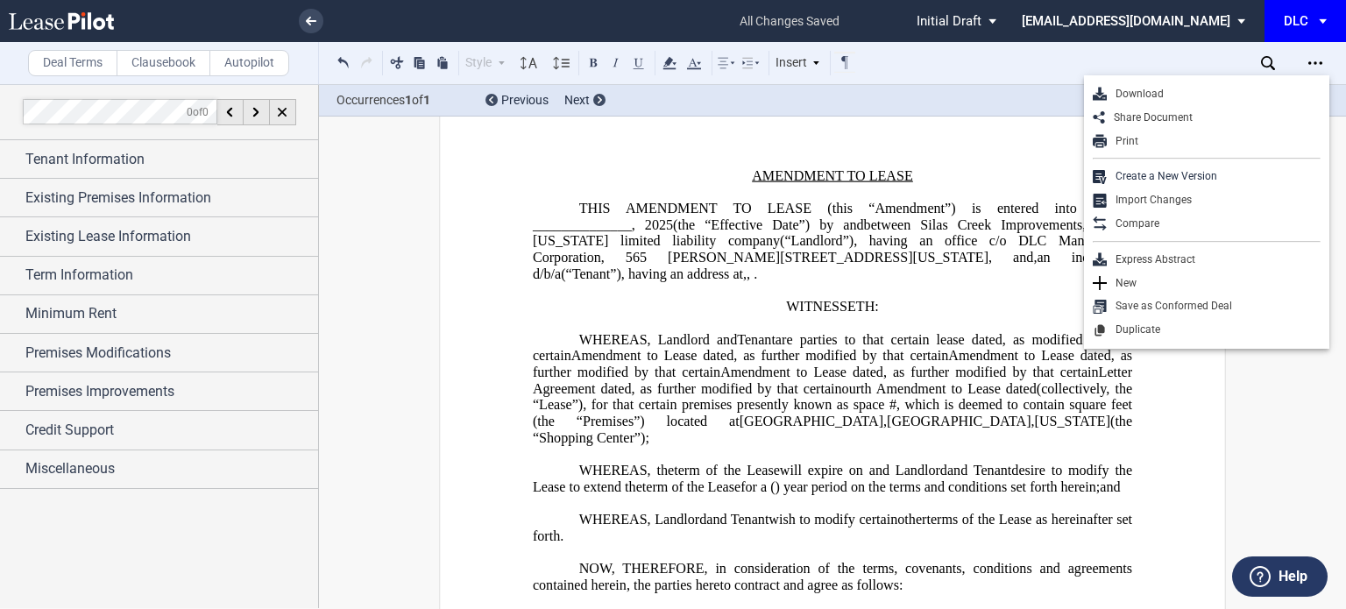
click at [794, 187] on p "﻿" at bounding box center [832, 192] width 599 height 17
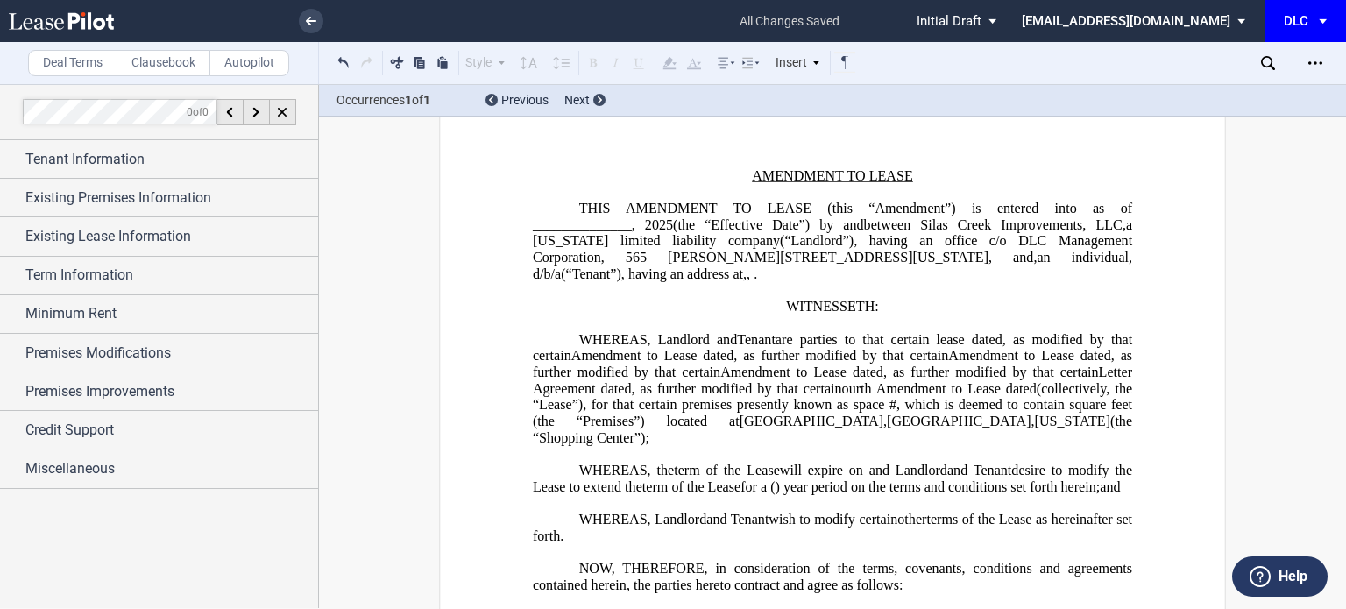
click at [752, 174] on span "AMENDMENT TO LEASE" at bounding box center [832, 175] width 161 height 16
click at [1320, 73] on div "Open Lease options menu" at bounding box center [1315, 63] width 28 height 28
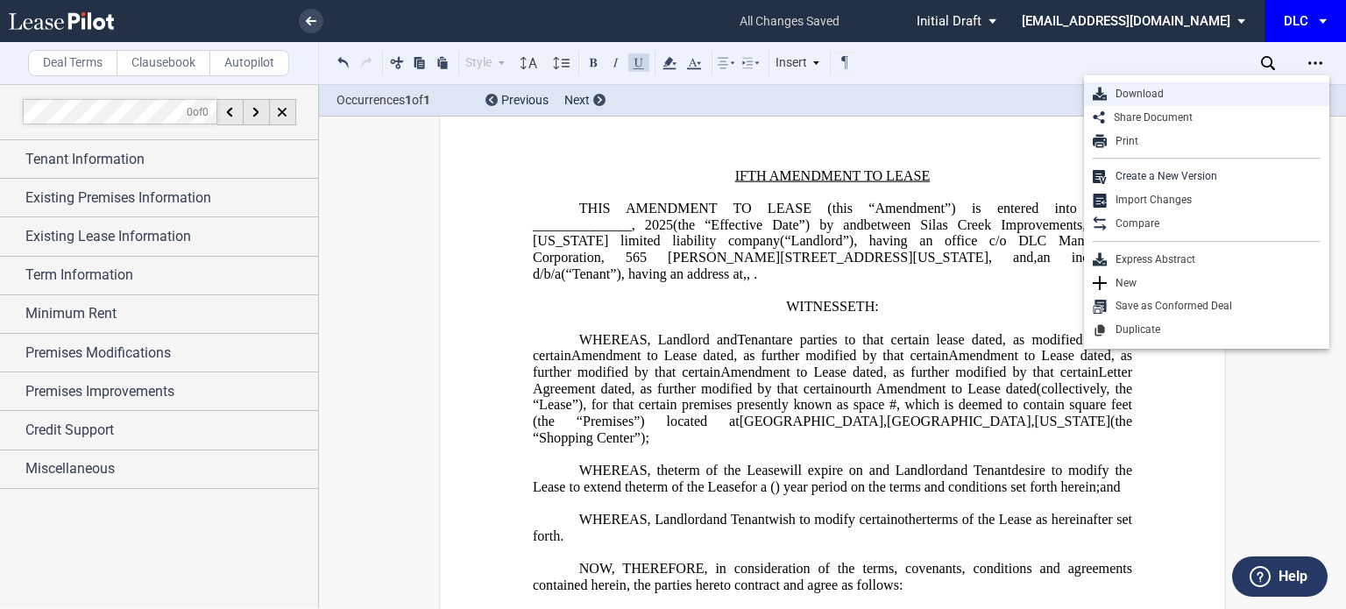
click at [1194, 101] on div "Download" at bounding box center [1206, 94] width 245 height 24
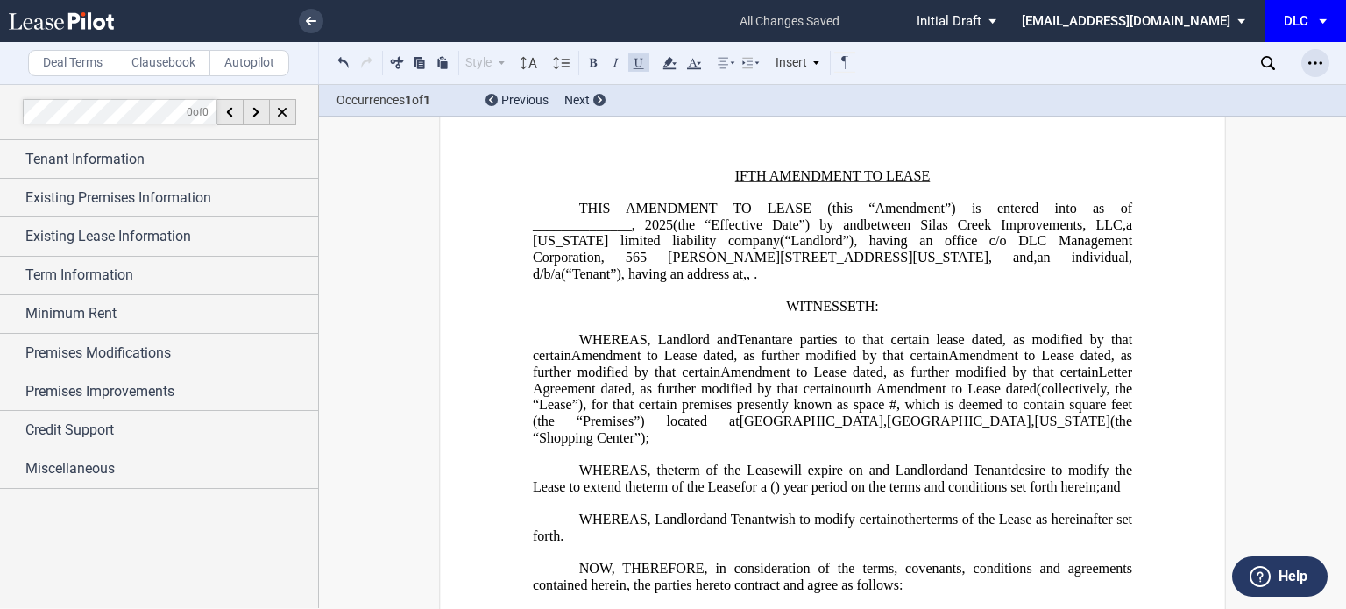
click at [1309, 56] on icon "Open Lease options menu" at bounding box center [1315, 63] width 14 height 14
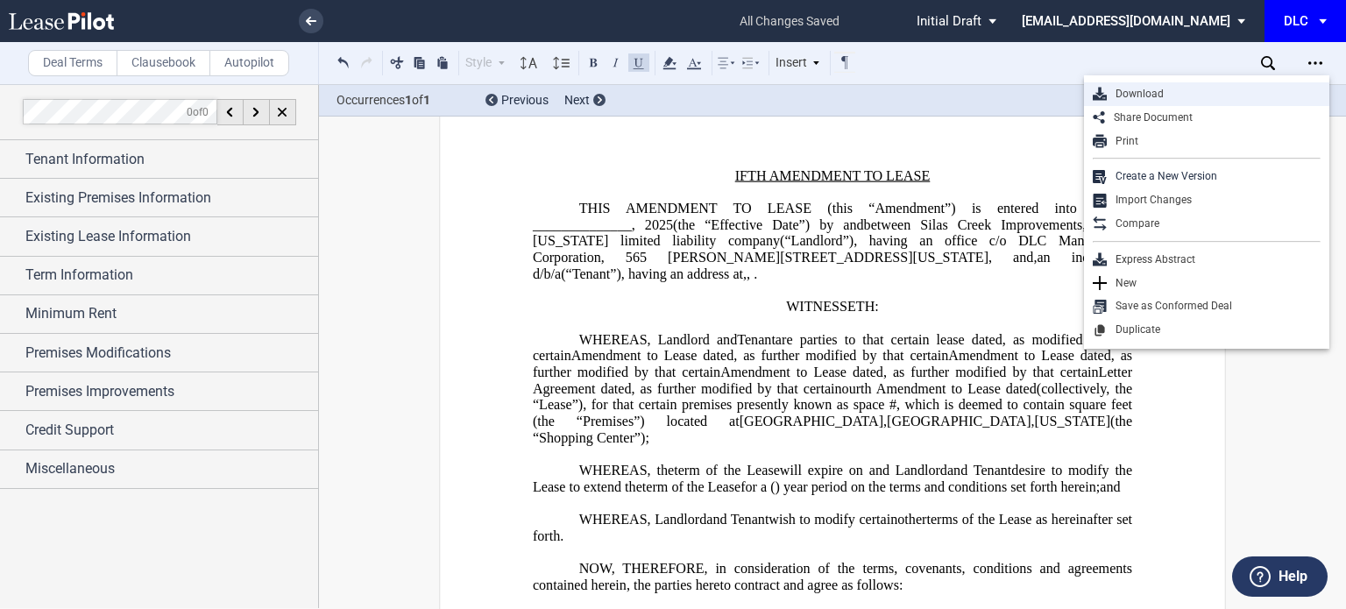
click at [1171, 102] on div "Download" at bounding box center [1206, 94] width 245 height 24
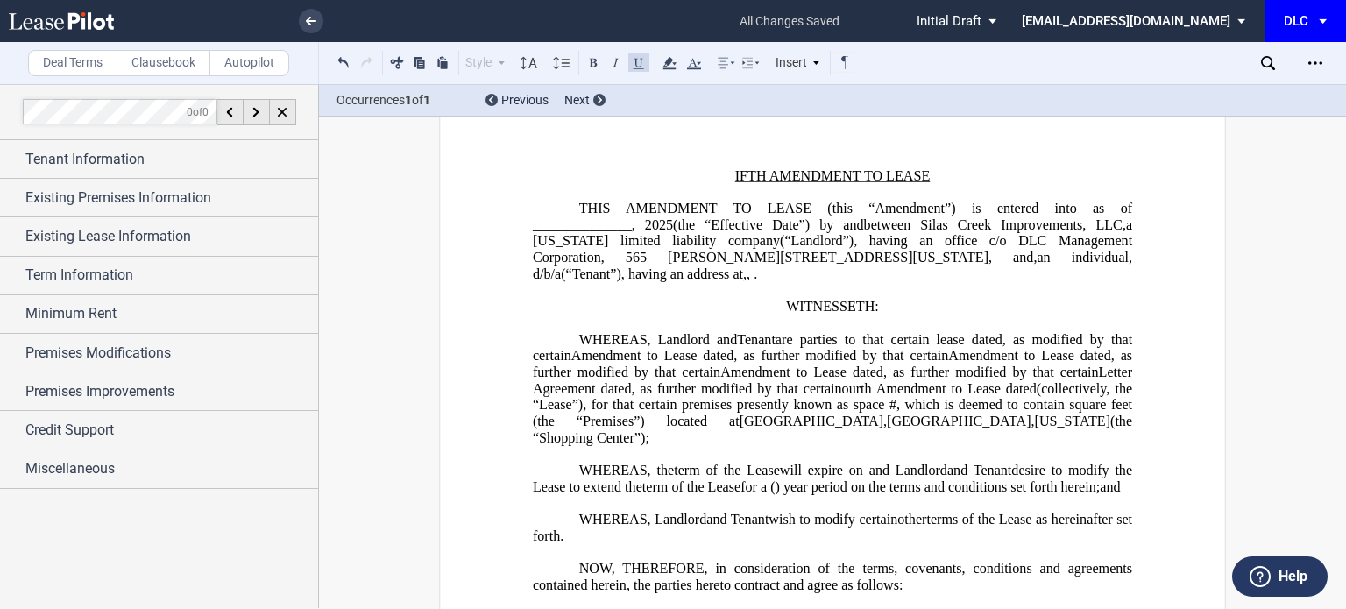
drag, startPoint x: 1255, startPoint y: 290, endPoint x: 1257, endPoint y: 280, distance: 10.7
click at [1322, 72] on div "Open Lease options menu" at bounding box center [1315, 63] width 28 height 28
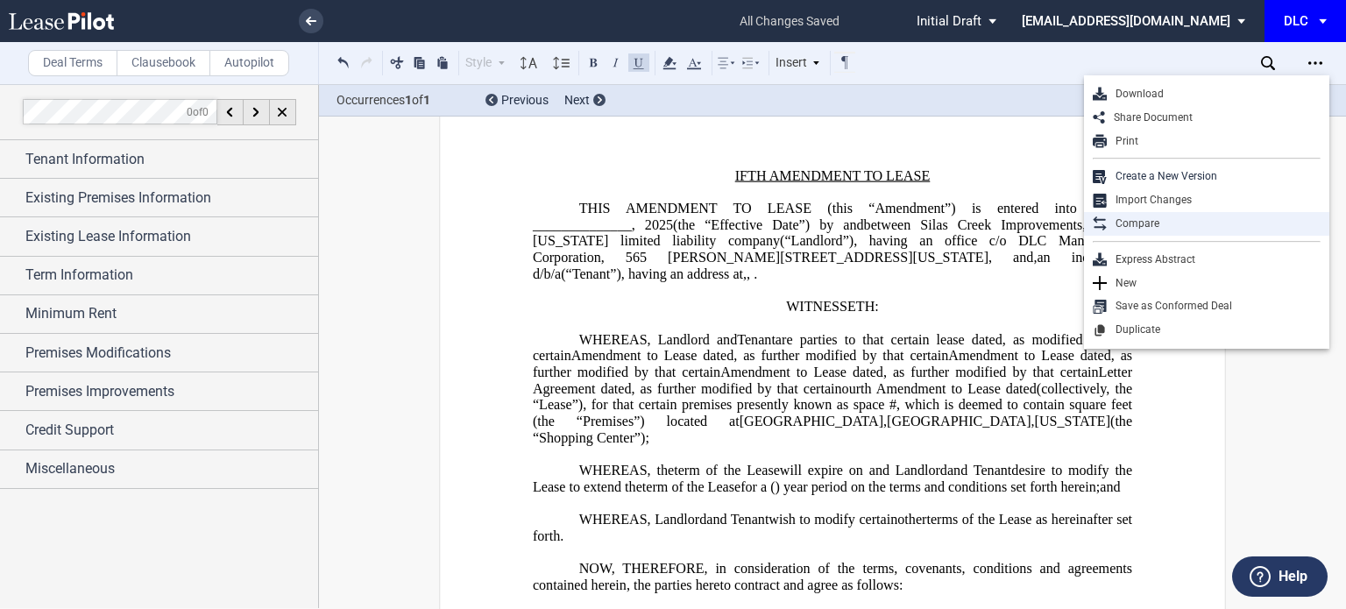
click at [1162, 223] on div "Compare" at bounding box center [1214, 223] width 214 height 15
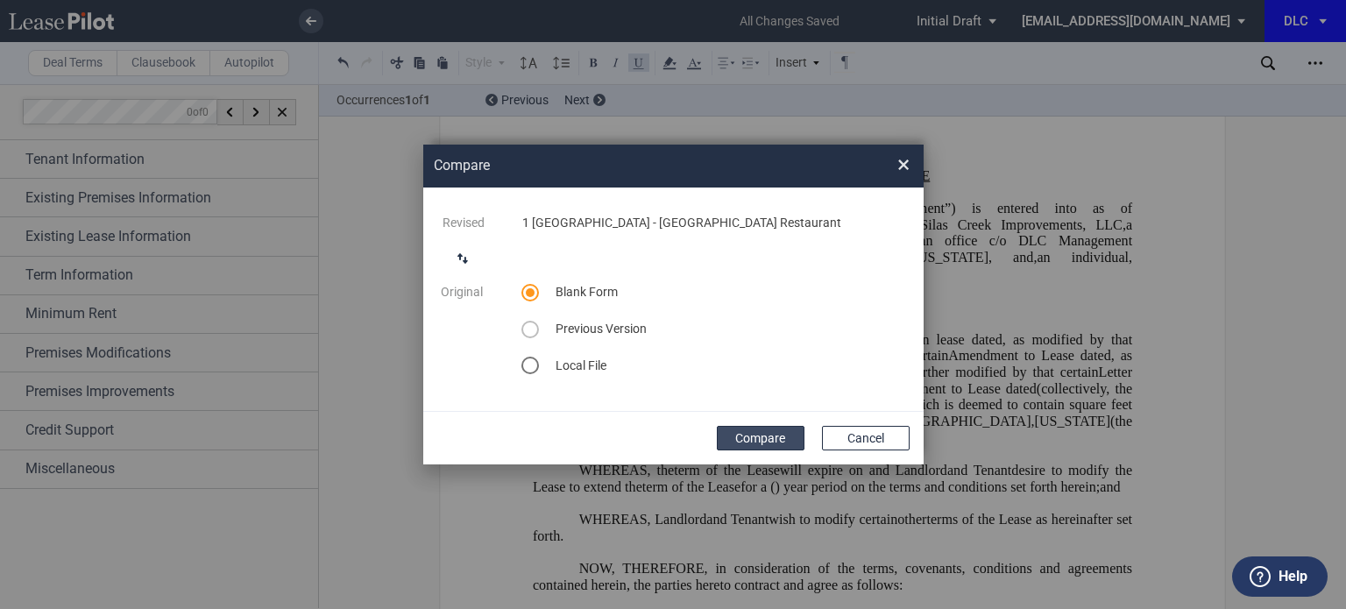
click at [787, 443] on button "Compare" at bounding box center [761, 438] width 88 height 25
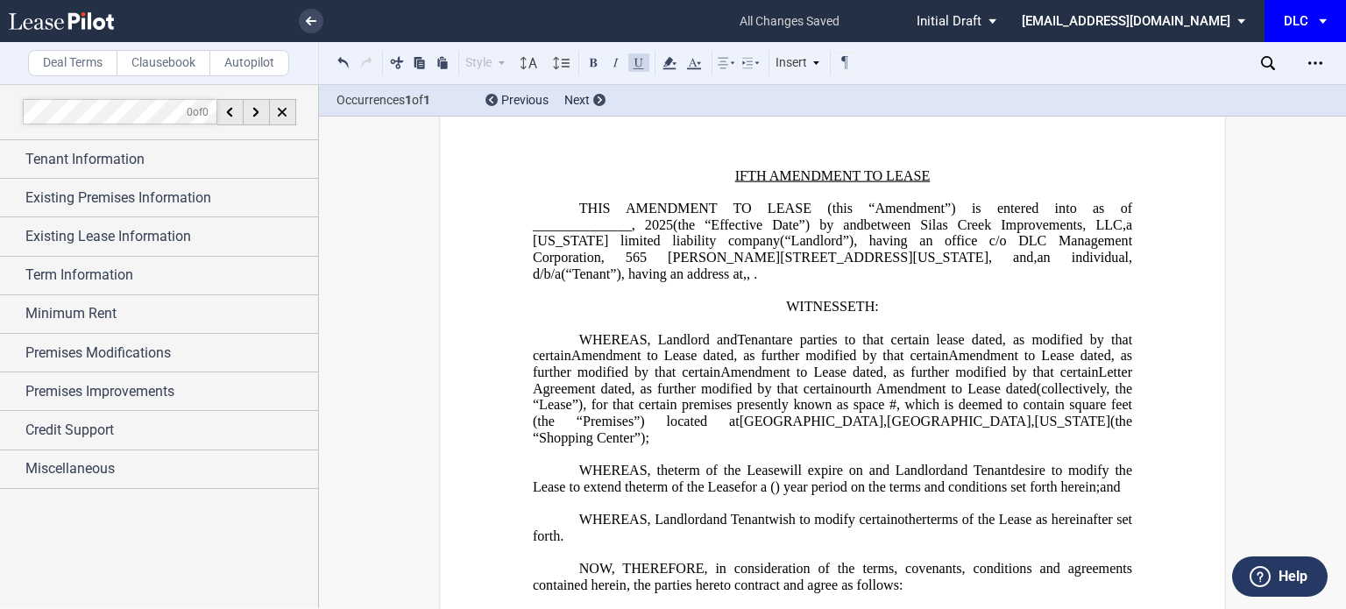
click at [671, 205] on span "AMENDMENT TO LEASE (this “Amendment”) is entered into as of ______________," at bounding box center [834, 217] width 603 height 32
click at [621, 207] on p "THIS ﻿ ﻿ FIRST AMENDMENT TO LEASE (this “Amendment”) is entered into as of ____…" at bounding box center [832, 242] width 599 height 82
click at [661, 206] on span "AMENDMENT TO LEASE (this “Amendment”) is entered into as of ______________," at bounding box center [834, 217] width 603 height 32
drag, startPoint x: 627, startPoint y: 207, endPoint x: 655, endPoint y: 205, distance: 27.2
click at [627, 207] on span "AMENDMENT TO LEASE (this “Amendment”) is entered into as of ______________," at bounding box center [834, 217] width 603 height 32
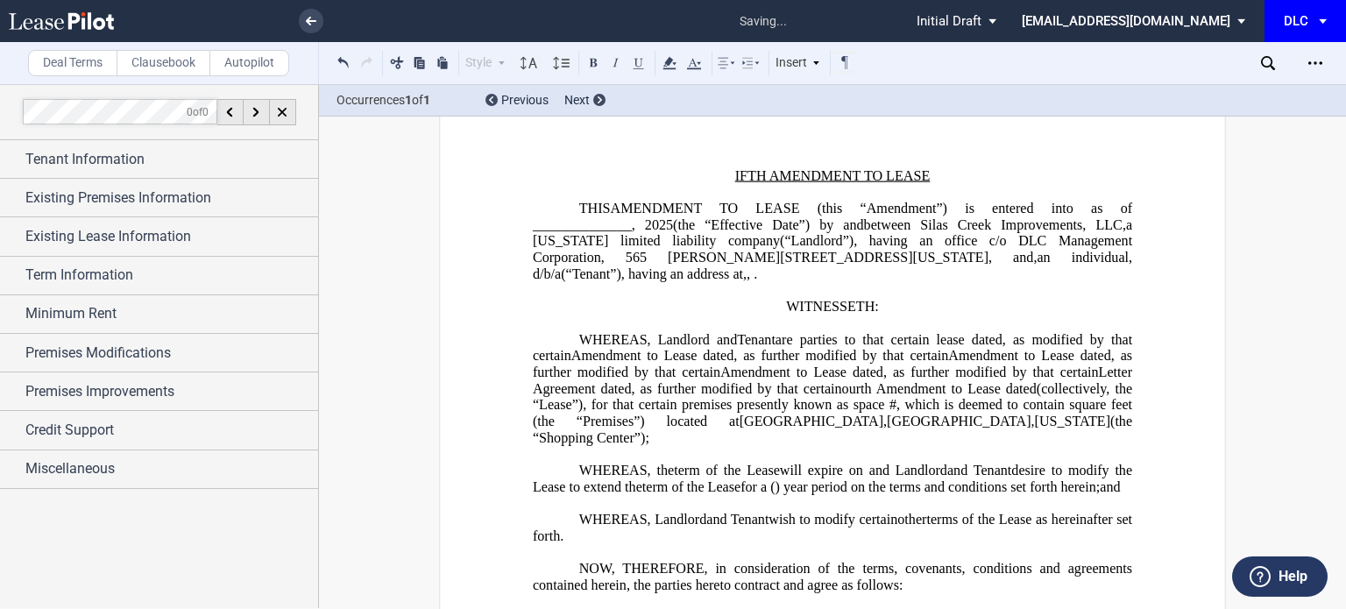
click at [620, 209] on span "AMENDMENT TO LEASE (this “Amendment”) is entered into as of ______________," at bounding box center [834, 217] width 603 height 32
click at [610, 206] on span "AMENDMENT TO LEASE (this “Amendment”) is entered into as of ______________," at bounding box center [834, 217] width 603 height 32
click at [750, 229] on span "(the “Effective Date”) by and" at bounding box center [768, 224] width 191 height 16
click at [1315, 67] on icon "Open Lease options menu" at bounding box center [1315, 63] width 14 height 14
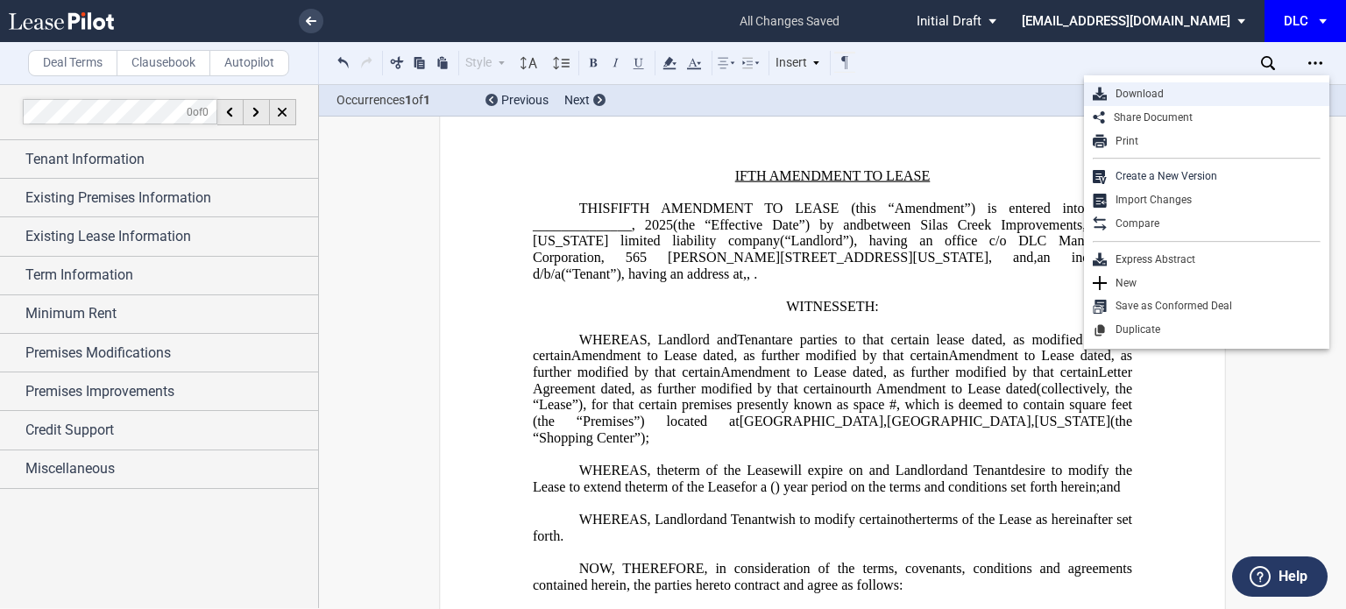
click at [1190, 94] on div "Download" at bounding box center [1214, 94] width 214 height 15
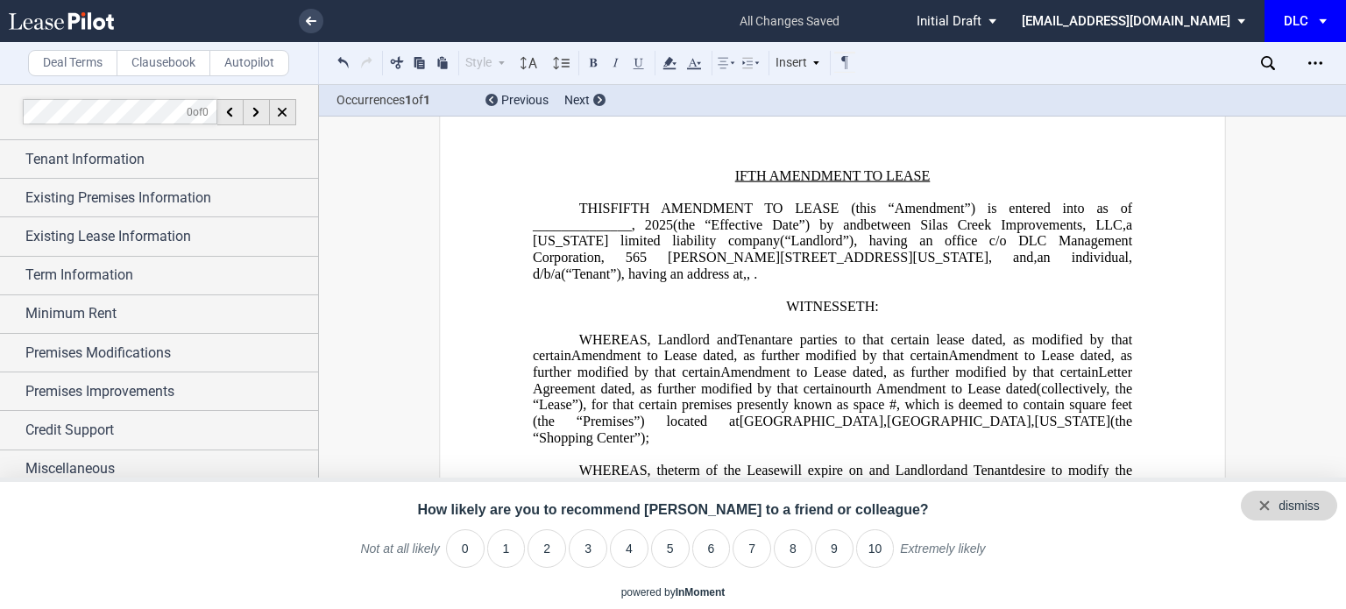
click at [1318, 508] on div "dismiss" at bounding box center [1298, 507] width 41 height 18
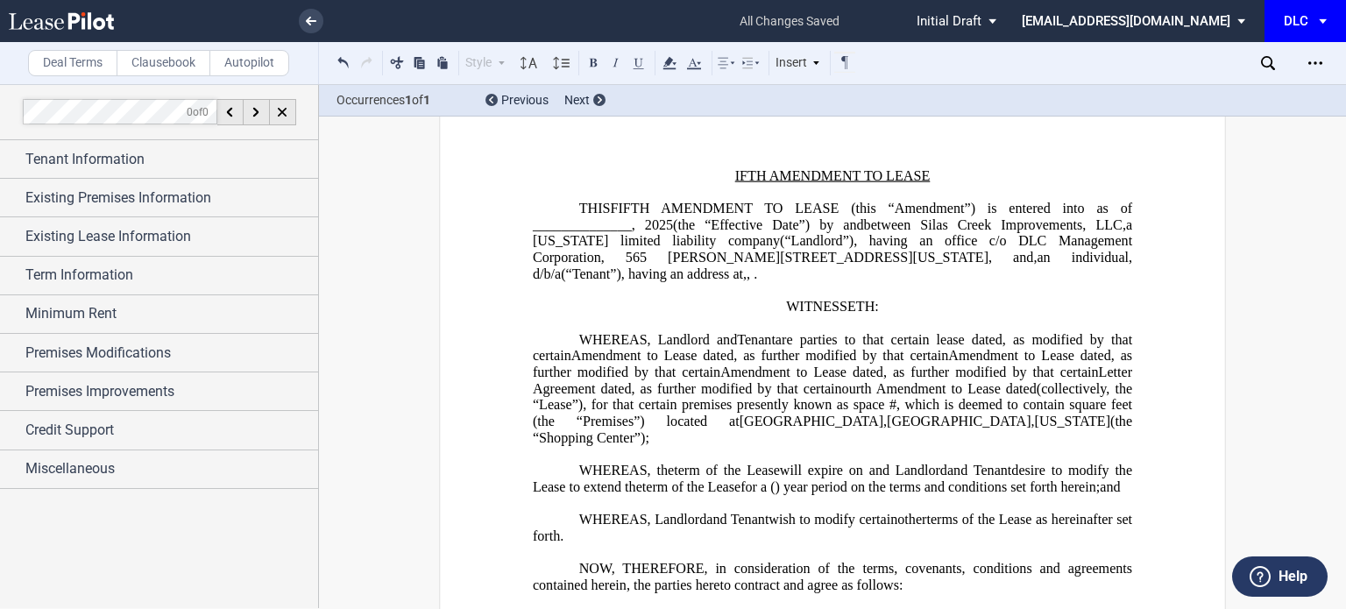
click at [1300, 39] on span "DLC" at bounding box center [1298, 21] width 28 height 42
click at [1319, 159] on md-backdrop at bounding box center [673, 304] width 1346 height 609
click at [1315, 69] on icon "Open Lease options menu" at bounding box center [1315, 63] width 14 height 14
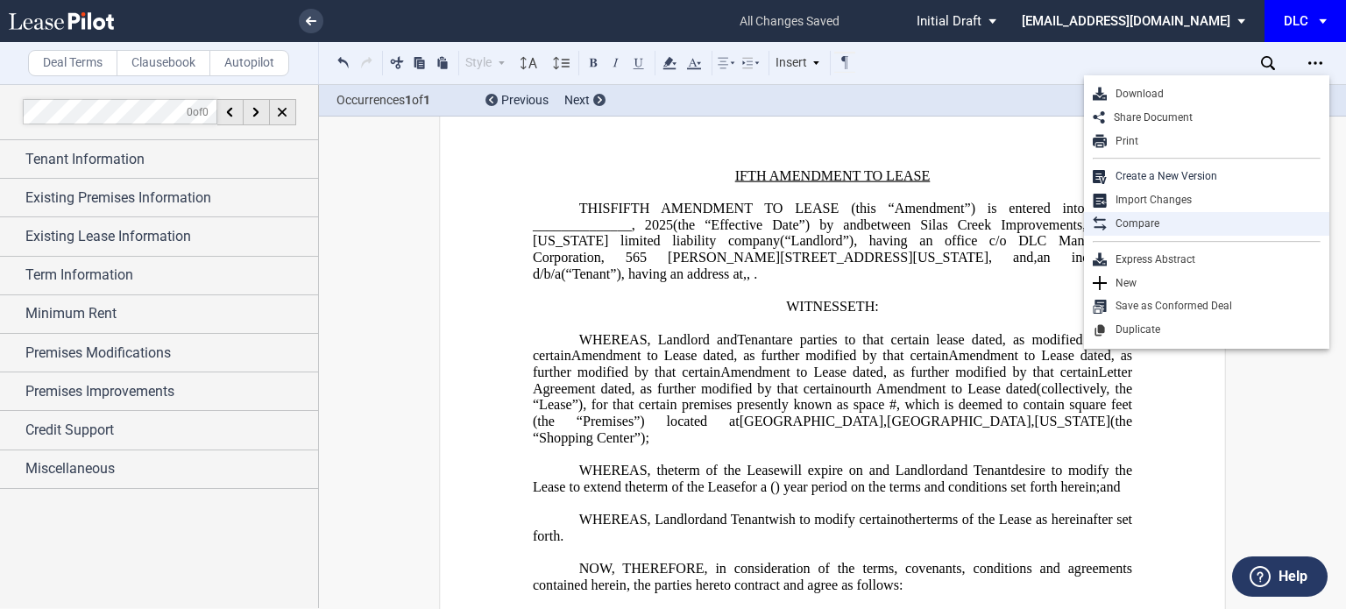
click at [1165, 216] on div "Compare" at bounding box center [1214, 223] width 214 height 15
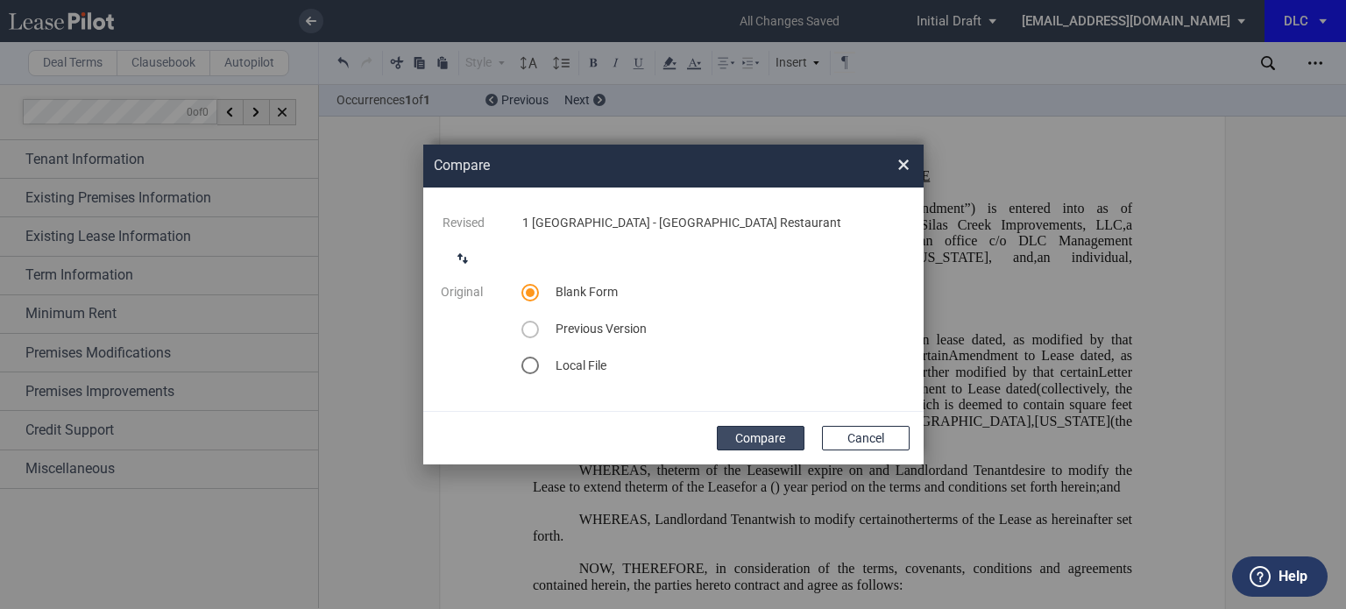
click at [758, 432] on button "Compare" at bounding box center [761, 438] width 88 height 25
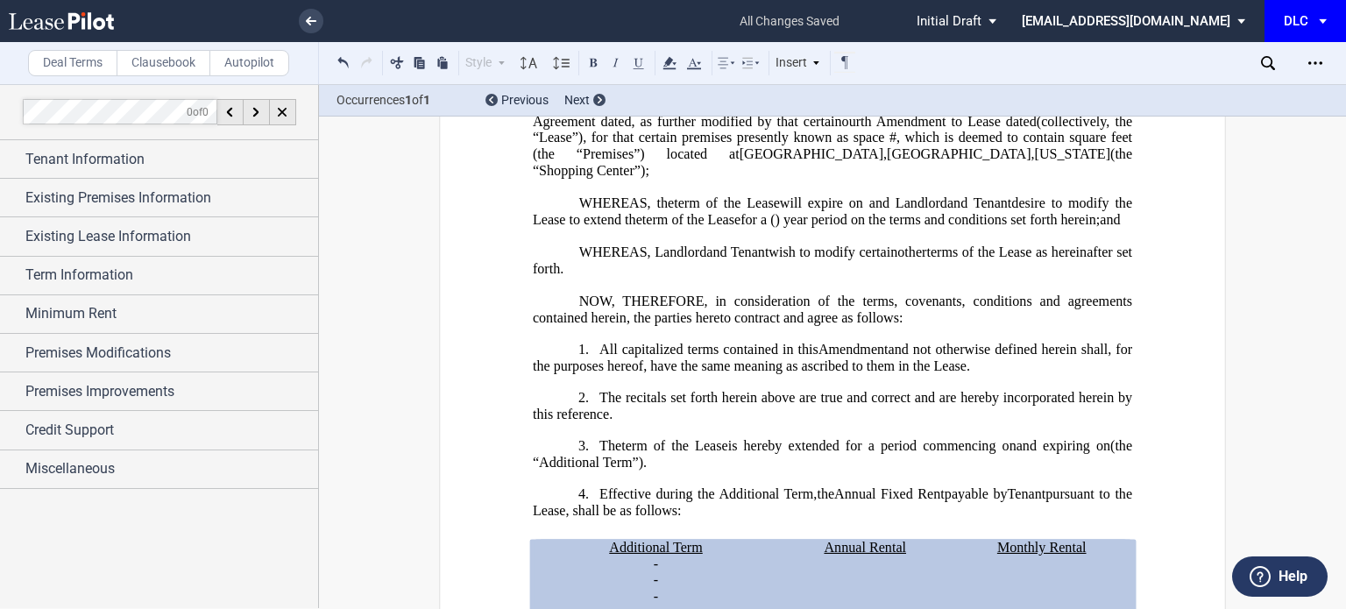
scroll to position [315, 0]
